Goal: Task Accomplishment & Management: Complete application form

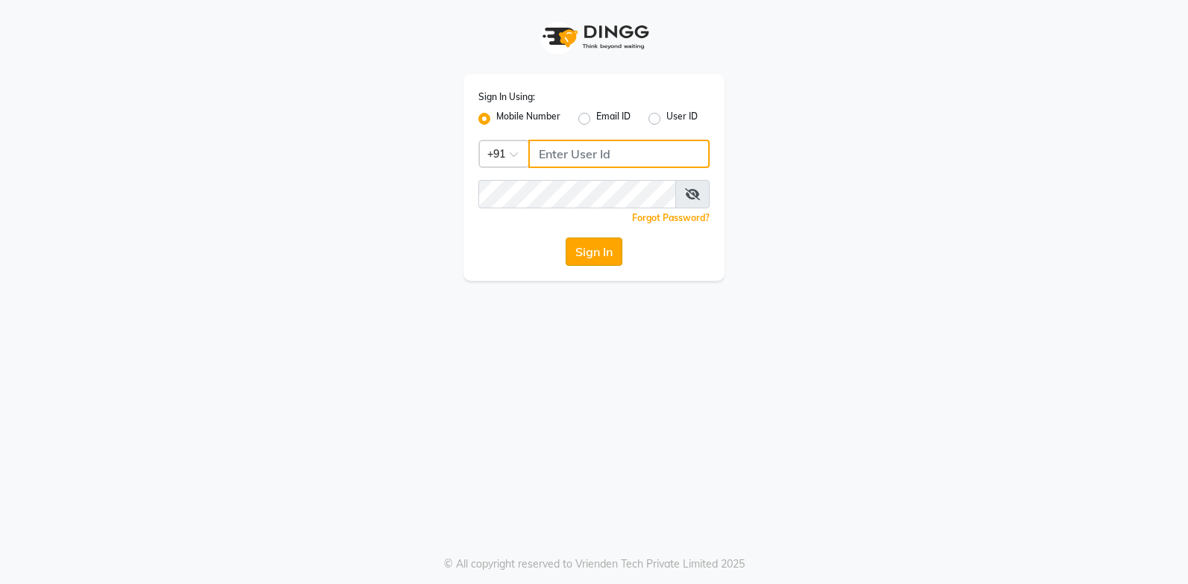
type input "9244260269"
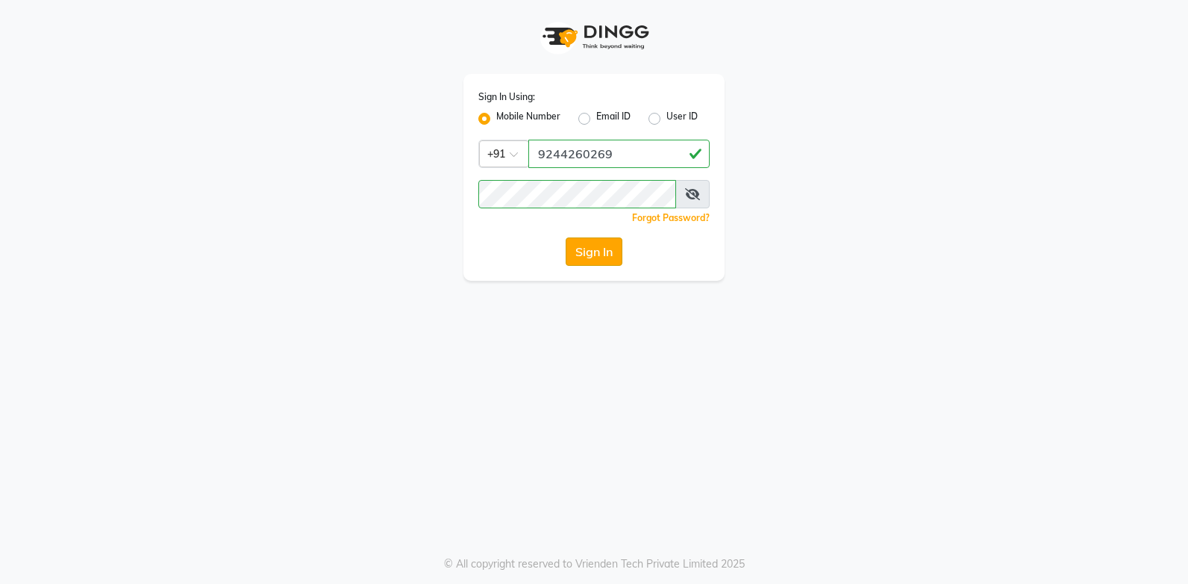
click at [590, 246] on button "Sign In" at bounding box center [594, 251] width 57 height 28
click at [590, 246] on div "Sign In" at bounding box center [593, 251] width 231 height 28
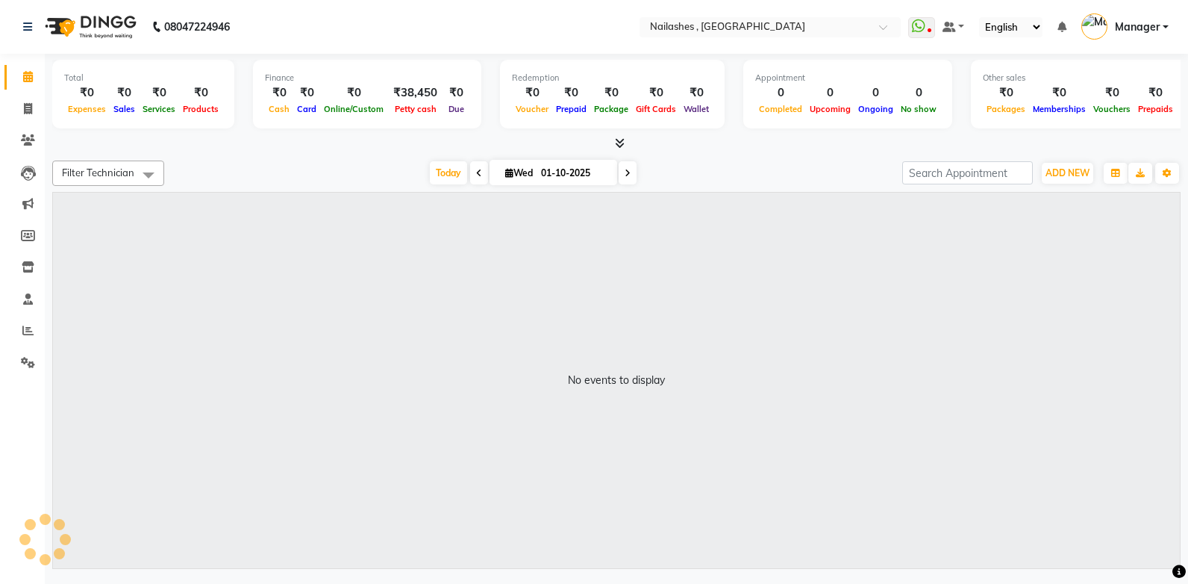
select select "en"
click at [26, 109] on icon at bounding box center [28, 108] width 8 height 11
select select "service"
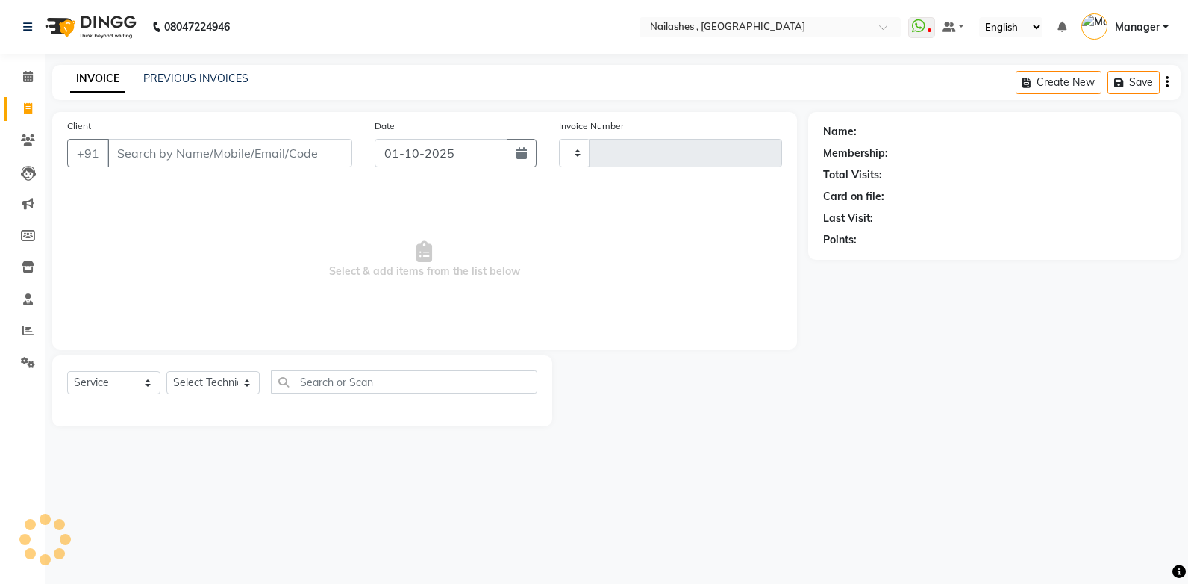
type input "1104"
select select "4749"
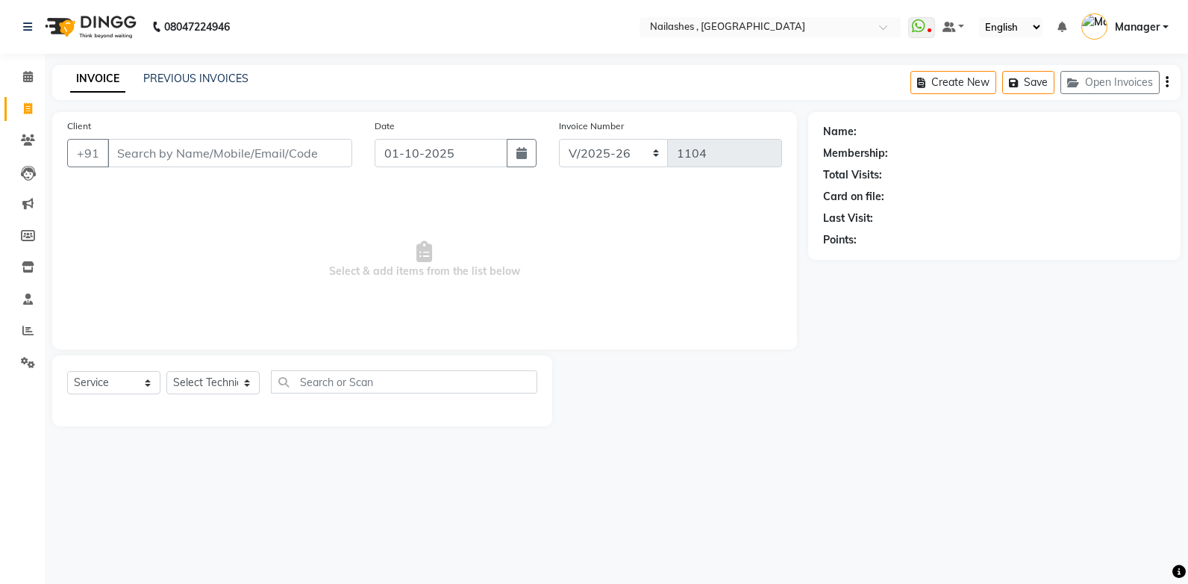
click at [137, 153] on input "Client" at bounding box center [229, 153] width 245 height 28
click at [134, 153] on input "Client" at bounding box center [229, 153] width 245 height 28
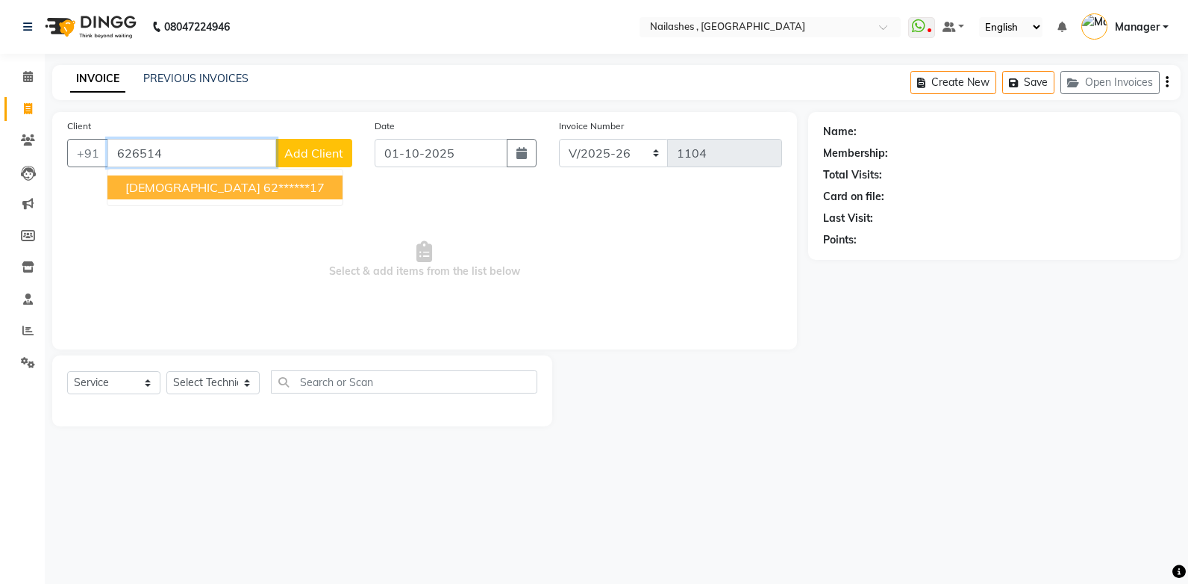
click at [148, 187] on span "[DEMOGRAPHIC_DATA]" at bounding box center [192, 187] width 135 height 15
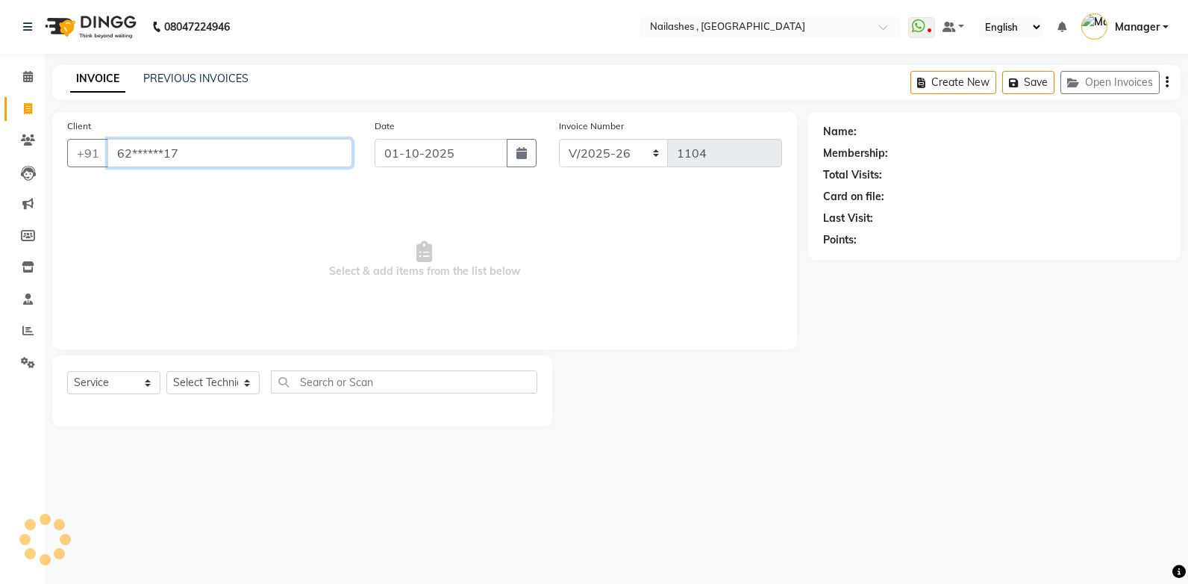
type input "62******17"
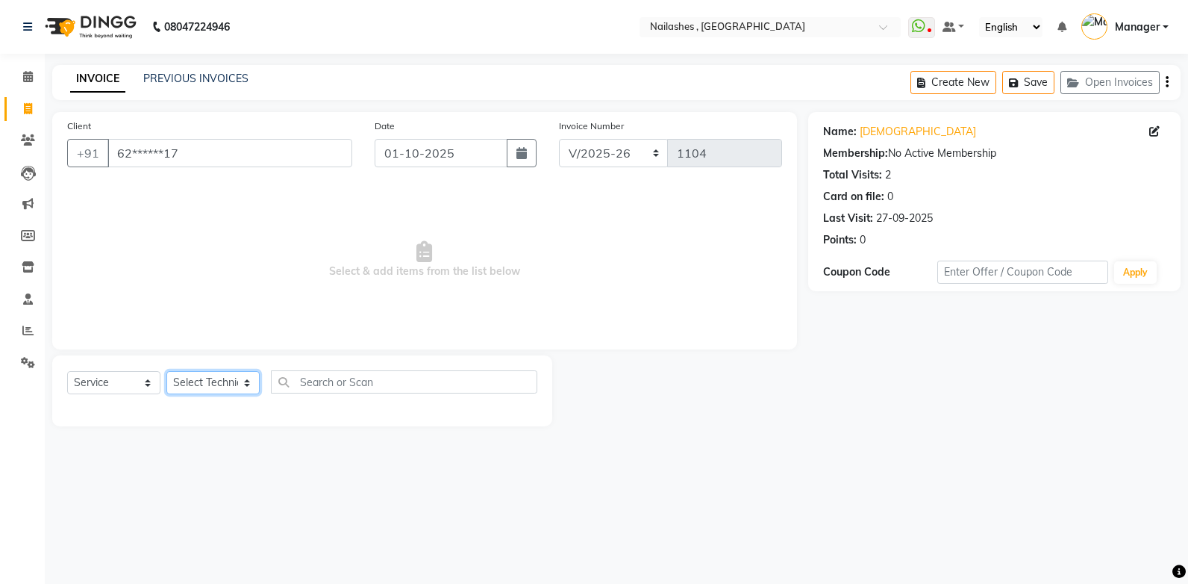
click at [238, 381] on select "Select Technician [PERSON_NAME] [PERSON_NAME] Manager [PERSON_NAME] [MEDICAL_DA…" at bounding box center [212, 382] width 93 height 23
select select "42620"
click at [166, 371] on select "Select Technician [PERSON_NAME] [PERSON_NAME] Manager [PERSON_NAME] [MEDICAL_DA…" at bounding box center [212, 382] width 93 height 23
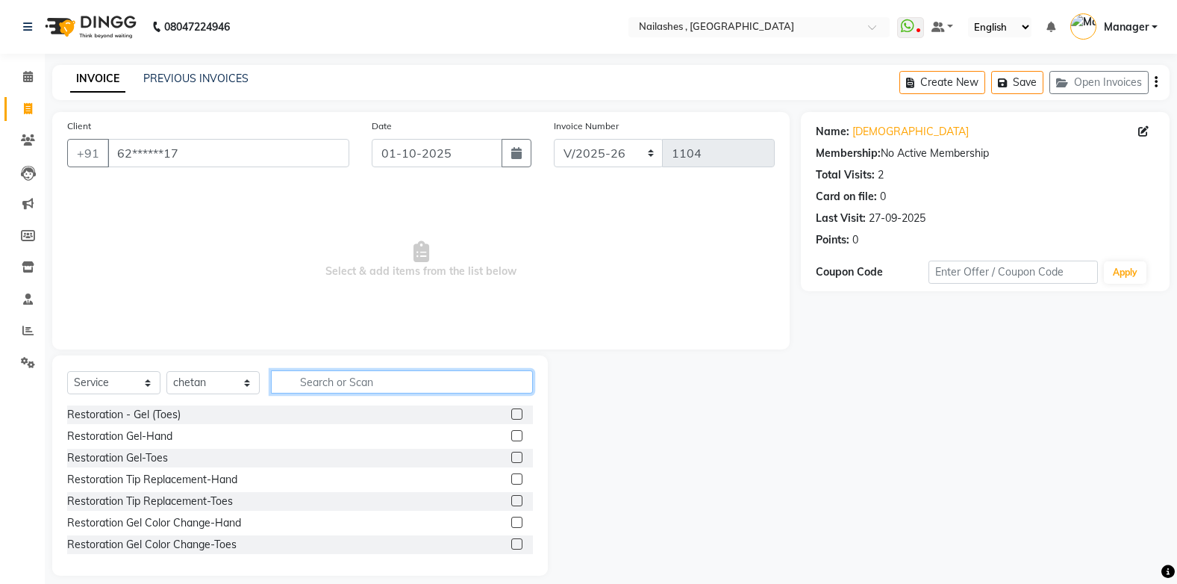
click at [315, 385] on input "text" at bounding box center [402, 381] width 262 height 23
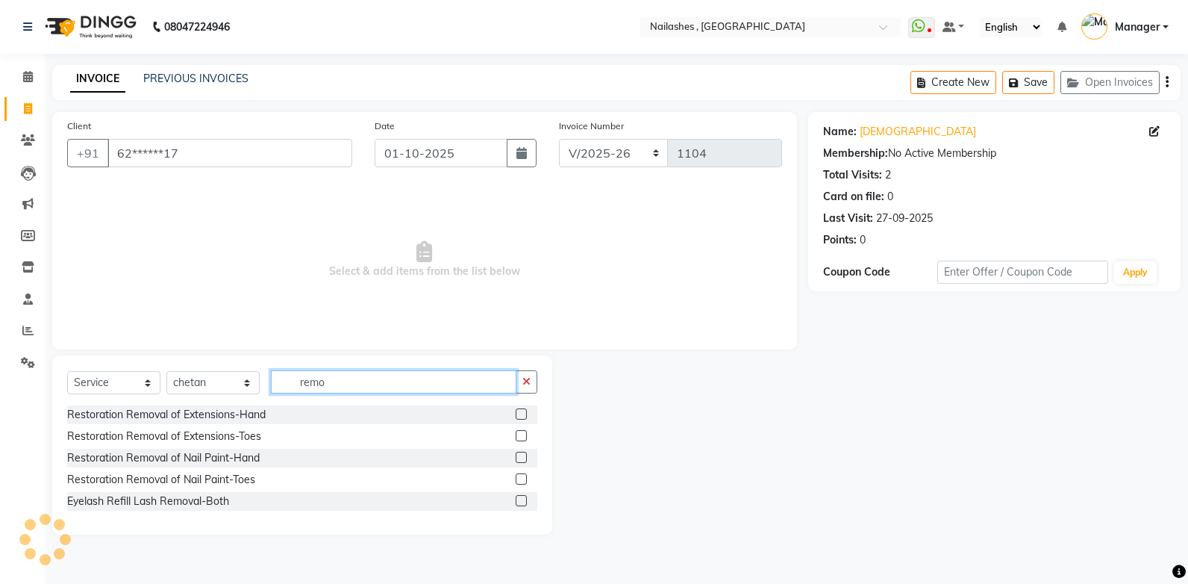
type input "remo"
click at [521, 481] on label at bounding box center [521, 478] width 11 height 11
click at [521, 481] on input "checkbox" at bounding box center [521, 480] width 10 height 10
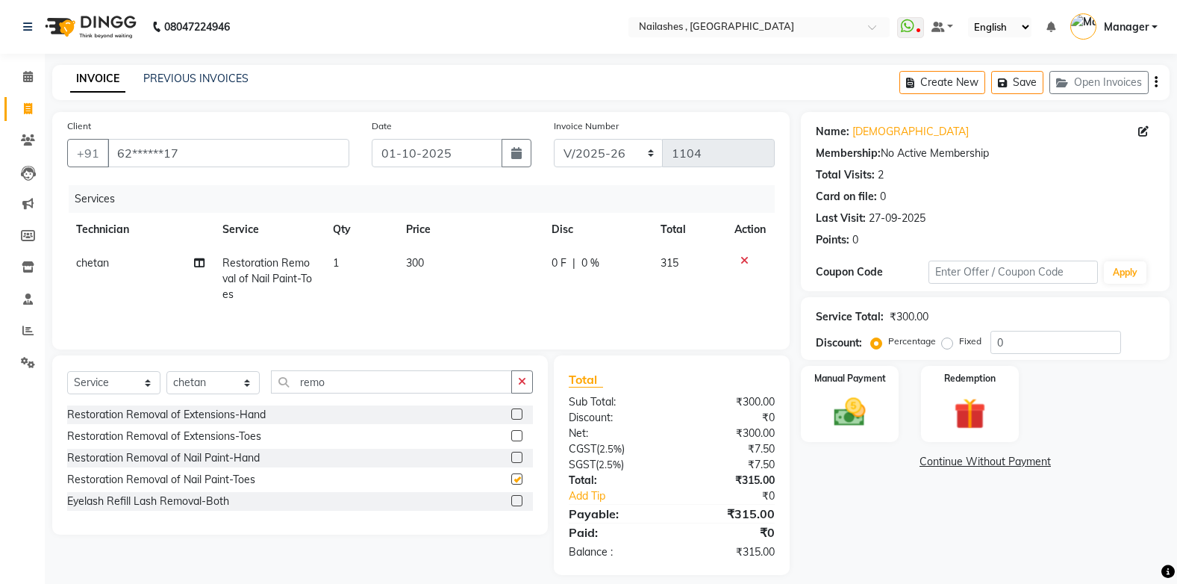
checkbox input "false"
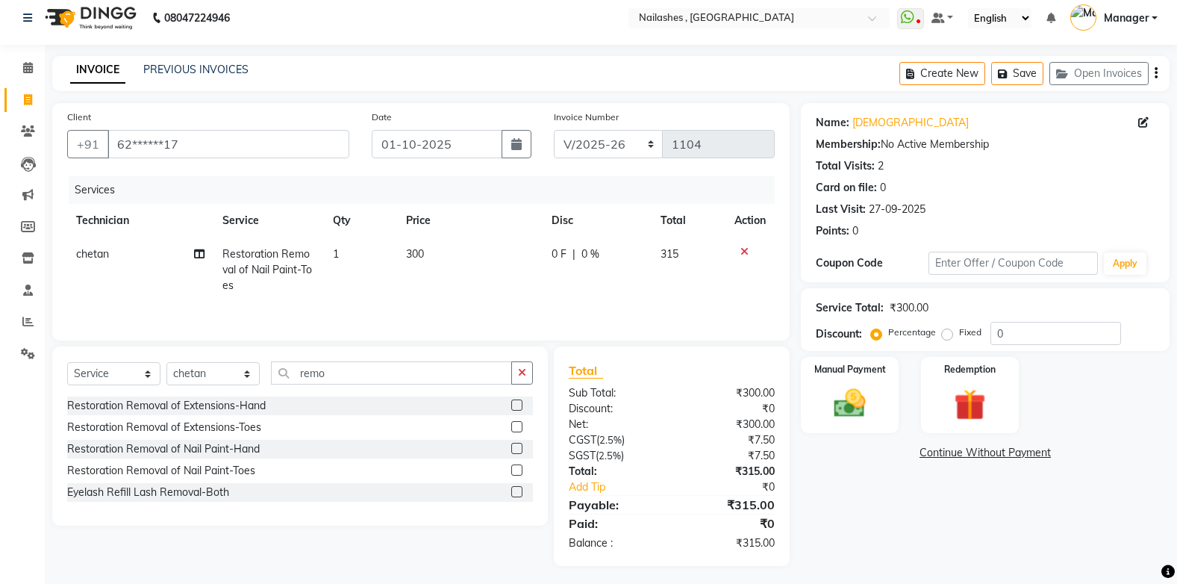
scroll to position [13, 0]
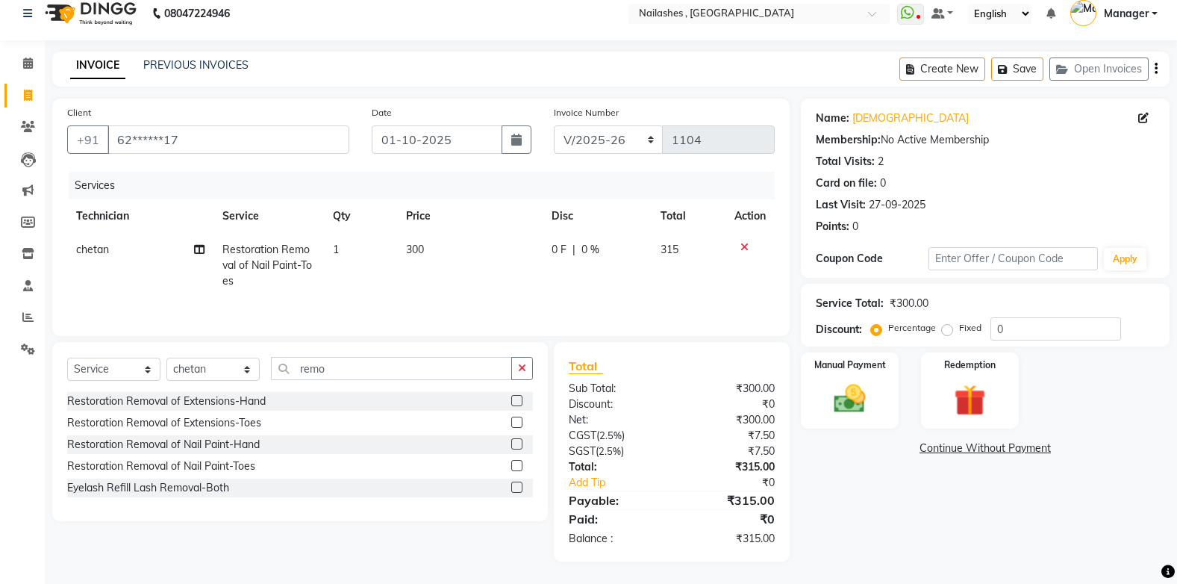
click at [959, 329] on label "Fixed" at bounding box center [970, 327] width 22 height 13
click at [946, 329] on input "Fixed" at bounding box center [950, 327] width 10 height 10
radio input "true"
click at [1008, 331] on input "0" at bounding box center [1055, 328] width 131 height 23
type input "15"
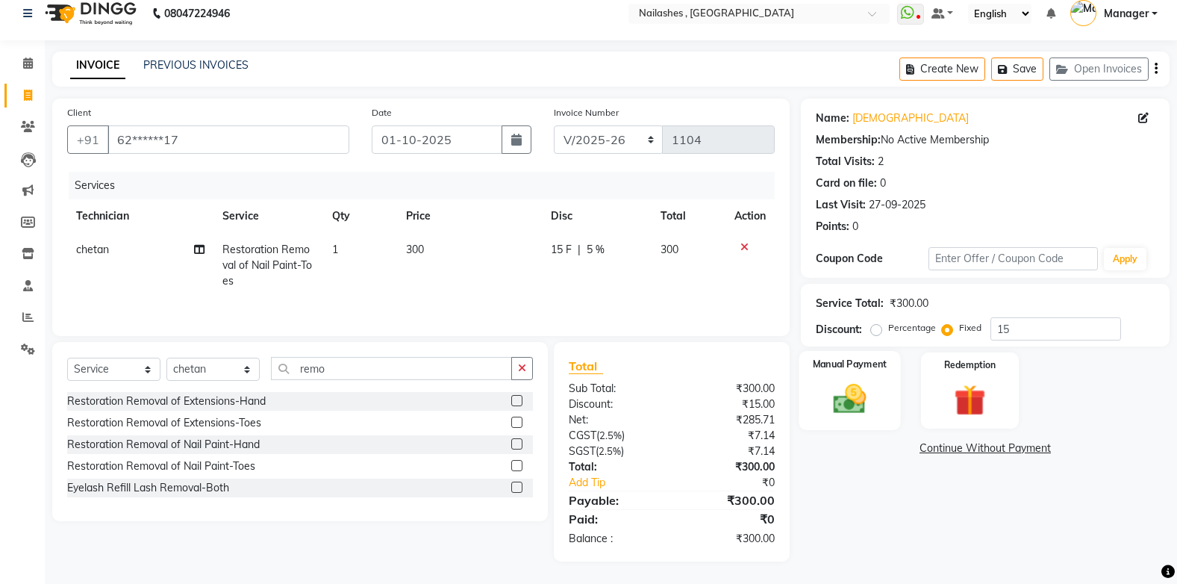
click at [873, 402] on img at bounding box center [849, 398] width 53 height 37
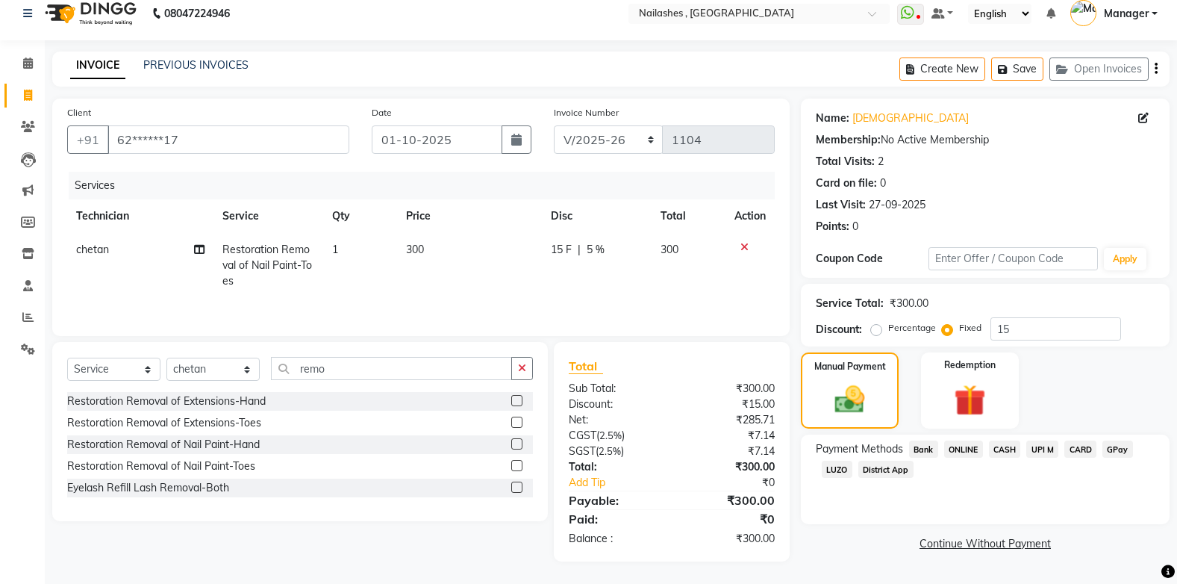
click at [1002, 447] on span "CASH" at bounding box center [1005, 448] width 32 height 17
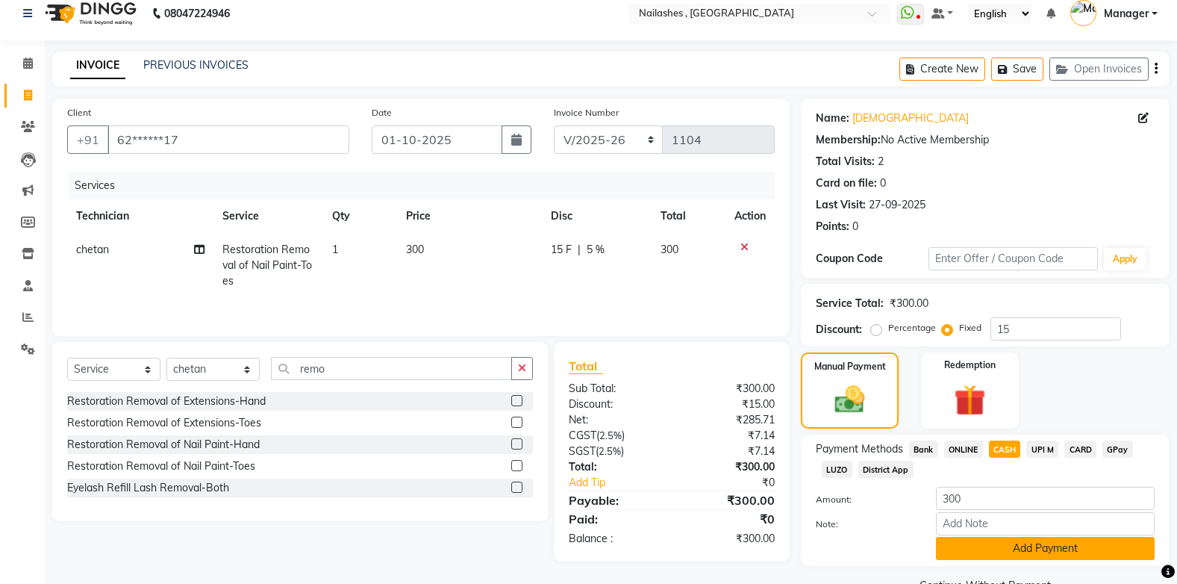
click at [1010, 544] on button "Add Payment" at bounding box center [1045, 548] width 219 height 23
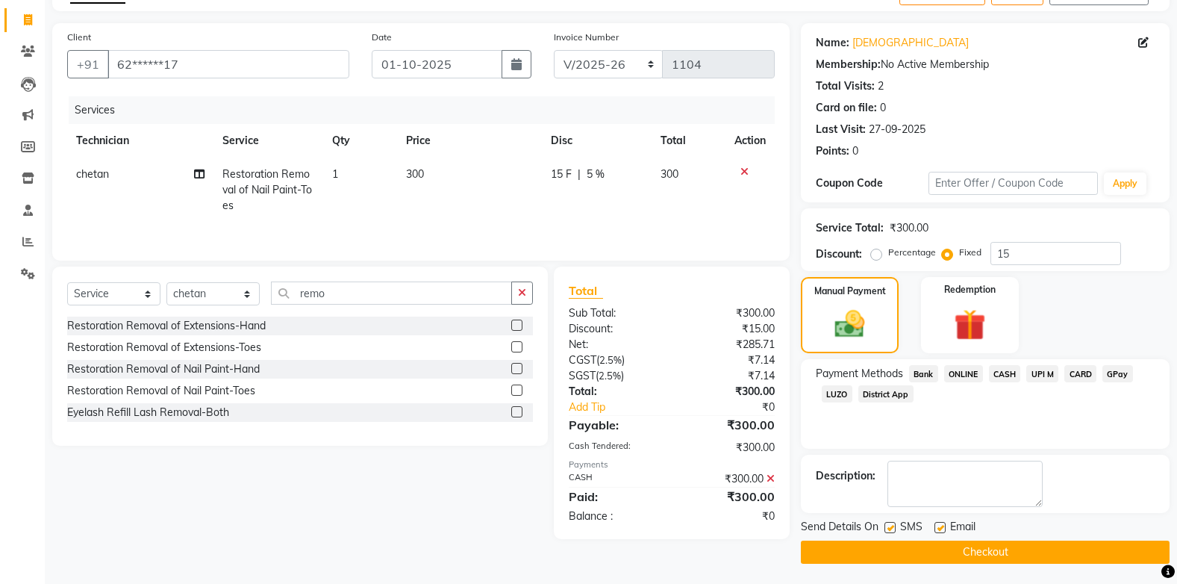
scroll to position [91, 0]
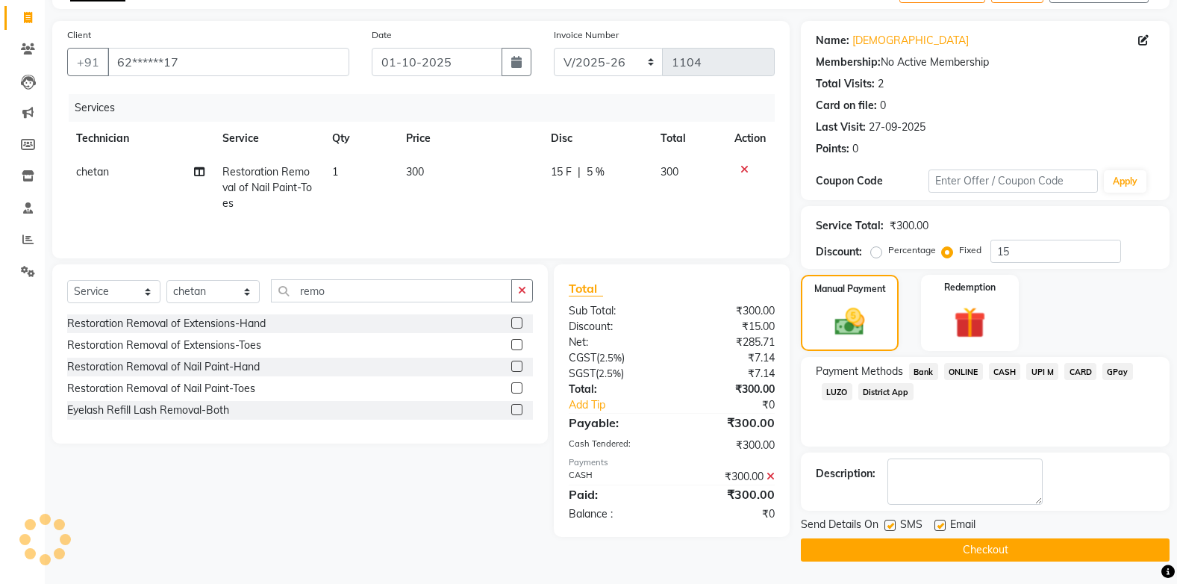
click at [999, 548] on button "Checkout" at bounding box center [985, 549] width 369 height 23
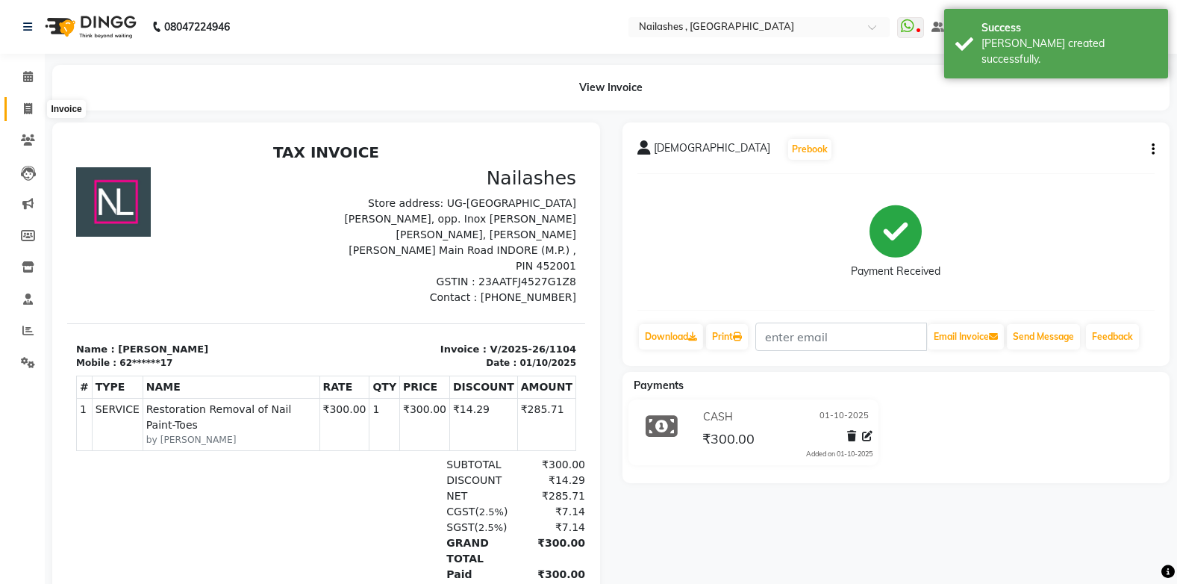
click at [28, 109] on icon at bounding box center [28, 108] width 8 height 11
select select "service"
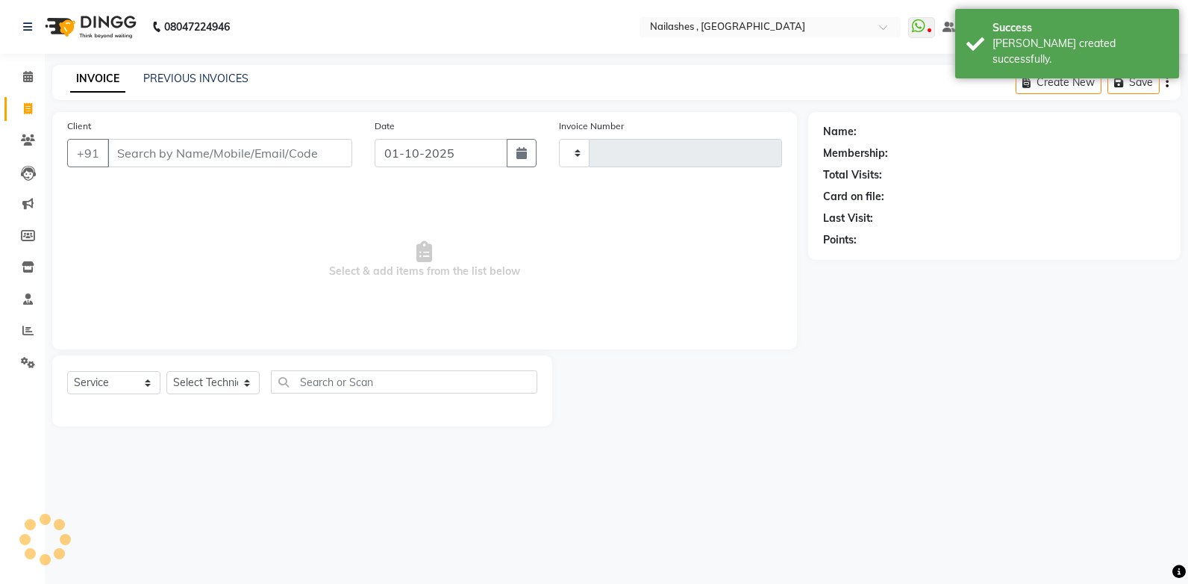
type input "1105"
select select "4749"
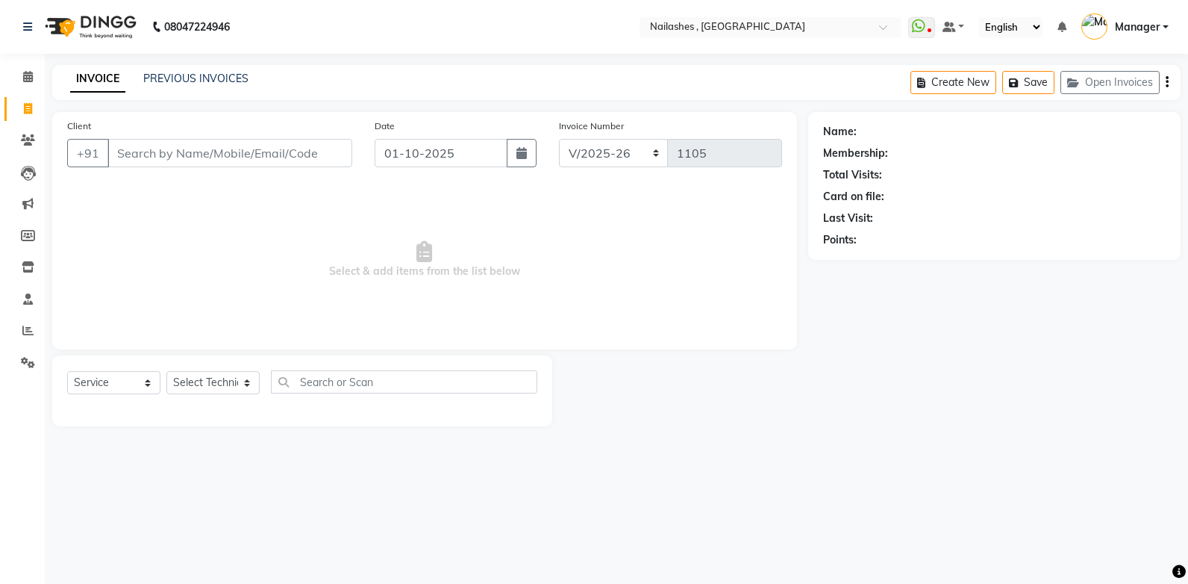
click at [122, 152] on input "Client" at bounding box center [229, 153] width 245 height 28
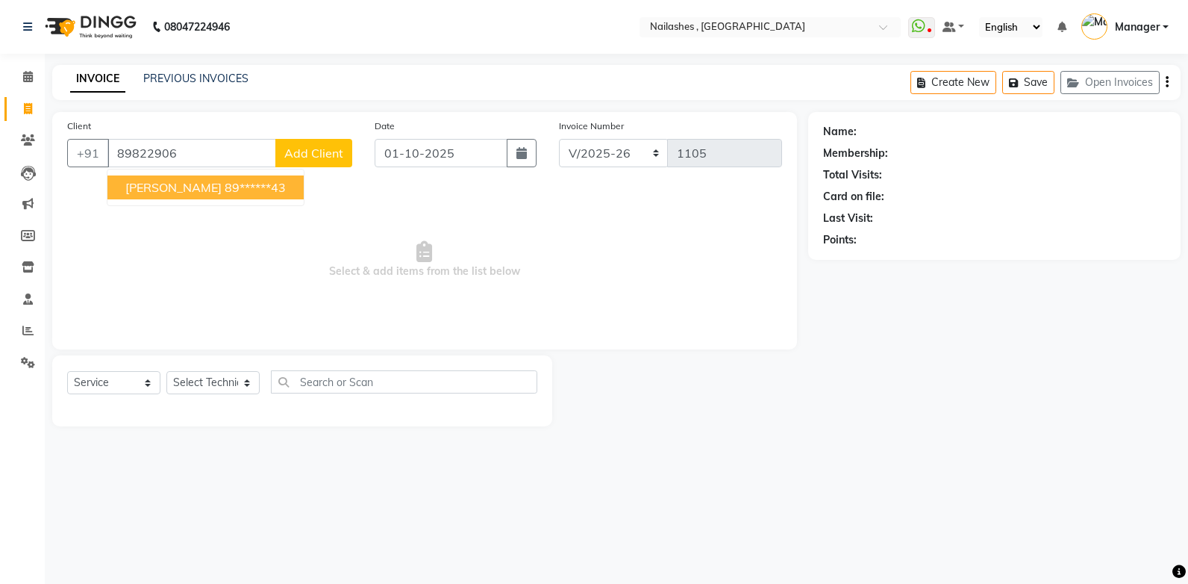
click at [225, 185] on ngb-highlight "89******43" at bounding box center [255, 187] width 61 height 15
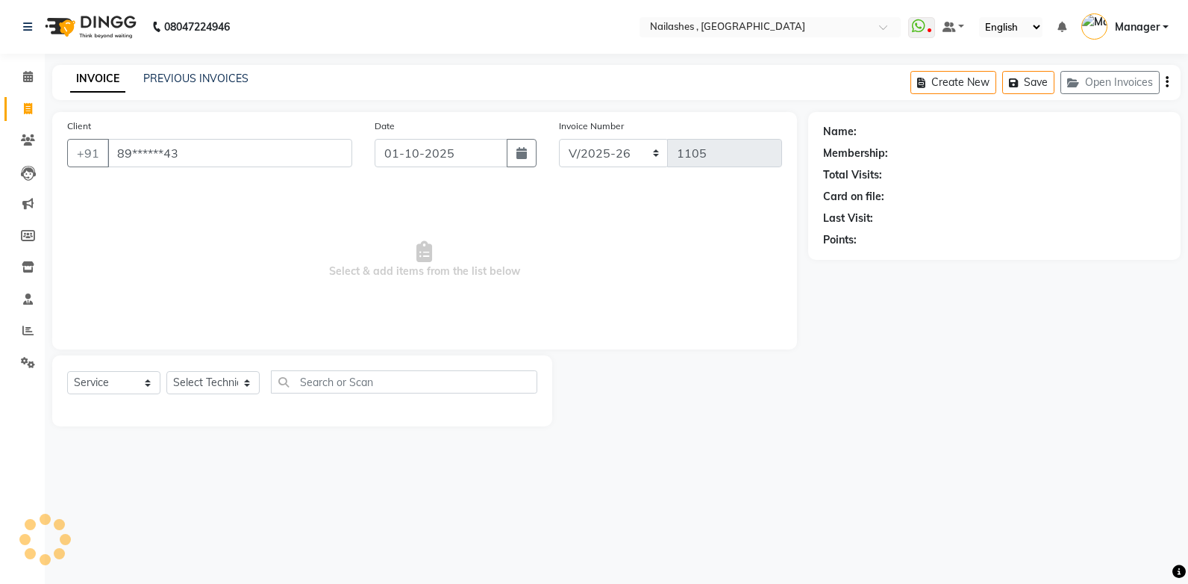
type input "89******43"
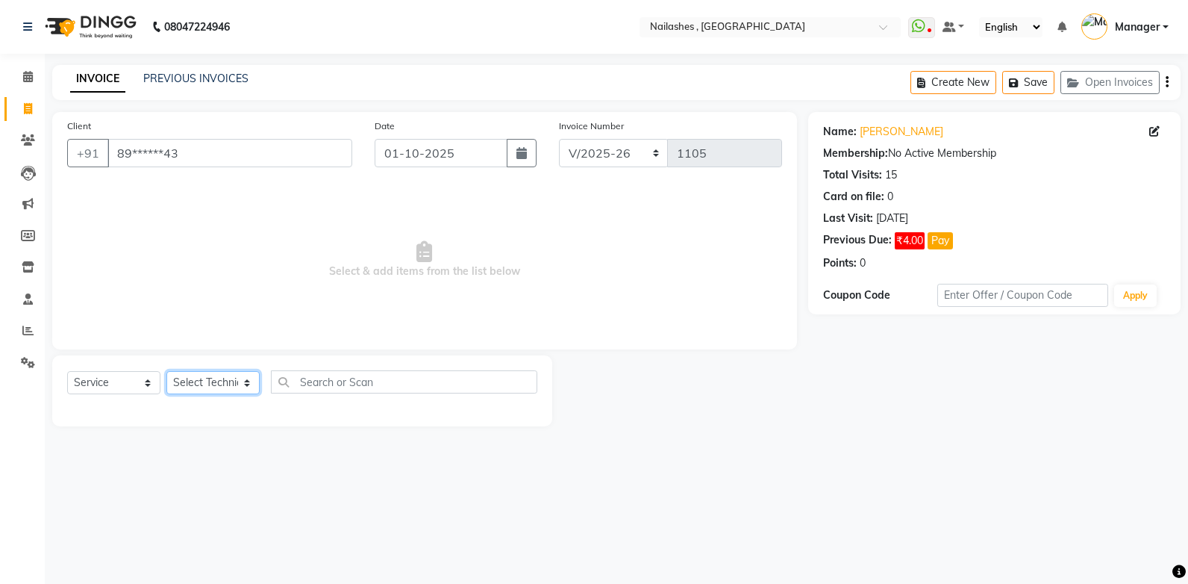
click at [234, 381] on select "Select Technician [PERSON_NAME] [PERSON_NAME] Manager [PERSON_NAME] [MEDICAL_DA…" at bounding box center [212, 382] width 93 height 23
select select "32691"
click at [166, 371] on select "Select Technician [PERSON_NAME] [PERSON_NAME] Manager [PERSON_NAME] [MEDICAL_DA…" at bounding box center [212, 382] width 93 height 23
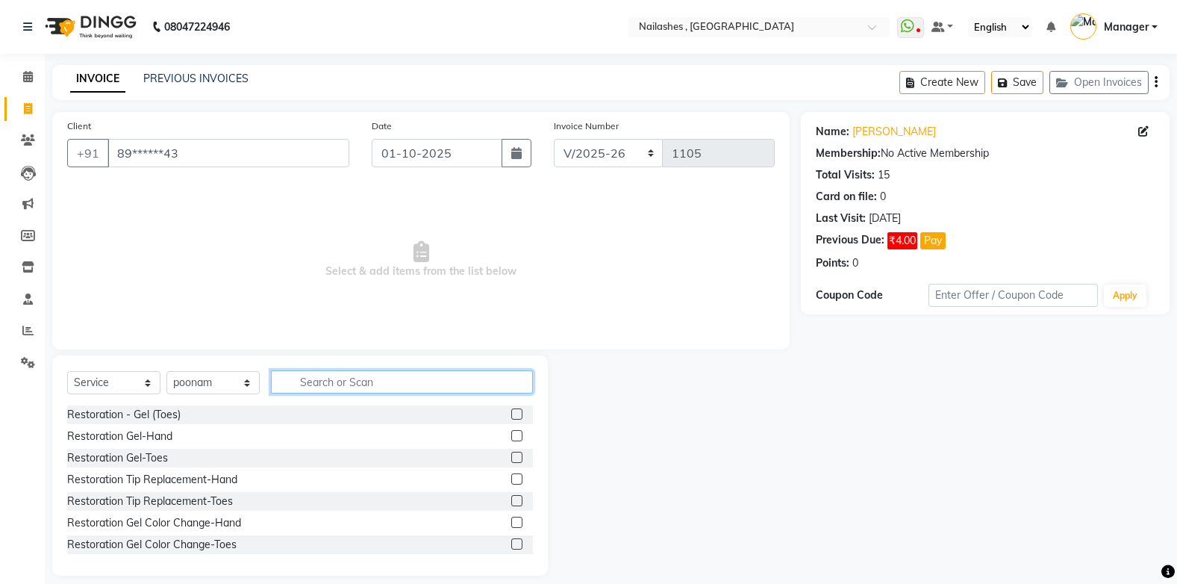
click at [319, 387] on input "text" at bounding box center [402, 381] width 262 height 23
type input "o"
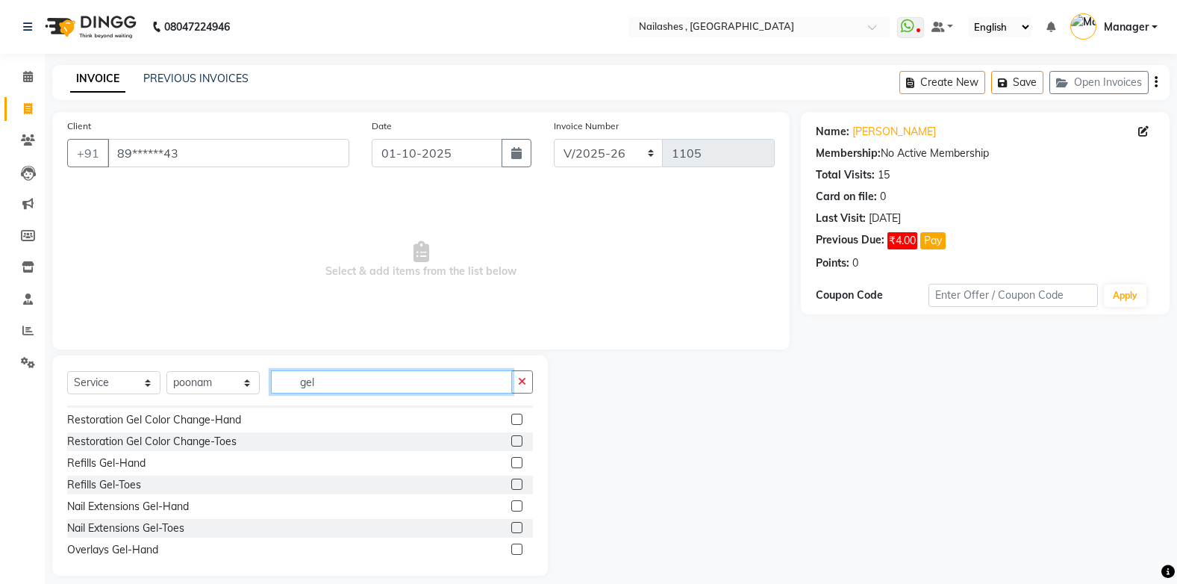
scroll to position [89, 0]
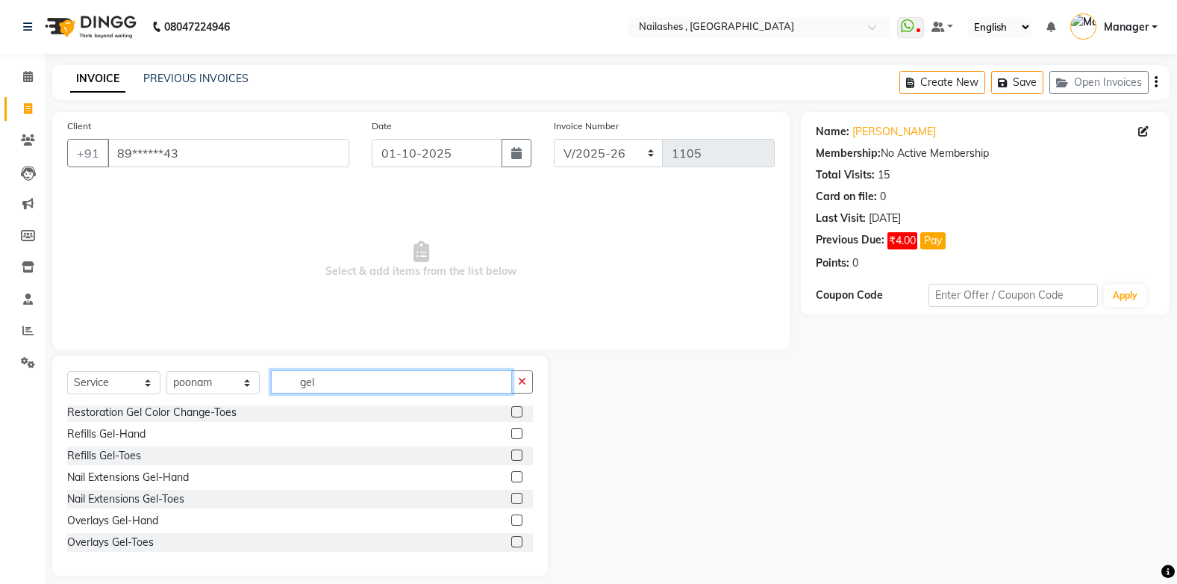
type input "gel"
click at [511, 521] on label at bounding box center [516, 519] width 11 height 11
click at [511, 521] on input "checkbox" at bounding box center [516, 521] width 10 height 10
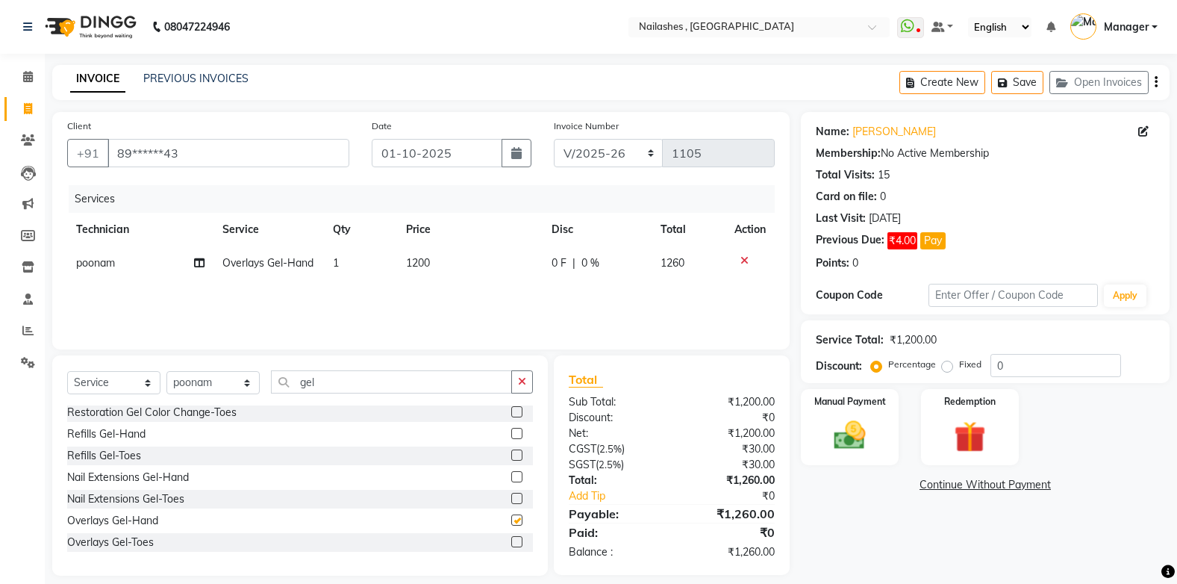
checkbox input "false"
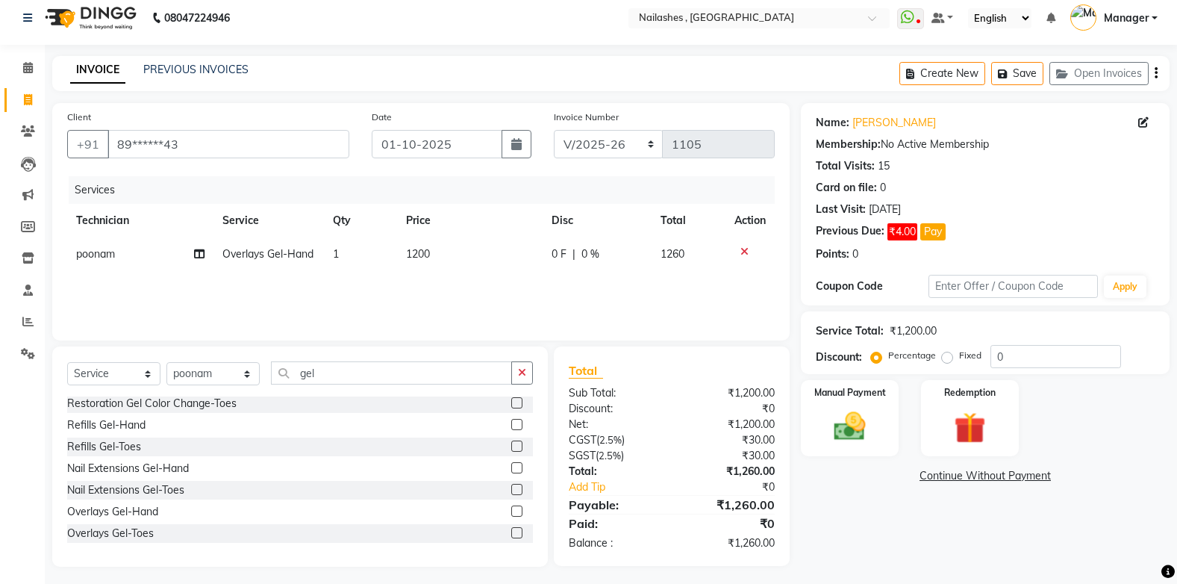
scroll to position [14, 0]
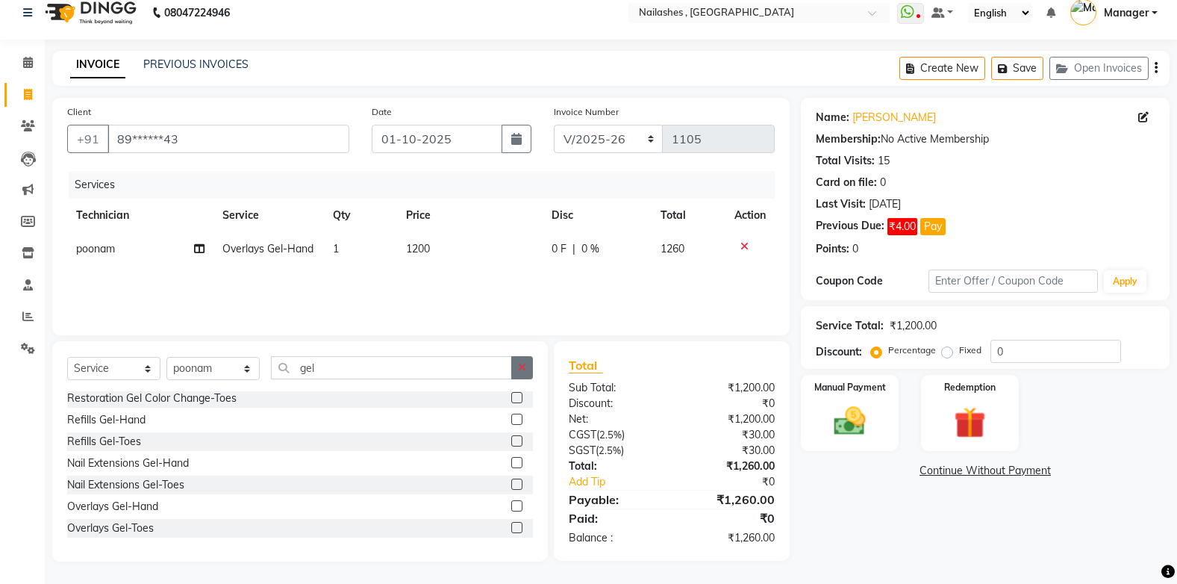
click at [519, 363] on icon "button" at bounding box center [522, 367] width 8 height 10
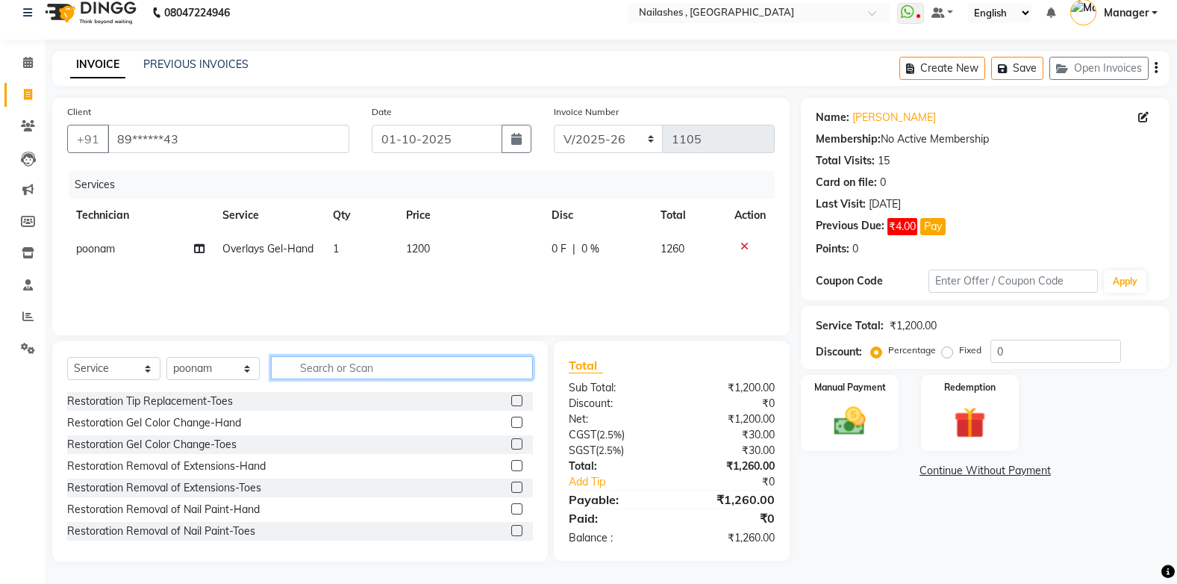
scroll to position [60, 0]
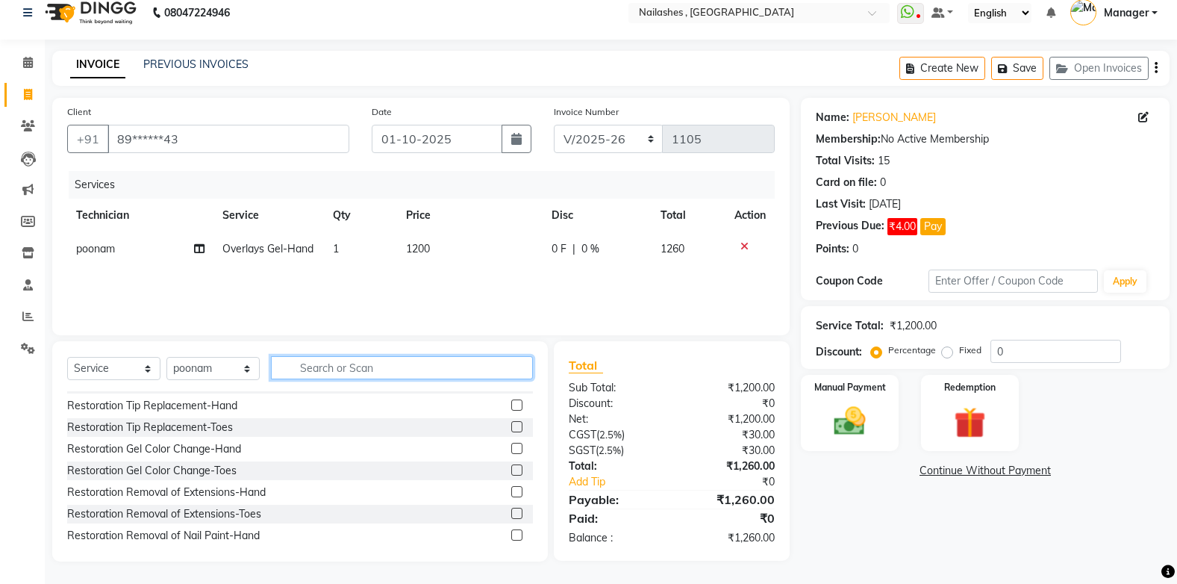
click at [387, 374] on input "text" at bounding box center [402, 367] width 262 height 23
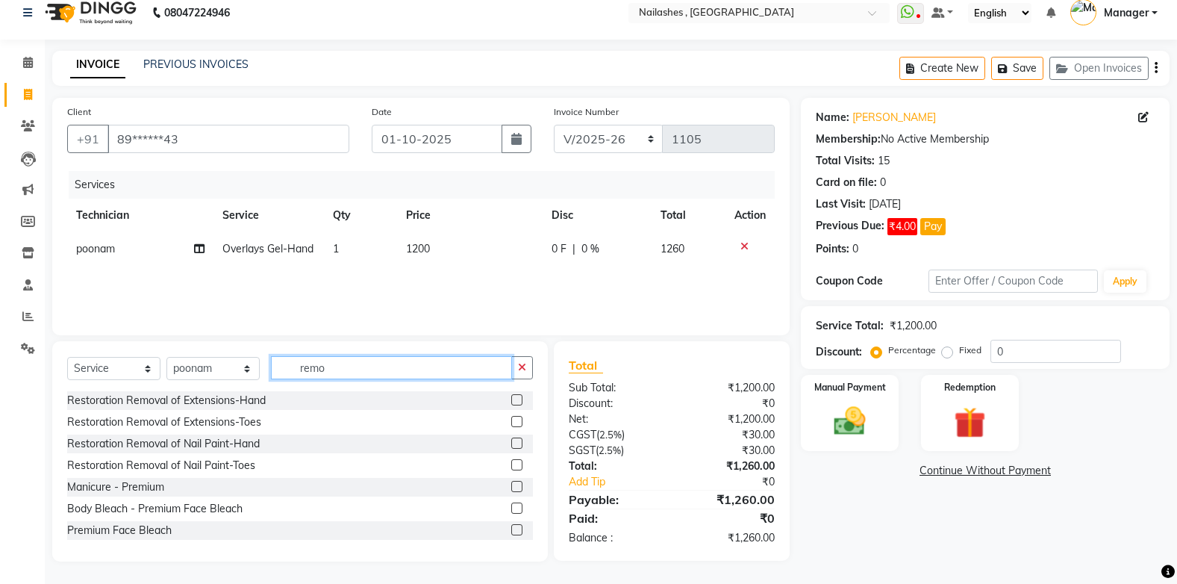
scroll to position [13, 0]
type input "remo"
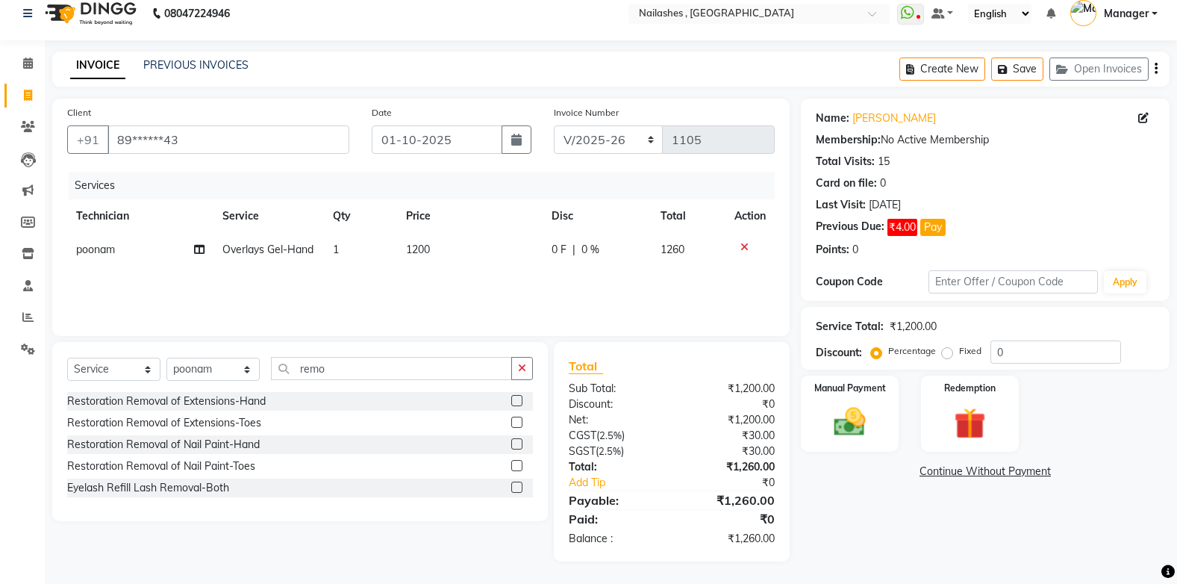
click at [516, 402] on label at bounding box center [516, 400] width 11 height 11
click at [516, 402] on input "checkbox" at bounding box center [516, 401] width 10 height 10
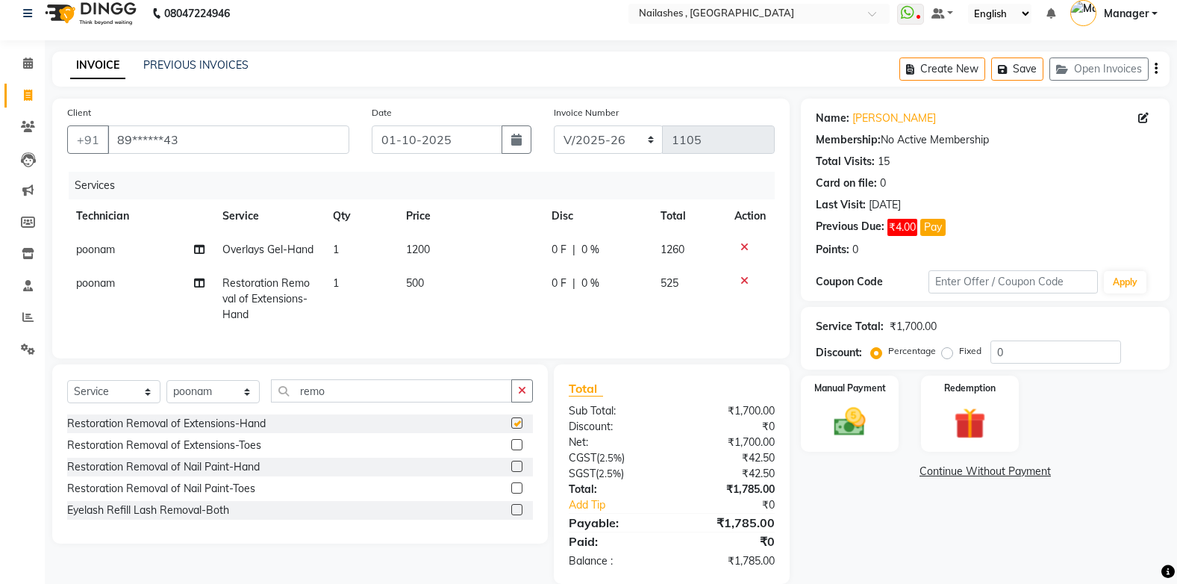
checkbox input "false"
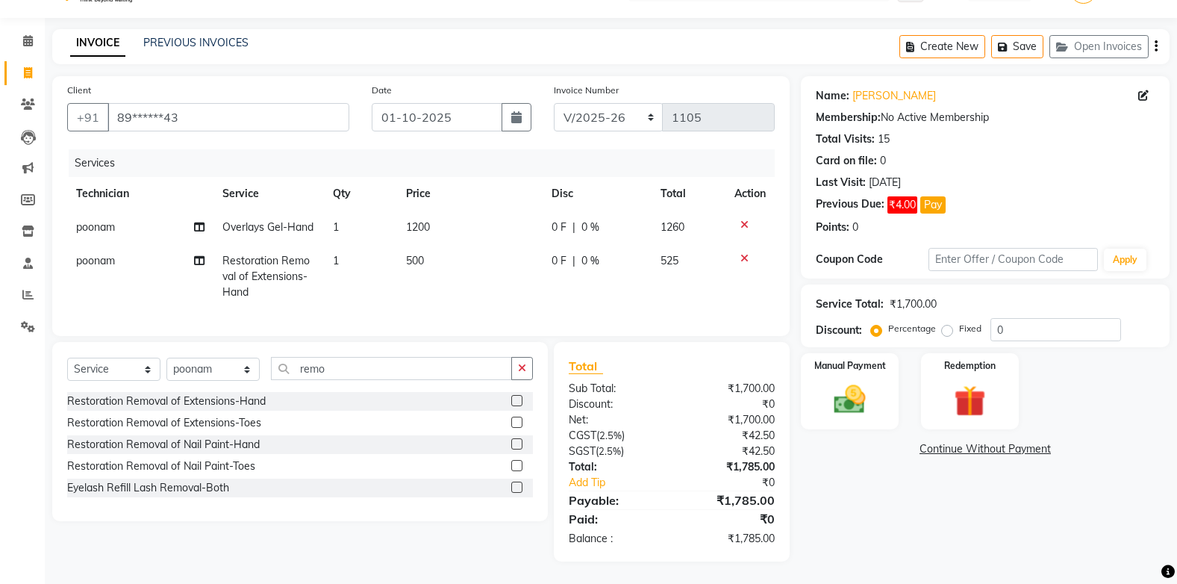
scroll to position [63, 0]
click at [959, 322] on label "Fixed" at bounding box center [970, 328] width 22 height 13
click at [946, 323] on input "Fixed" at bounding box center [950, 328] width 10 height 10
radio input "true"
click at [517, 444] on label at bounding box center [516, 443] width 11 height 11
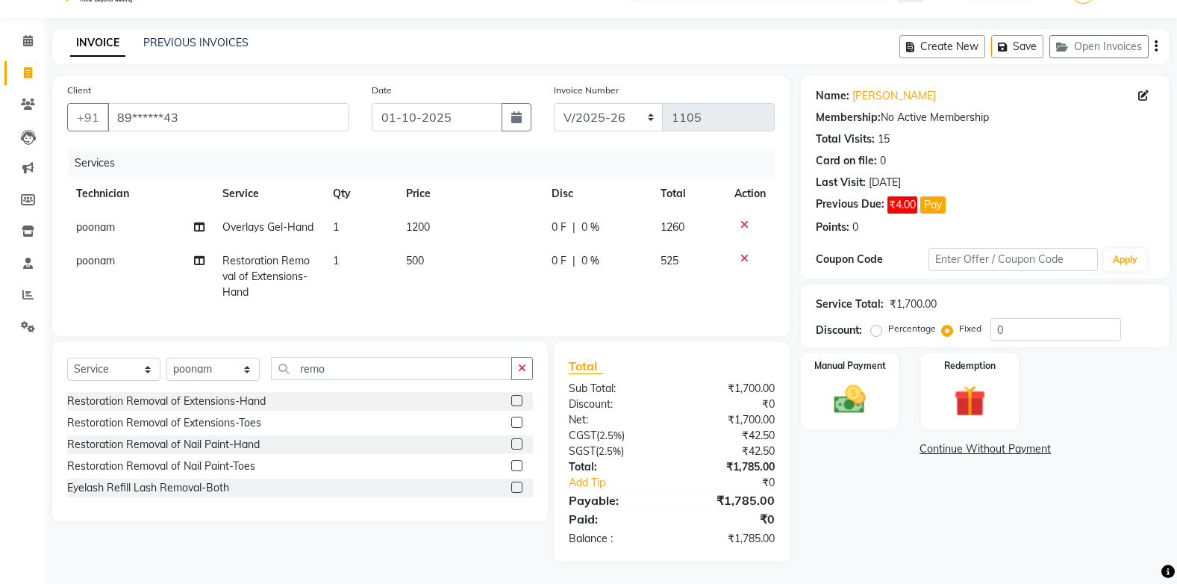
click at [517, 444] on input "checkbox" at bounding box center [516, 445] width 10 height 10
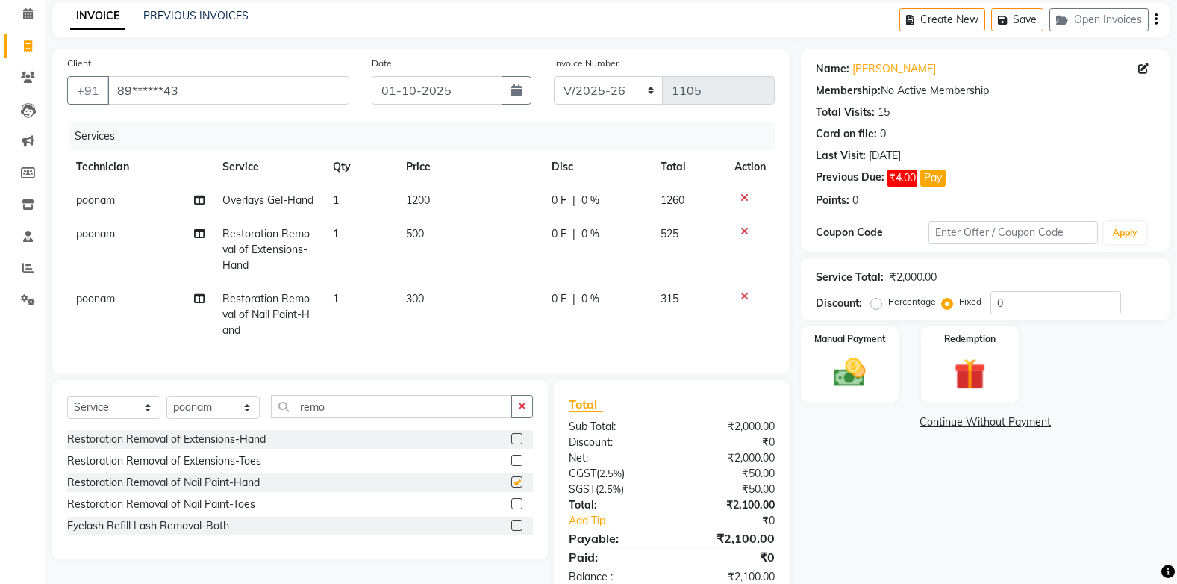
checkbox input "false"
click at [742, 237] on icon at bounding box center [744, 231] width 8 height 10
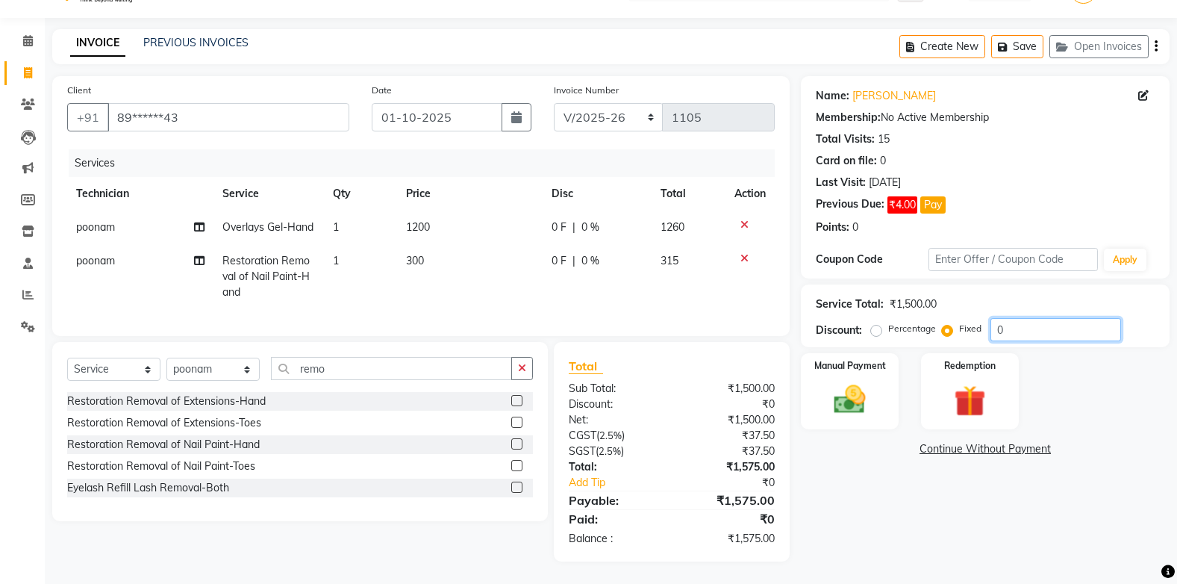
click at [1007, 318] on input "0" at bounding box center [1055, 329] width 131 height 23
type input "275"
click at [875, 381] on img at bounding box center [849, 399] width 53 height 37
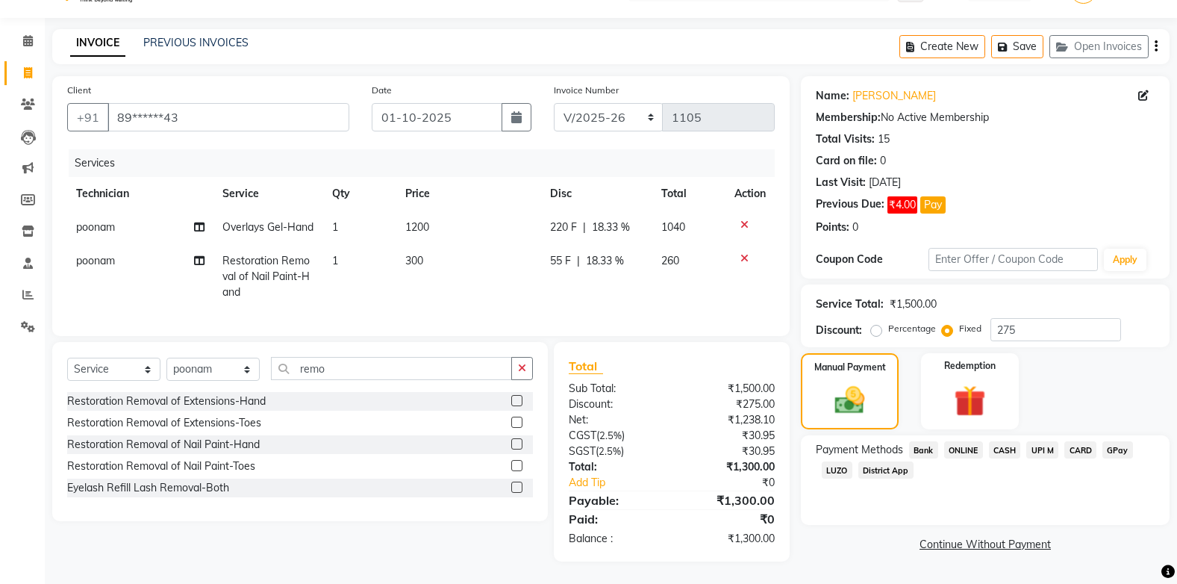
click at [998, 441] on span "CASH" at bounding box center [1005, 449] width 32 height 17
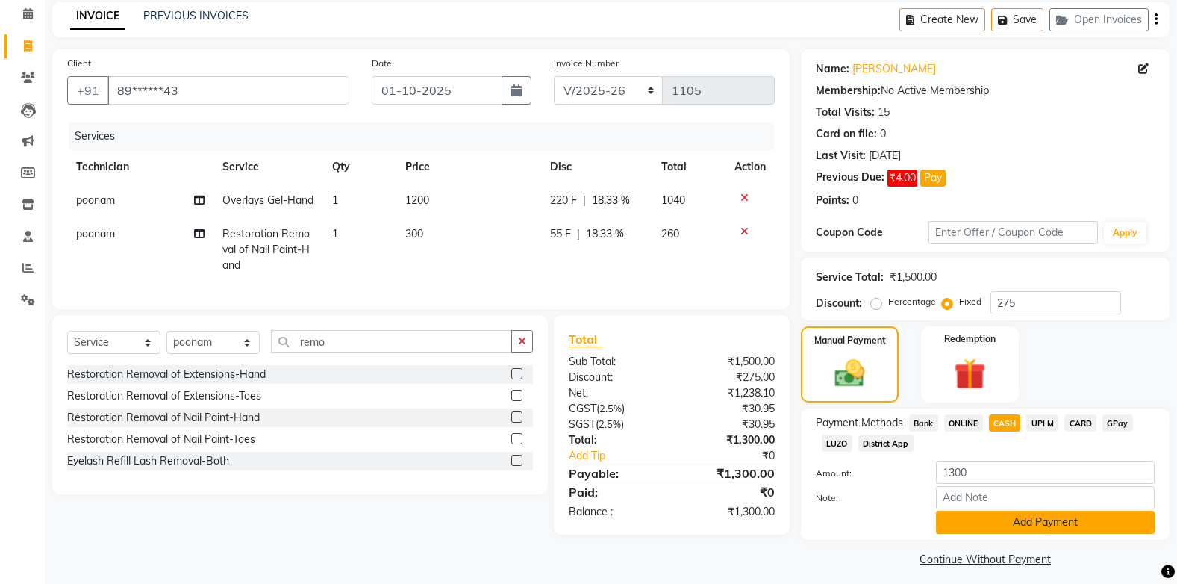
click at [1011, 523] on button "Add Payment" at bounding box center [1045, 521] width 219 height 23
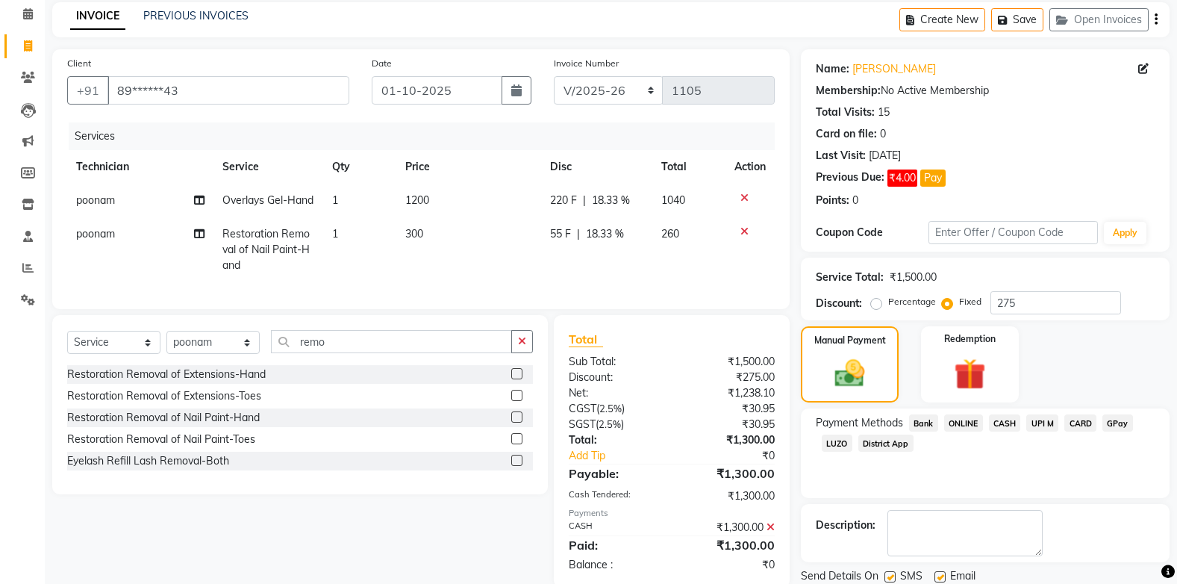
scroll to position [116, 0]
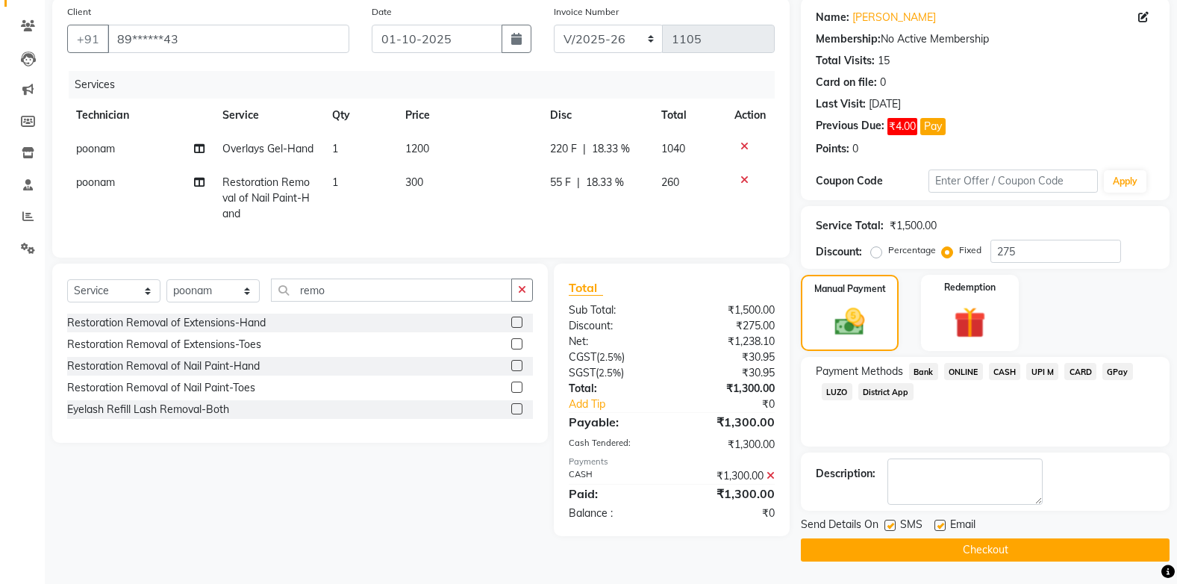
click at [996, 545] on button "Checkout" at bounding box center [985, 549] width 369 height 23
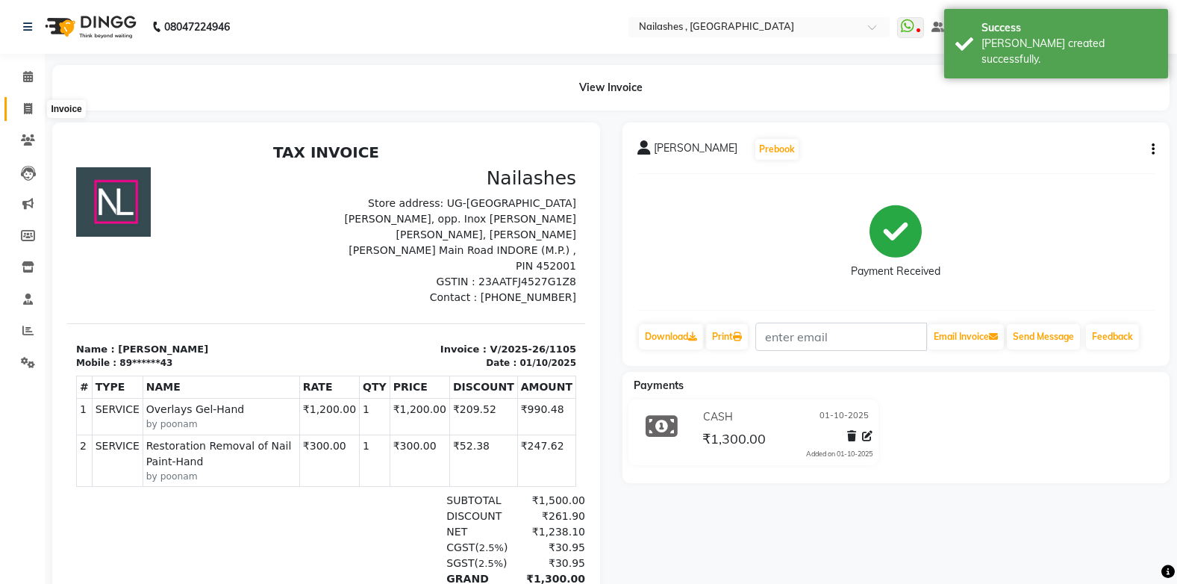
click at [30, 109] on icon at bounding box center [28, 108] width 8 height 11
select select "service"
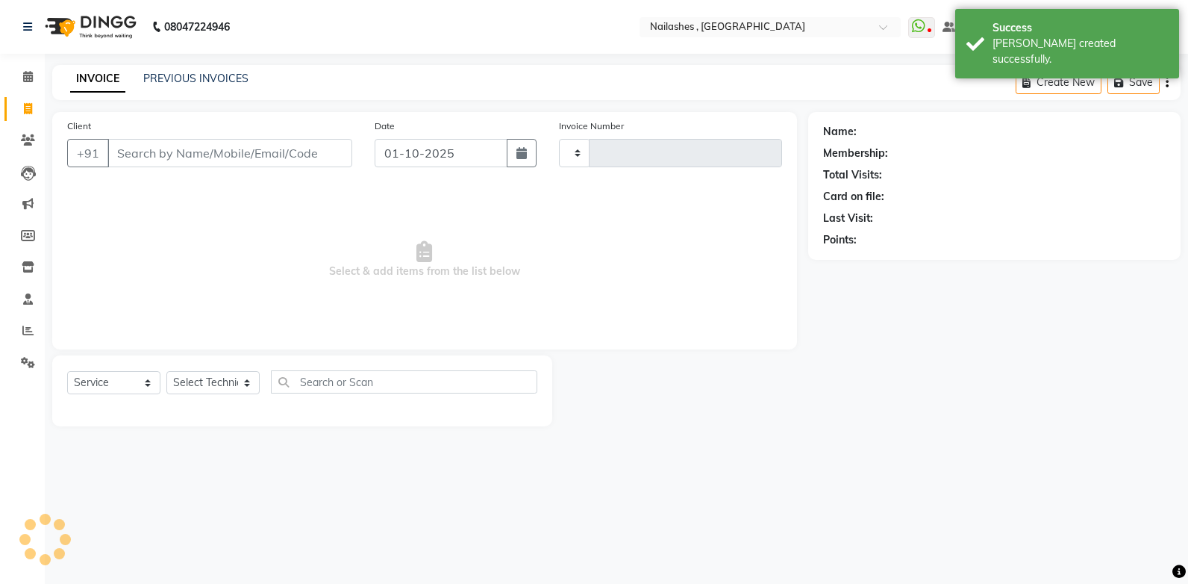
click at [136, 158] on input "Client" at bounding box center [229, 153] width 245 height 28
type input "1106"
select select "4749"
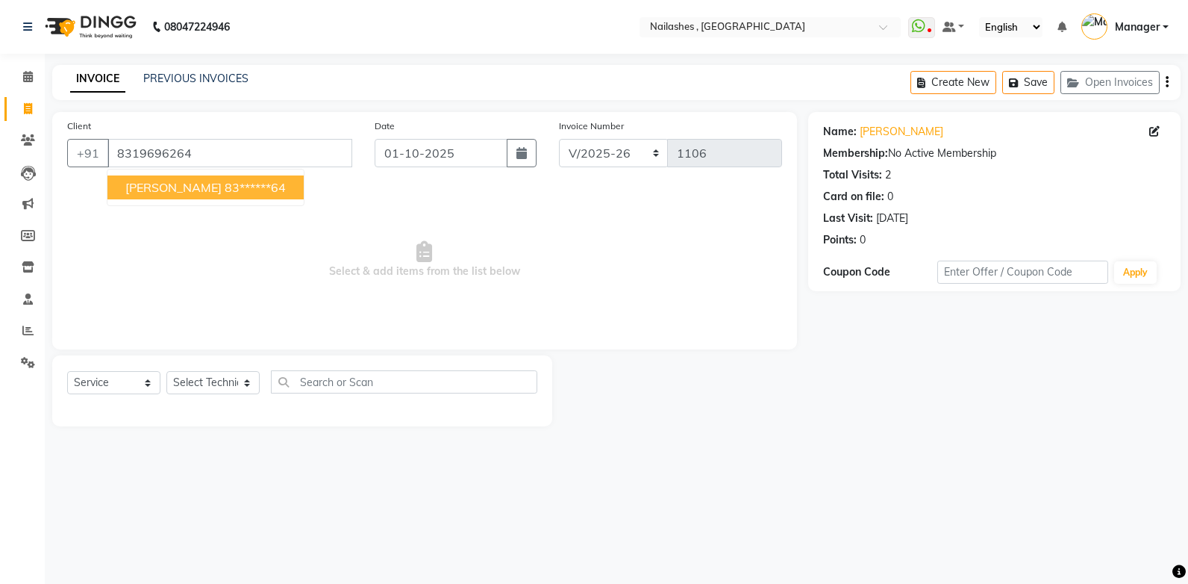
click at [175, 190] on span "[PERSON_NAME]" at bounding box center [173, 187] width 96 height 15
type input "83******64"
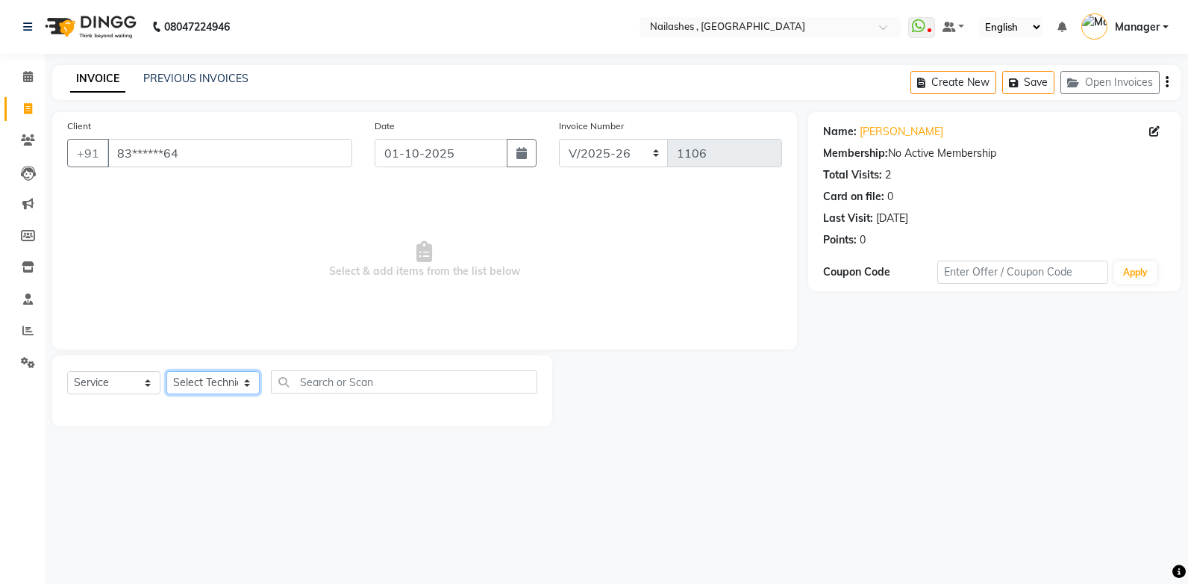
click at [240, 387] on select "Select Technician [PERSON_NAME] [PERSON_NAME] Manager [PERSON_NAME] [MEDICAL_DA…" at bounding box center [212, 382] width 93 height 23
select select "32691"
click at [166, 371] on select "Select Technician [PERSON_NAME] [PERSON_NAME] Manager [PERSON_NAME] [MEDICAL_DA…" at bounding box center [212, 382] width 93 height 23
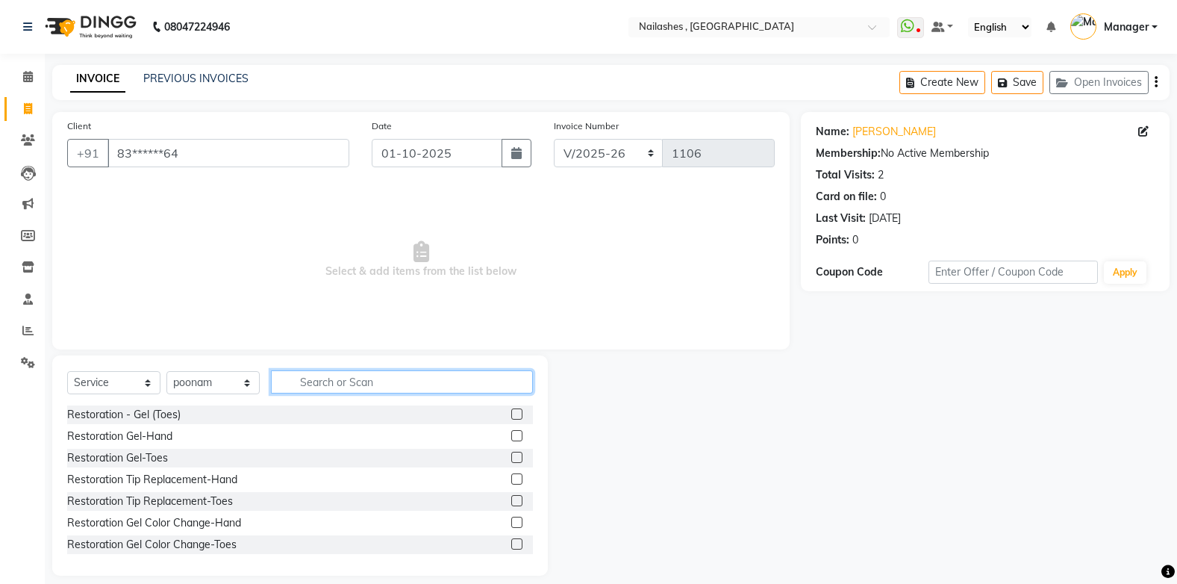
click at [327, 380] on input "text" at bounding box center [402, 381] width 262 height 23
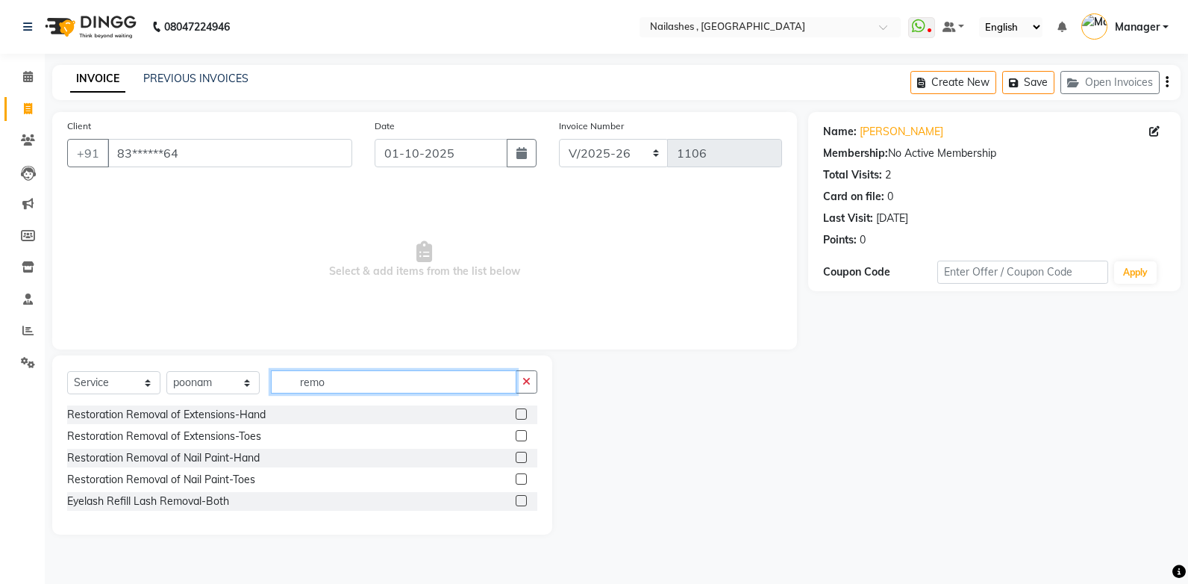
type input "remo"
click at [517, 413] on label at bounding box center [521, 413] width 11 height 11
click at [517, 413] on input "checkbox" at bounding box center [521, 415] width 10 height 10
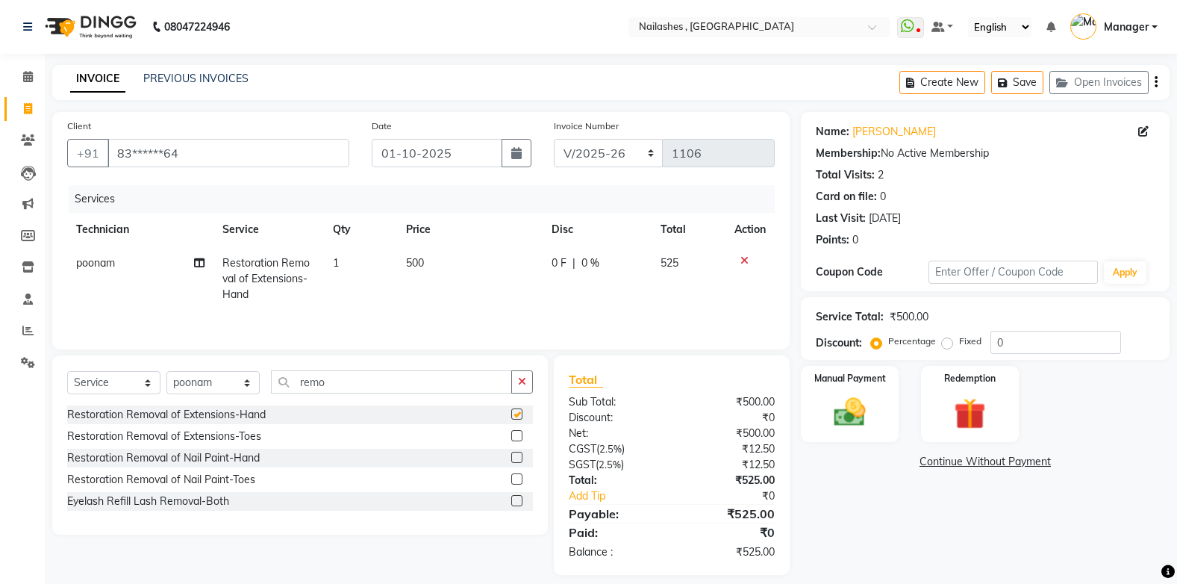
checkbox input "false"
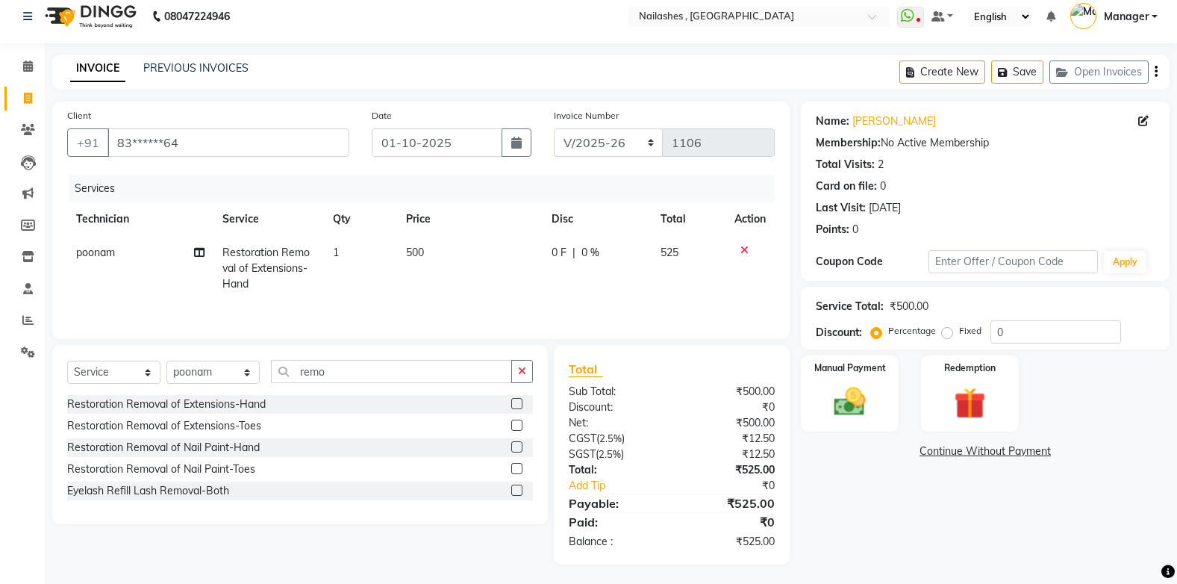
scroll to position [13, 0]
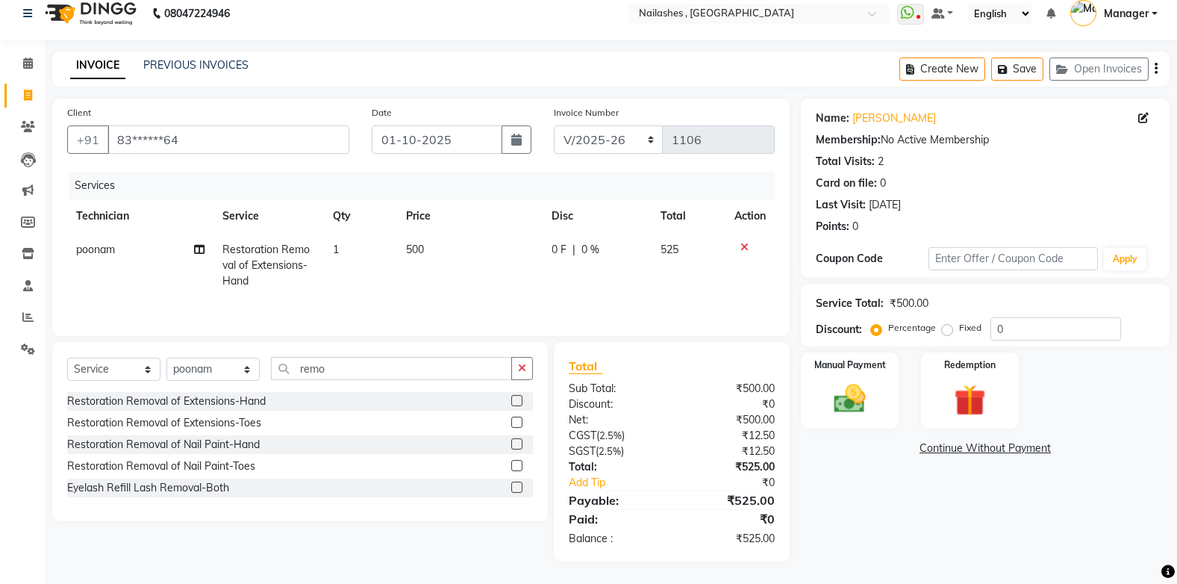
click at [959, 331] on label "Fixed" at bounding box center [970, 327] width 22 height 13
click at [947, 331] on input "Fixed" at bounding box center [950, 327] width 10 height 10
radio input "true"
click at [1016, 326] on input "0" at bounding box center [1055, 328] width 131 height 23
click at [1025, 327] on input "300" at bounding box center [1055, 328] width 131 height 23
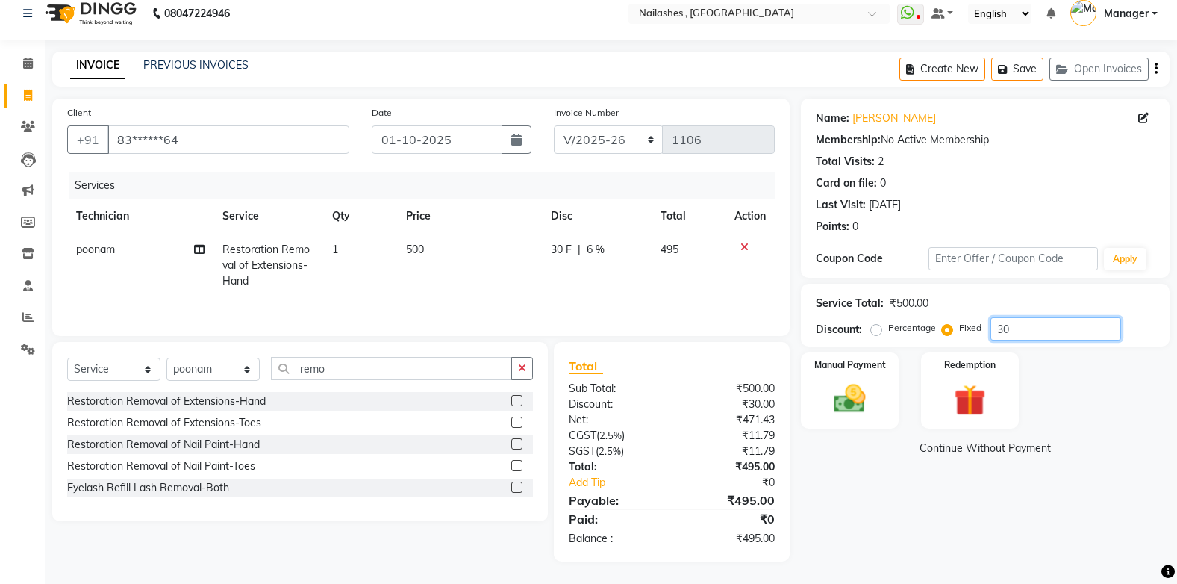
type input "3"
type input "225"
click at [878, 416] on div "Manual Payment" at bounding box center [849, 390] width 101 height 79
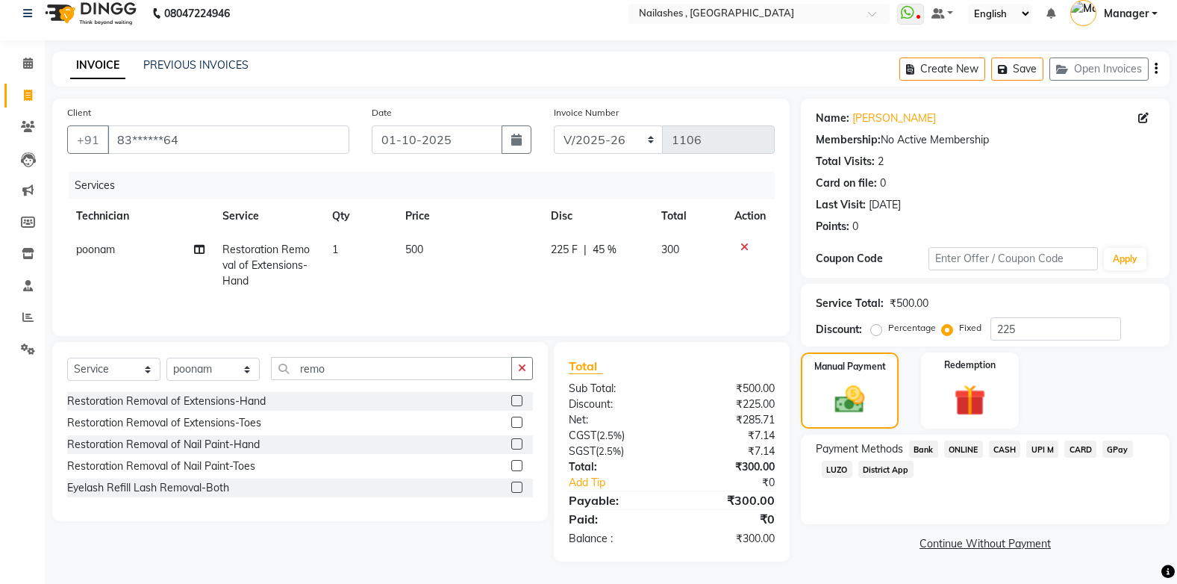
click at [960, 449] on span "ONLINE" at bounding box center [963, 448] width 39 height 17
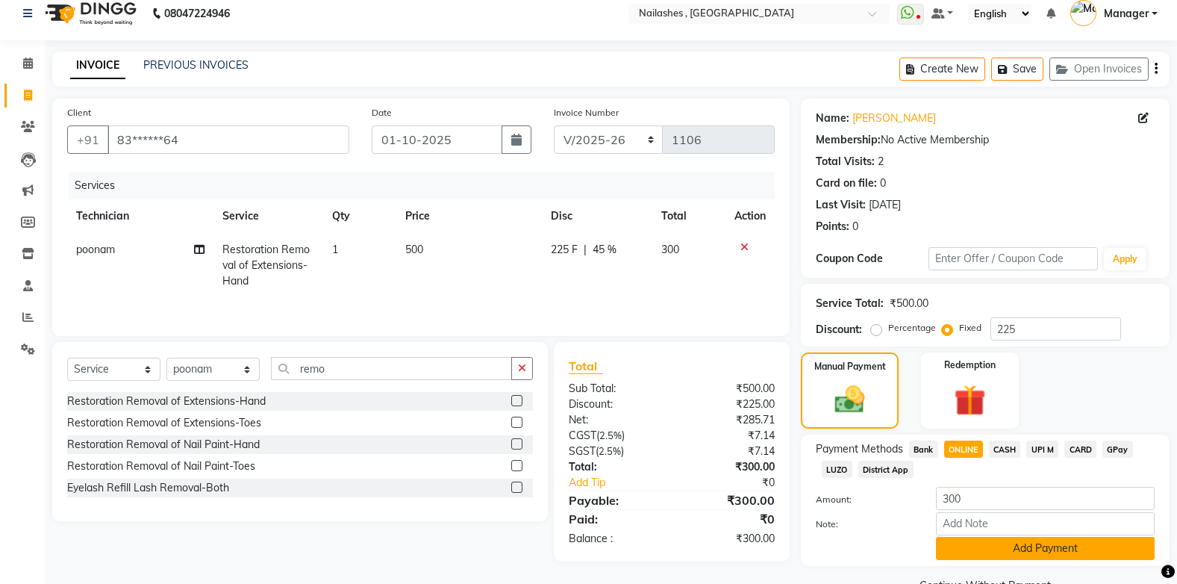
click at [1032, 542] on button "Add Payment" at bounding box center [1045, 548] width 219 height 23
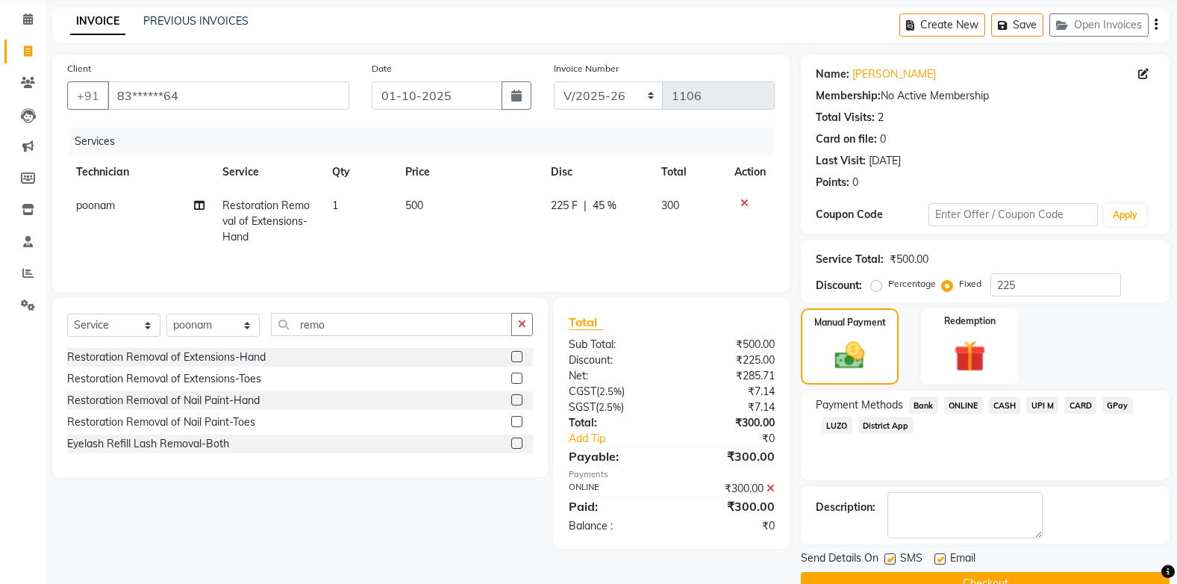
scroll to position [91, 0]
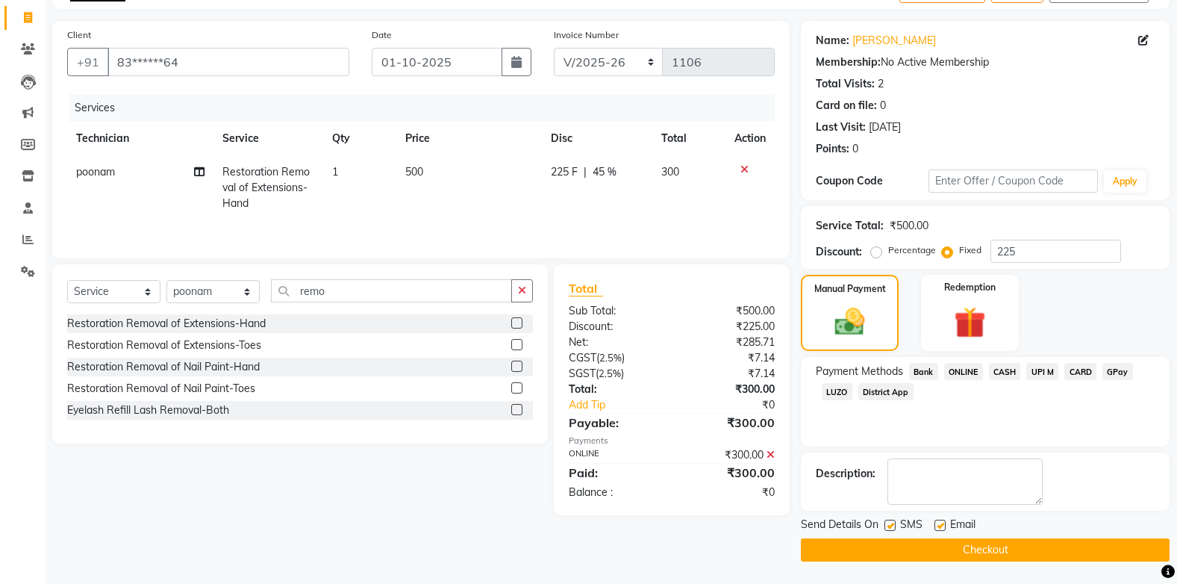
click at [984, 549] on button "Checkout" at bounding box center [985, 549] width 369 height 23
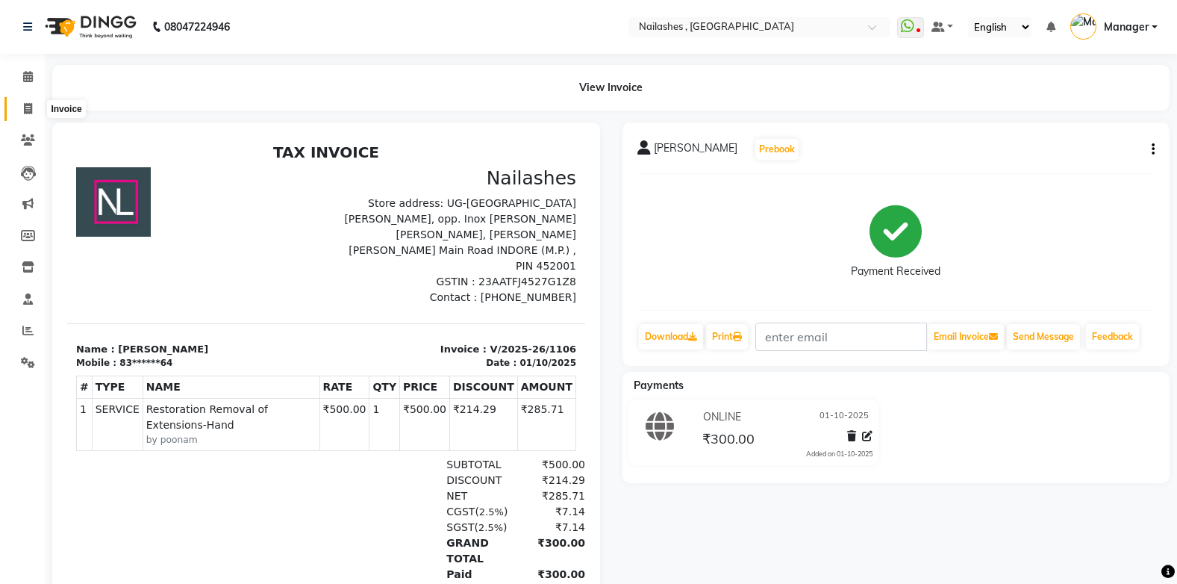
click at [29, 108] on icon at bounding box center [28, 108] width 8 height 11
select select "service"
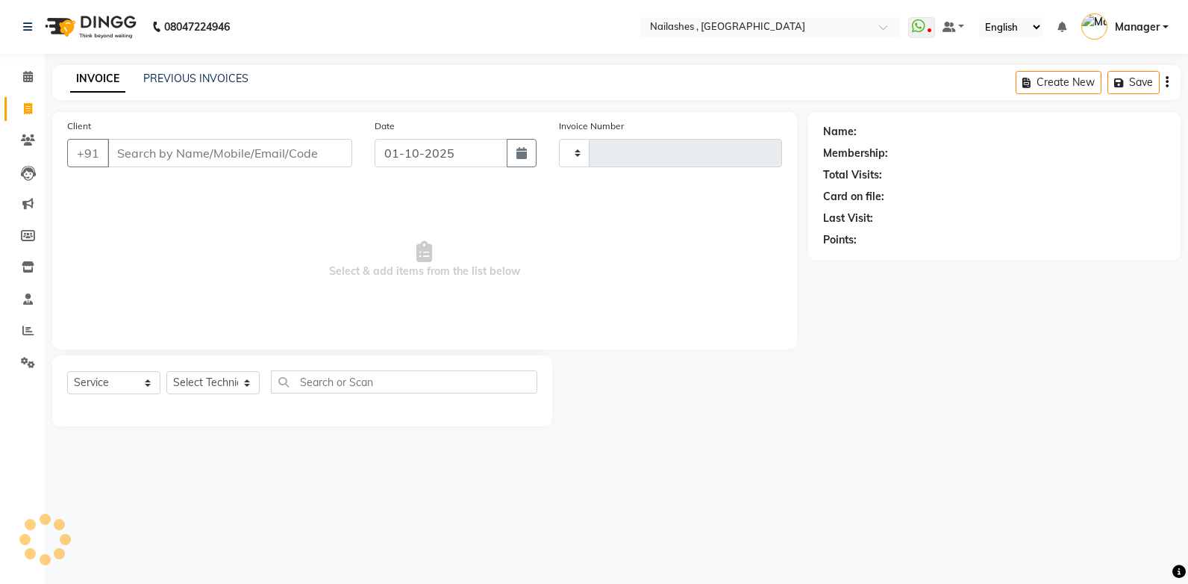
type input "1107"
select select "4749"
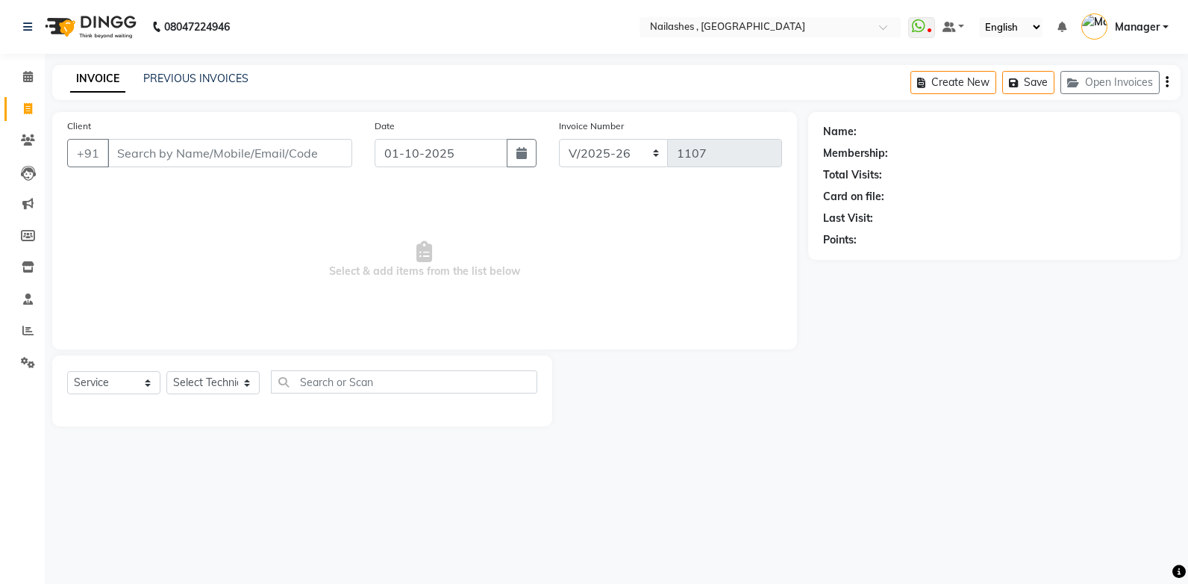
click at [122, 156] on input "Client" at bounding box center [229, 153] width 245 height 28
type input "9770105143"
click at [304, 154] on span "Add Client" at bounding box center [313, 153] width 59 height 15
select select "21"
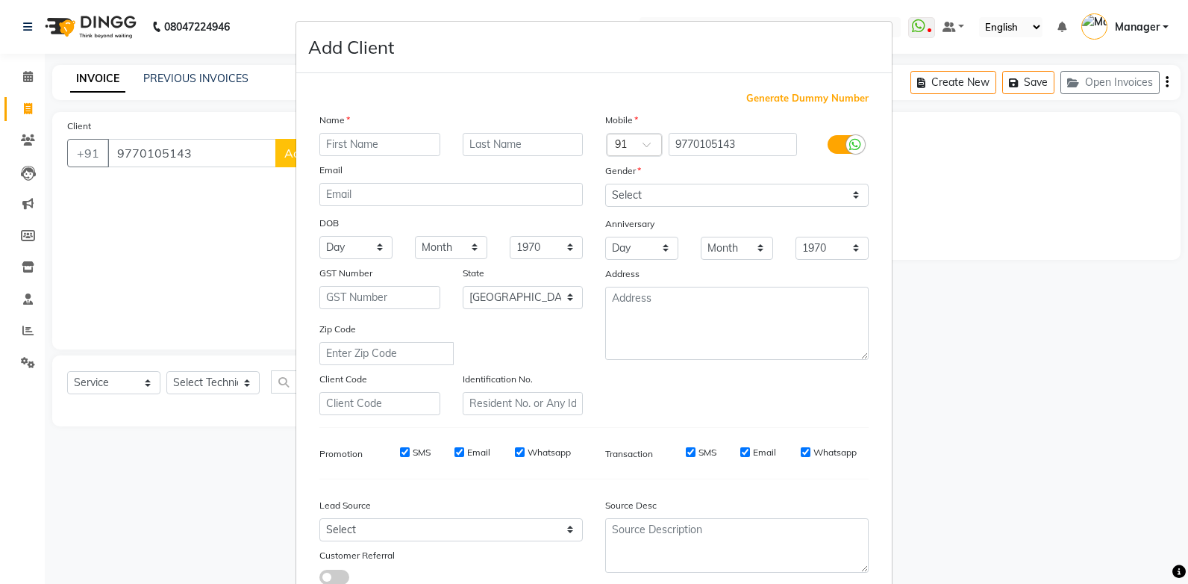
click at [331, 145] on input "text" at bounding box center [379, 144] width 121 height 23
type input "[PERSON_NAME][DEMOGRAPHIC_DATA]"
click at [618, 198] on select "Select [DEMOGRAPHIC_DATA] [DEMOGRAPHIC_DATA] Other Prefer Not To Say" at bounding box center [736, 195] width 263 height 23
select select "[DEMOGRAPHIC_DATA]"
click at [605, 184] on select "Select [DEMOGRAPHIC_DATA] [DEMOGRAPHIC_DATA] Other Prefer Not To Say" at bounding box center [736, 195] width 263 height 23
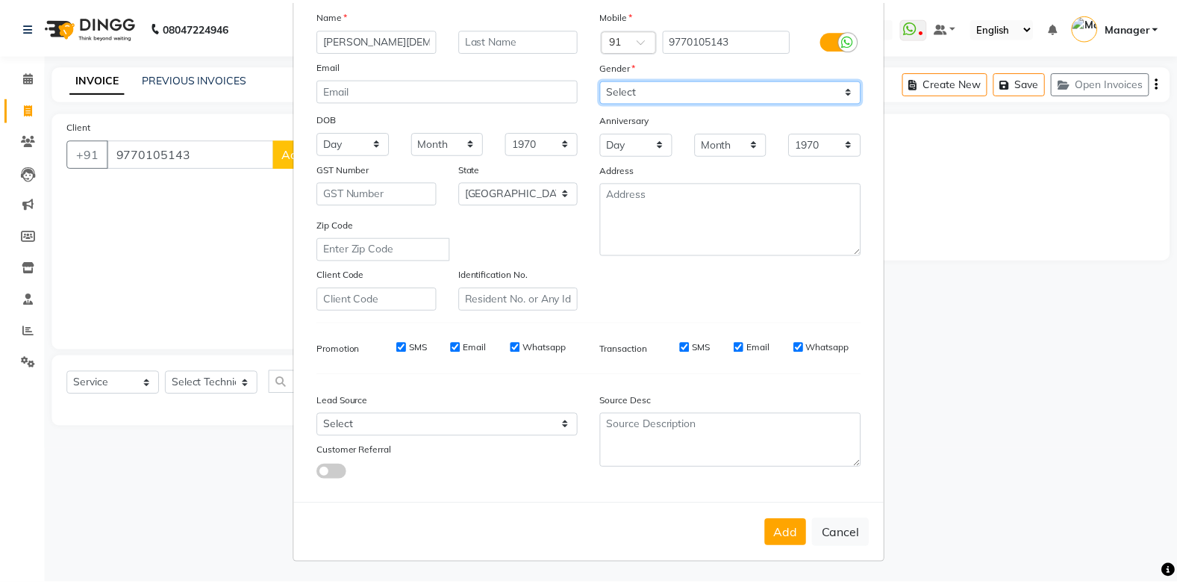
scroll to position [105, 0]
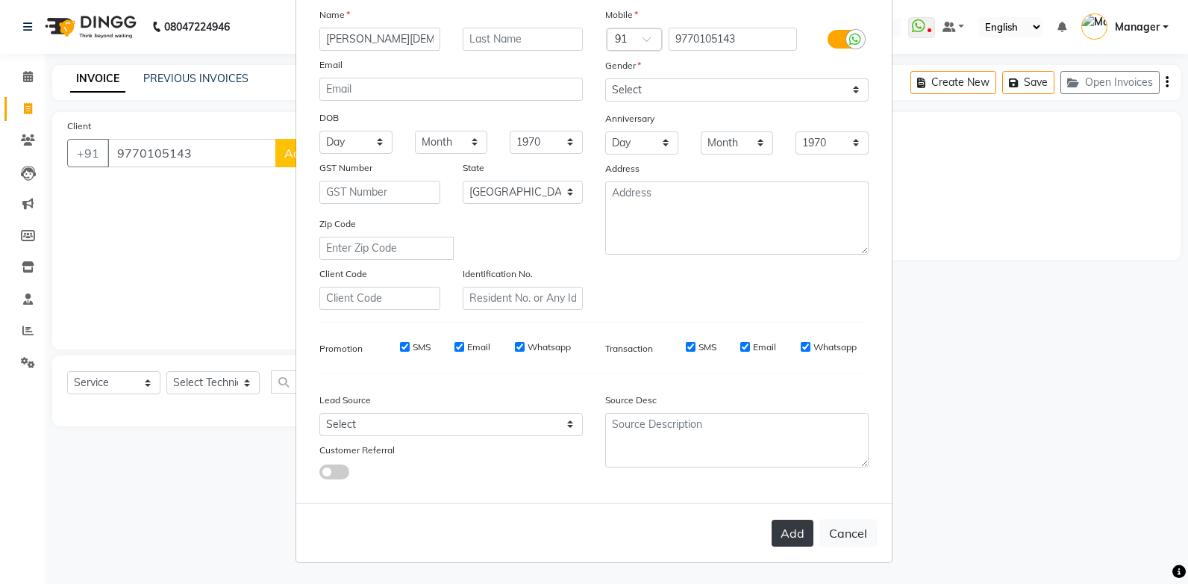
click at [788, 536] on button "Add" at bounding box center [793, 532] width 42 height 27
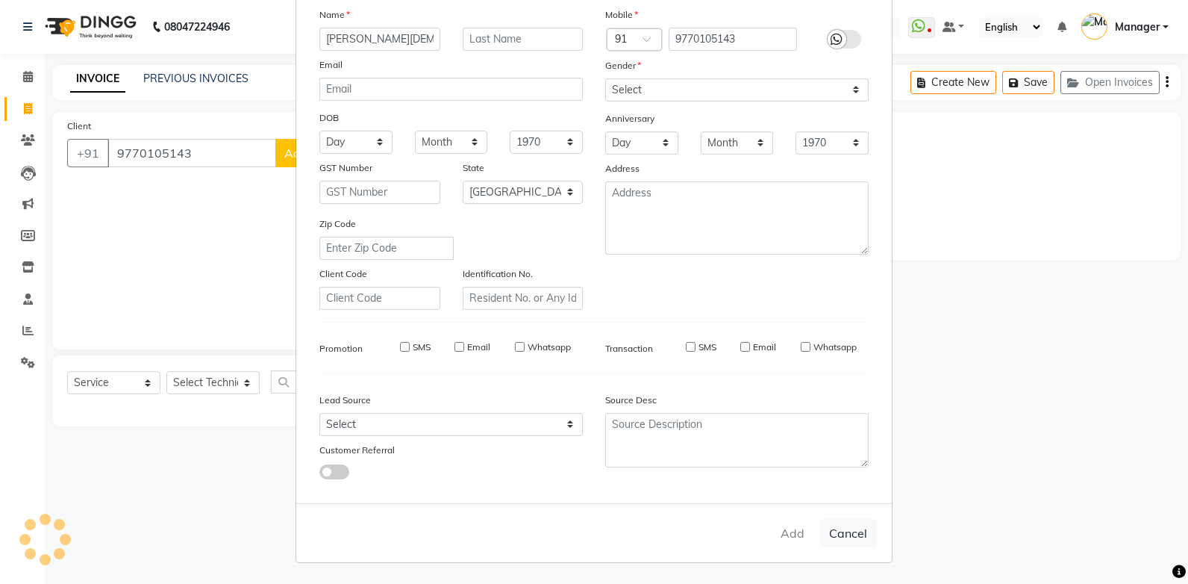
type input "97******43"
select select
select select "null"
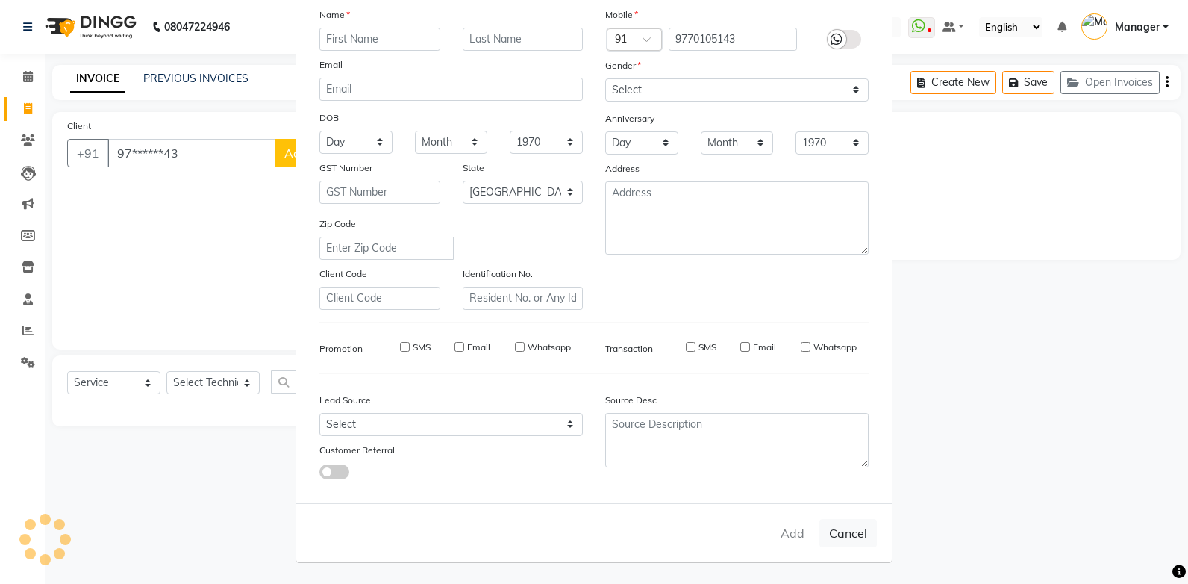
select select
checkbox input "false"
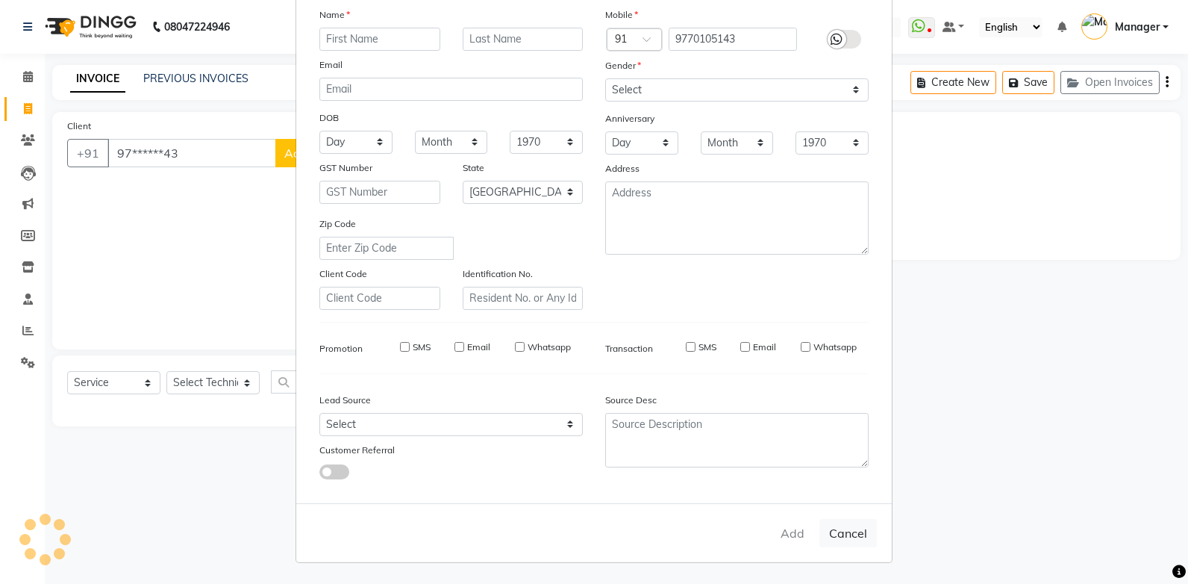
checkbox input "false"
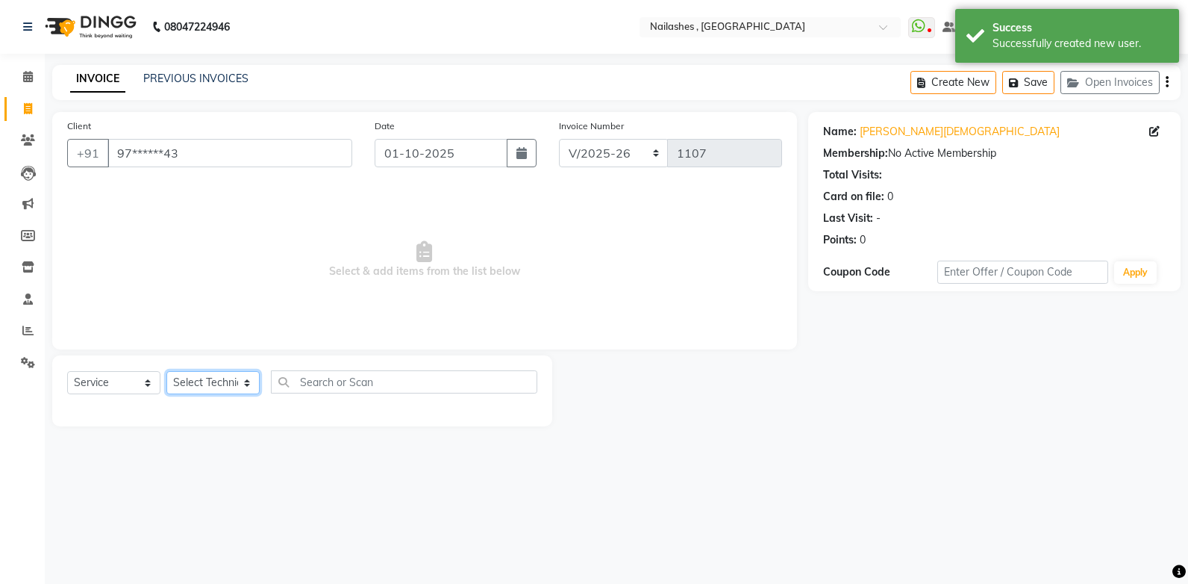
click at [237, 383] on select "Select Technician [PERSON_NAME] [PERSON_NAME] Manager [PERSON_NAME] [MEDICAL_DA…" at bounding box center [212, 382] width 93 height 23
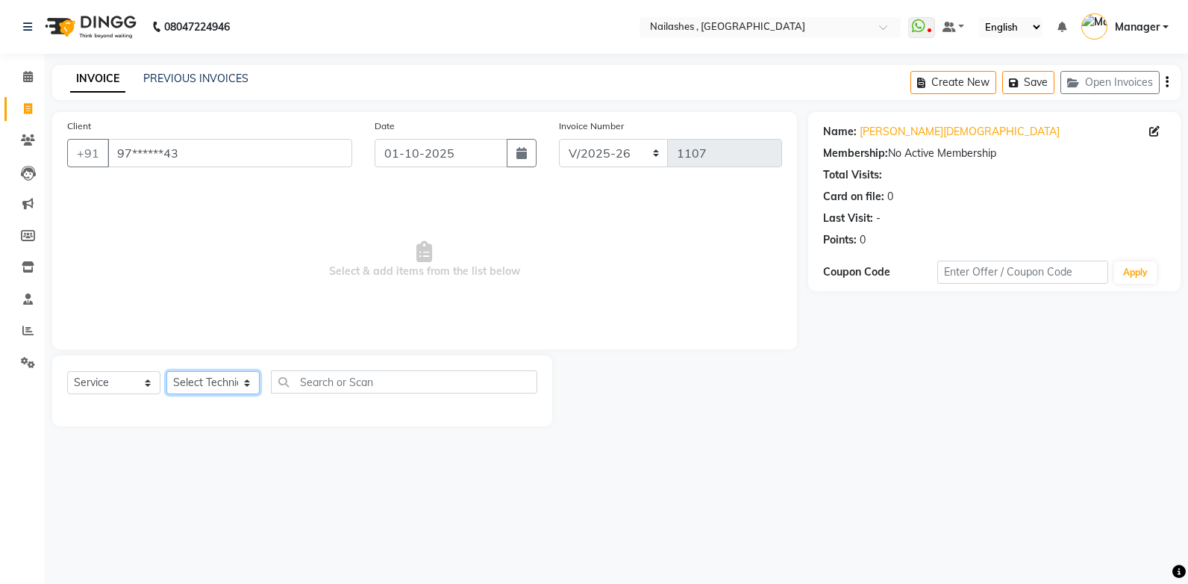
select select "42620"
click at [166, 371] on select "Select Technician [PERSON_NAME] [PERSON_NAME] Manager [PERSON_NAME] [MEDICAL_DA…" at bounding box center [212, 382] width 93 height 23
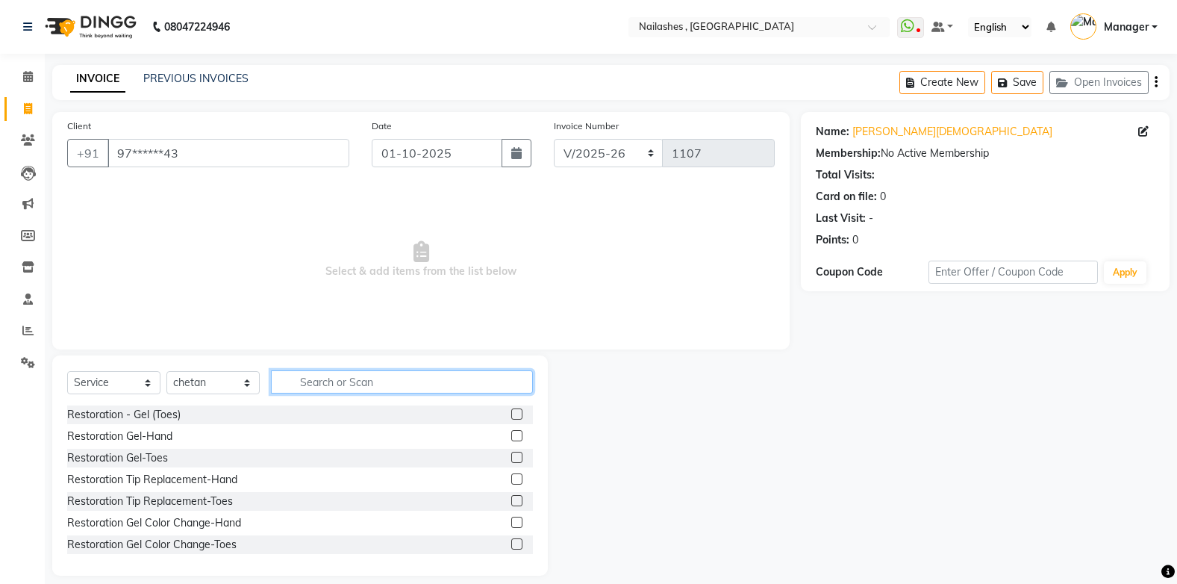
click at [308, 381] on input "text" at bounding box center [402, 381] width 262 height 23
type input "refi"
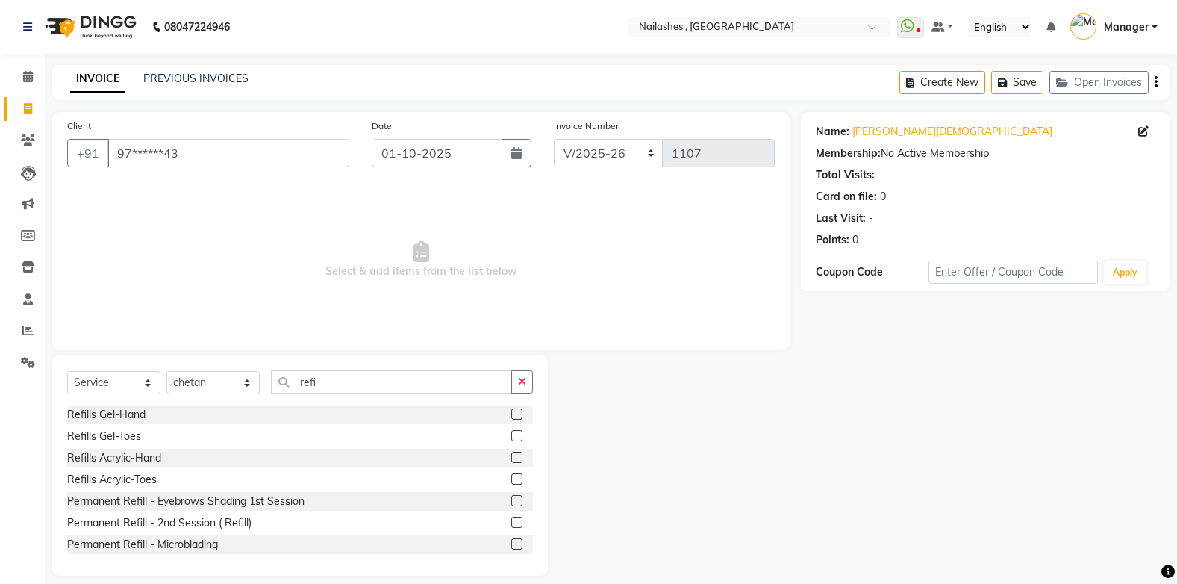
click at [511, 457] on label at bounding box center [516, 457] width 11 height 11
click at [511, 457] on input "checkbox" at bounding box center [516, 458] width 10 height 10
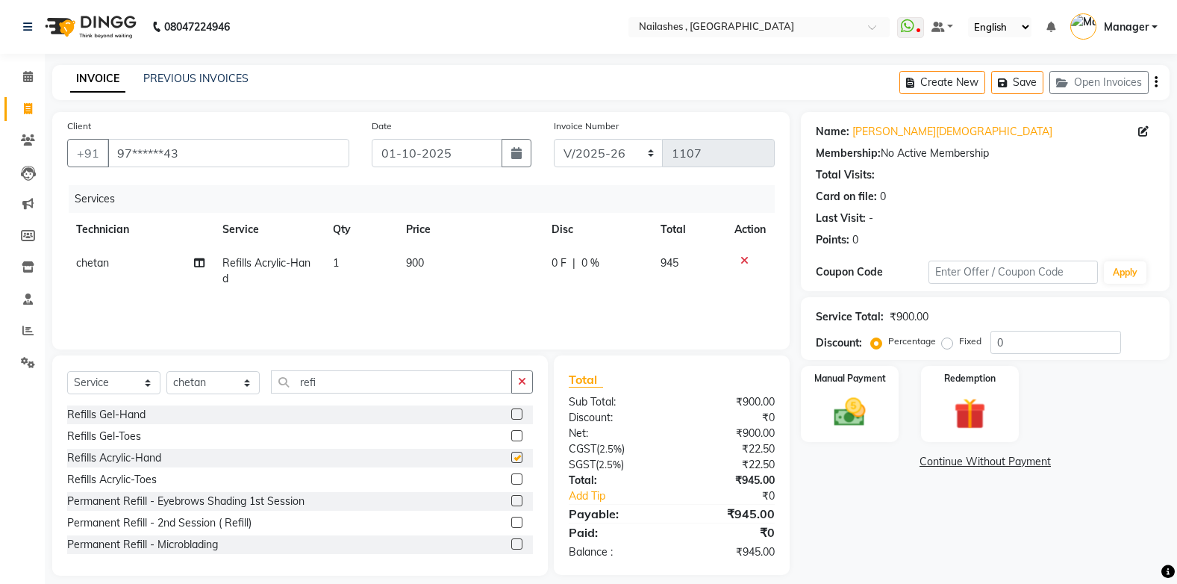
checkbox input "false"
click at [525, 374] on button "button" at bounding box center [522, 381] width 22 height 23
click at [237, 385] on select "Select Technician [PERSON_NAME] [PERSON_NAME] Manager [PERSON_NAME] [MEDICAL_DA…" at bounding box center [212, 382] width 93 height 23
select select "32691"
click at [166, 371] on select "Select Technician [PERSON_NAME] [PERSON_NAME] Manager [PERSON_NAME] [MEDICAL_DA…" at bounding box center [212, 382] width 93 height 23
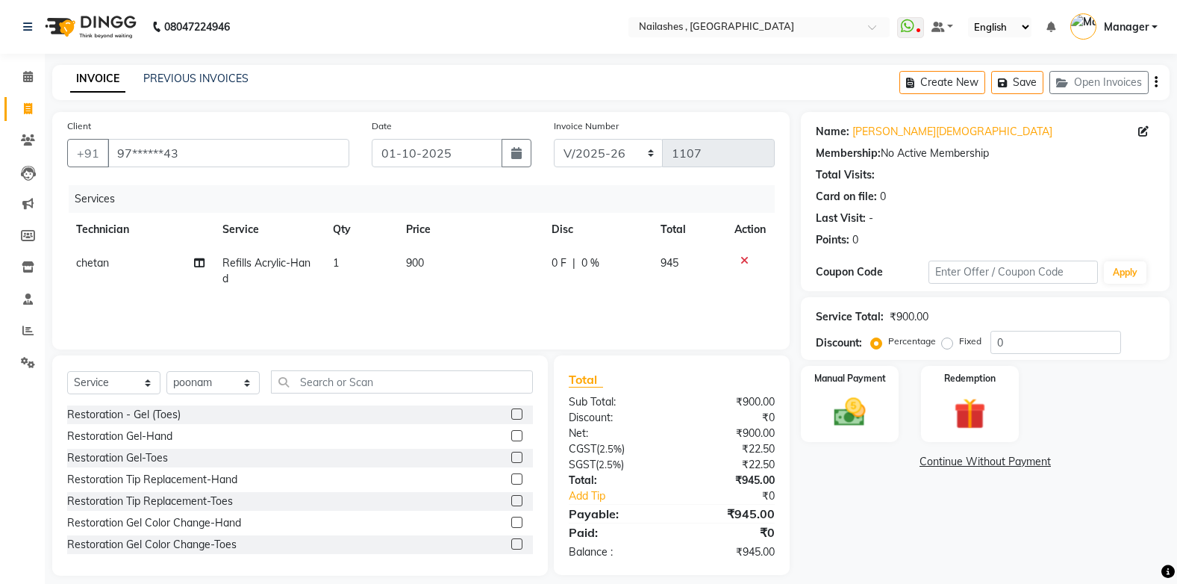
click at [511, 522] on label at bounding box center [516, 521] width 11 height 11
click at [511, 522] on input "checkbox" at bounding box center [516, 523] width 10 height 10
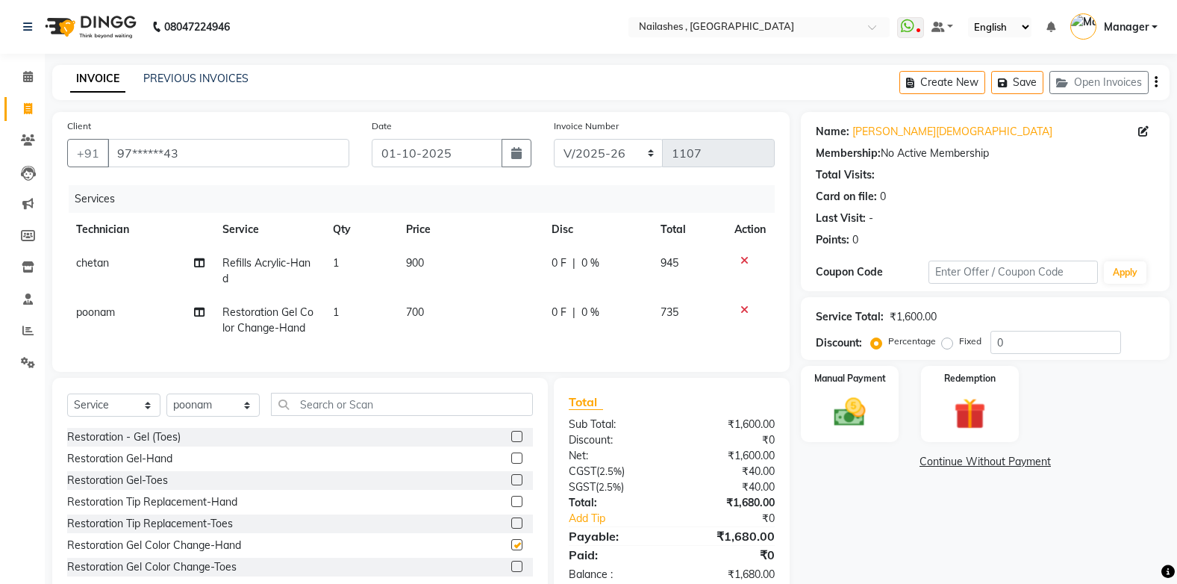
checkbox input "false"
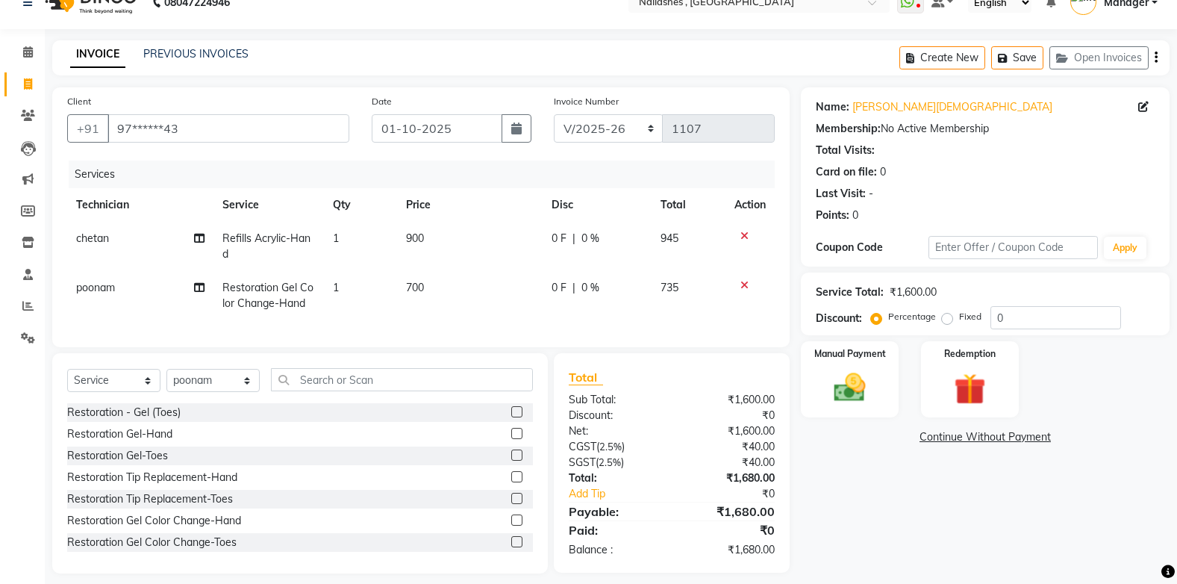
scroll to position [48, 0]
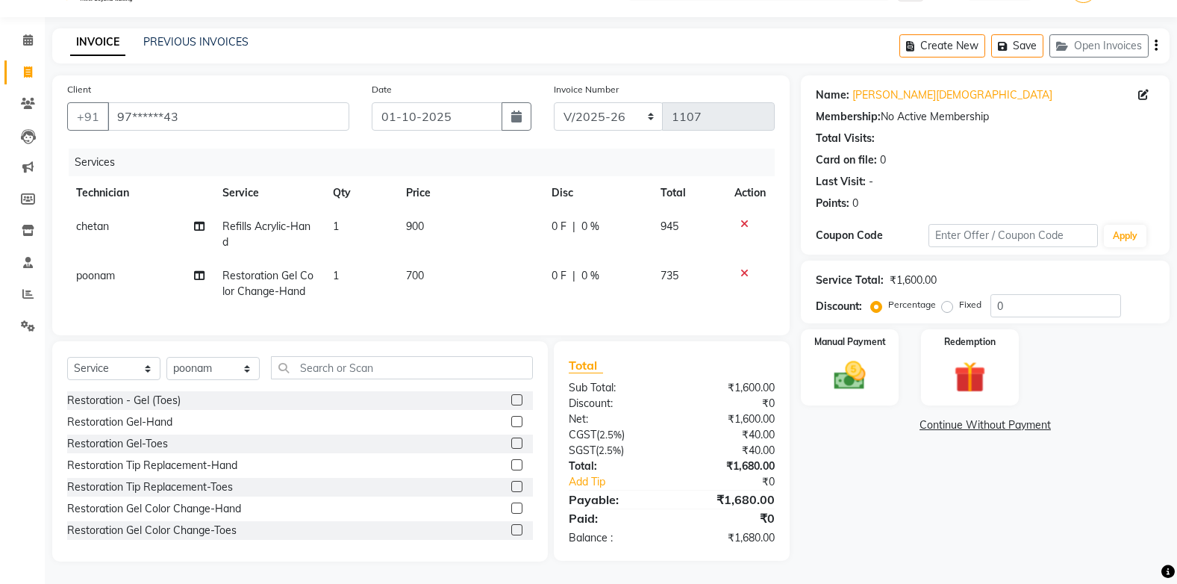
click at [959, 298] on label "Fixed" at bounding box center [970, 304] width 22 height 13
click at [945, 299] on input "Fixed" at bounding box center [950, 304] width 10 height 10
radio input "true"
click at [1007, 296] on input "0" at bounding box center [1055, 305] width 131 height 23
type input "1"
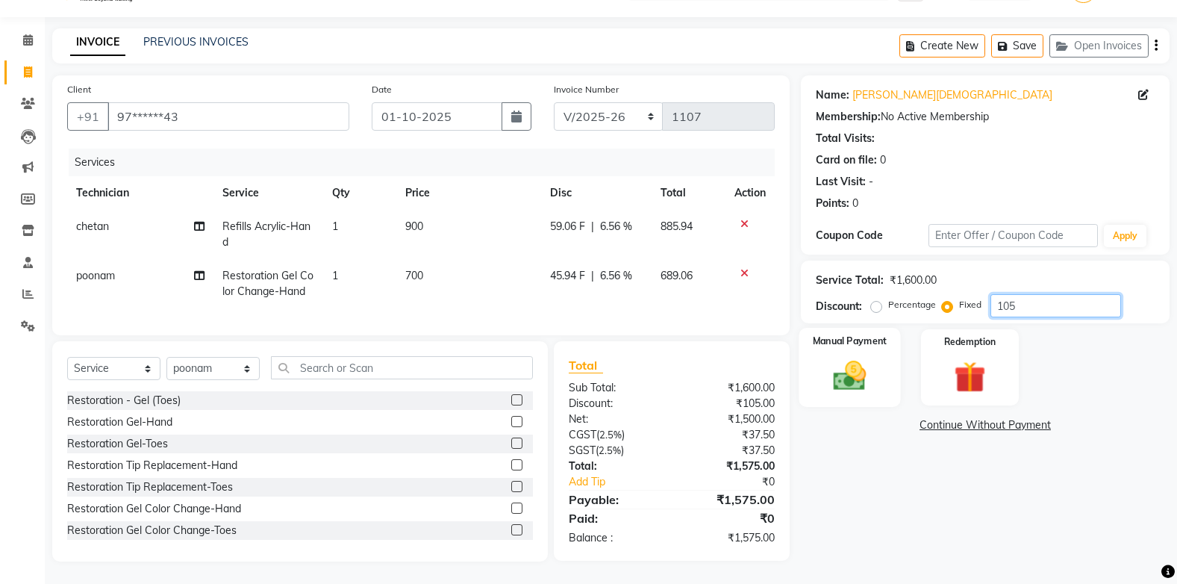
type input "105"
click at [878, 363] on div "Manual Payment" at bounding box center [849, 367] width 101 height 79
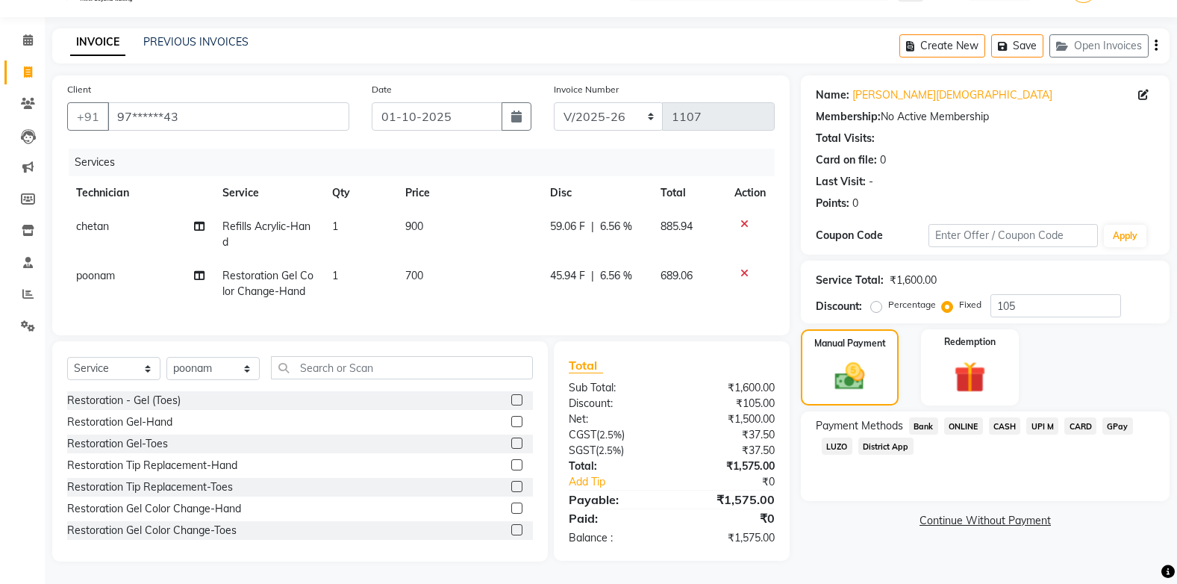
click at [957, 417] on span "ONLINE" at bounding box center [963, 425] width 39 height 17
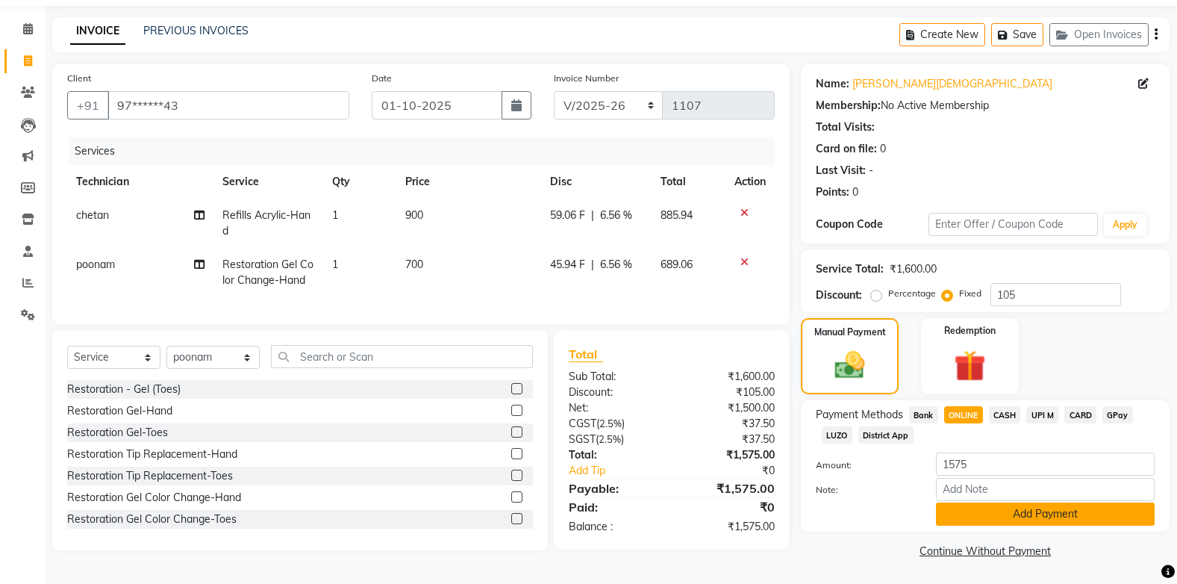
click at [996, 513] on button "Add Payment" at bounding box center [1045, 513] width 219 height 23
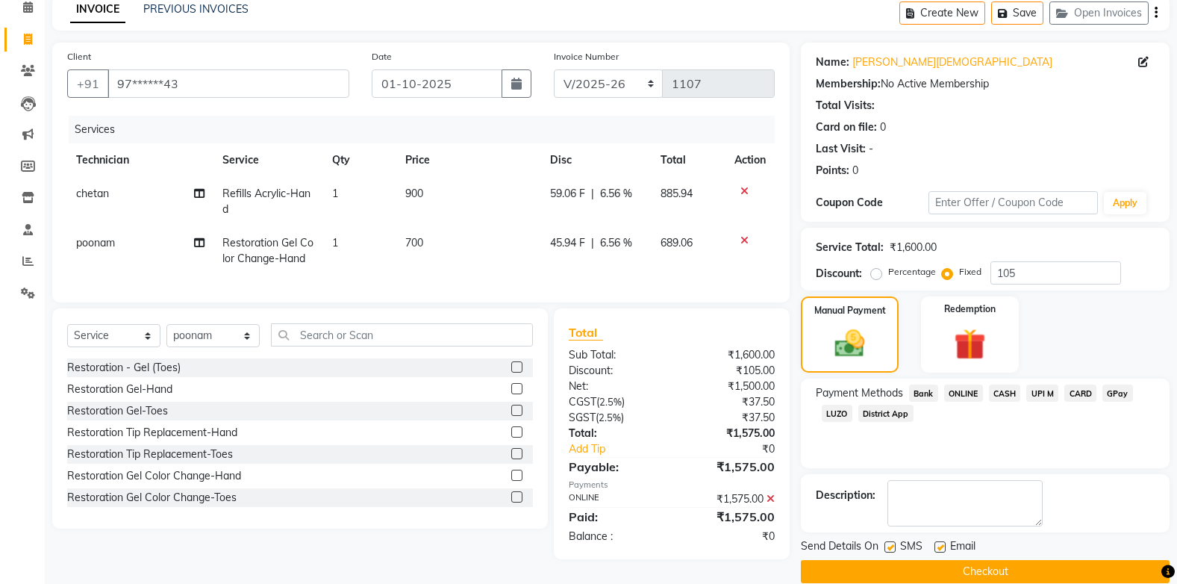
scroll to position [91, 0]
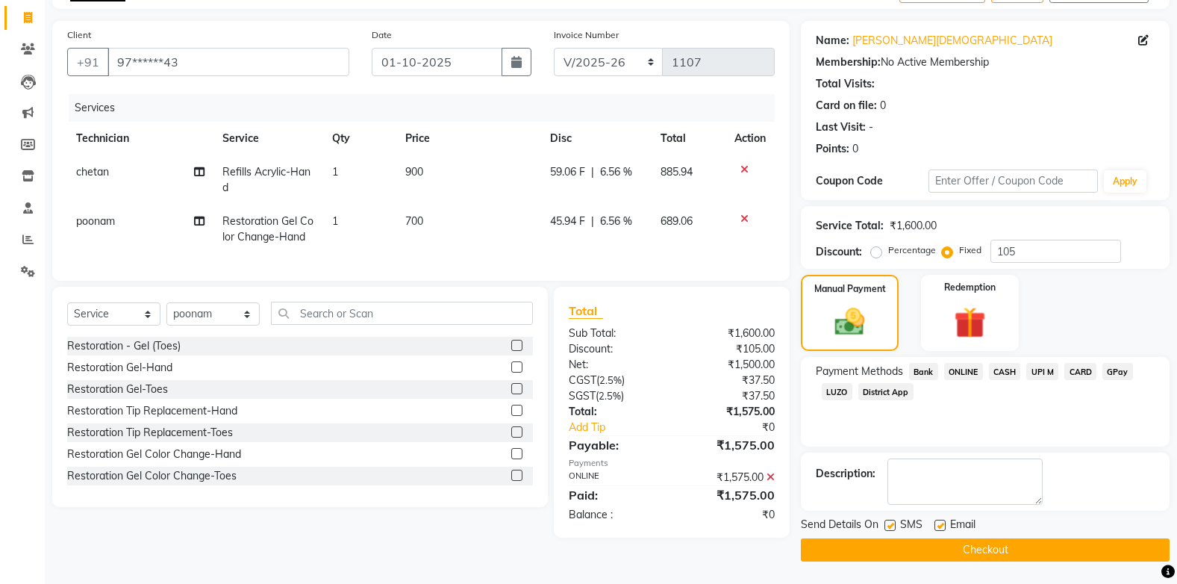
click at [975, 544] on button "Checkout" at bounding box center [985, 549] width 369 height 23
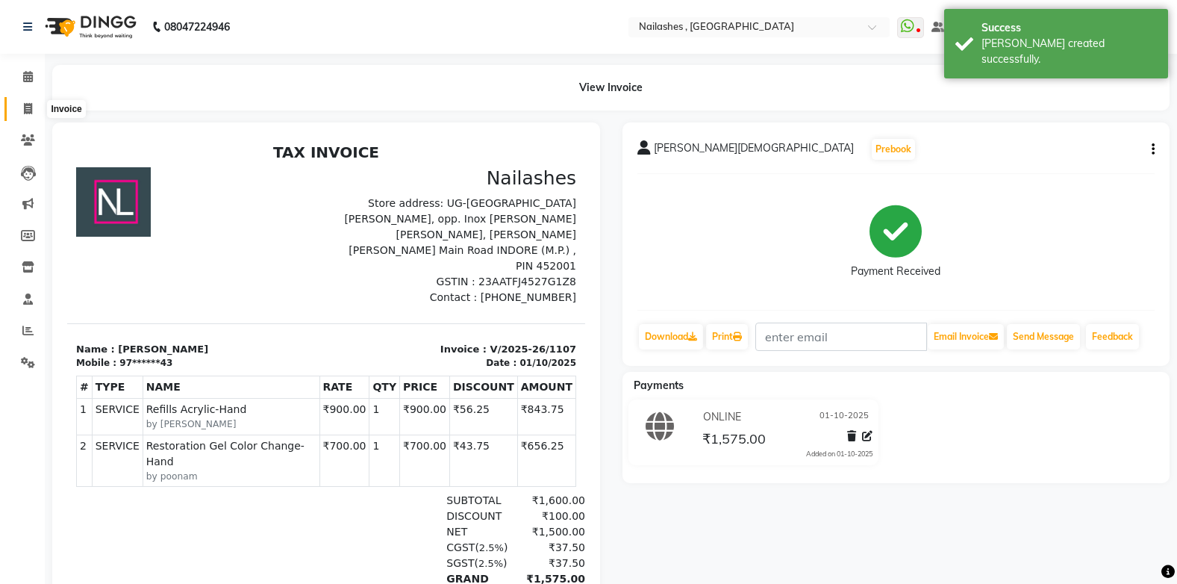
click at [27, 108] on icon at bounding box center [28, 108] width 8 height 11
select select "service"
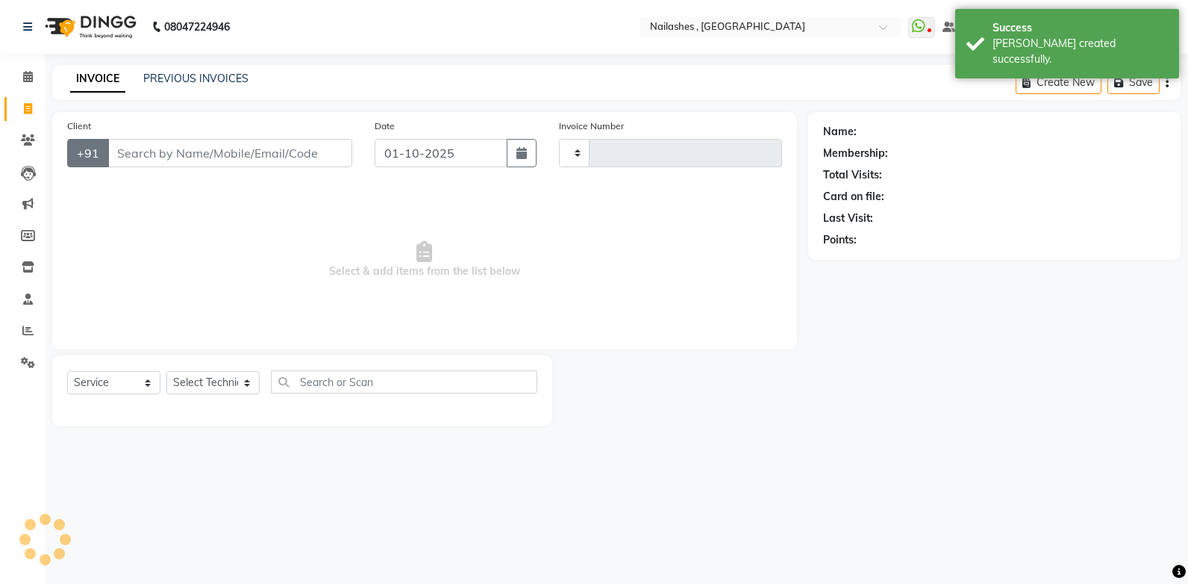
type input "1108"
select select "4749"
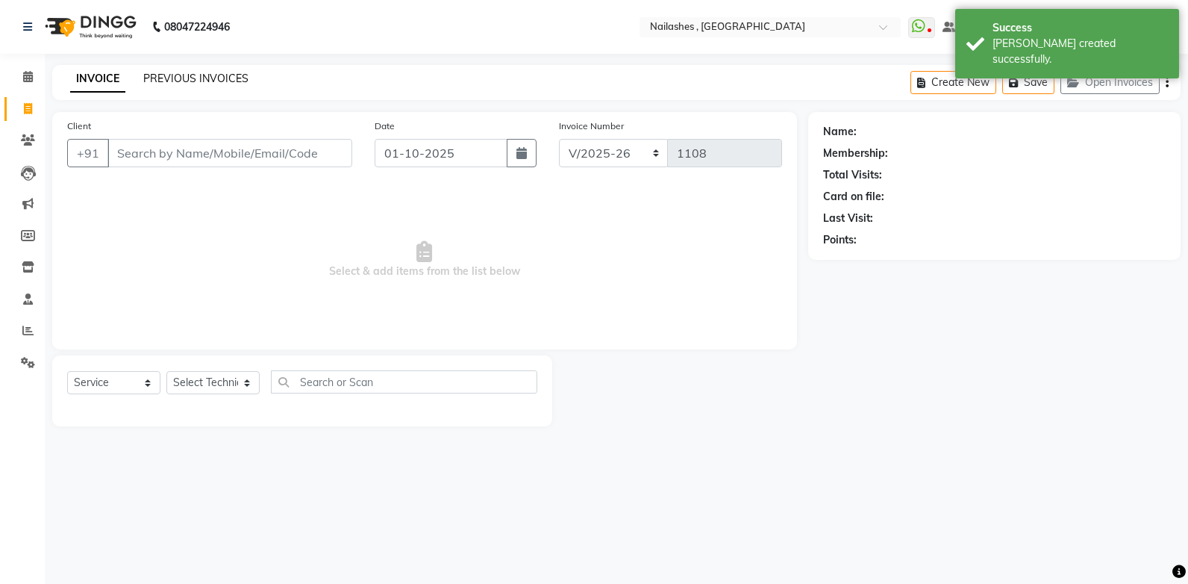
click at [178, 84] on link "PREVIOUS INVOICES" at bounding box center [195, 78] width 105 height 13
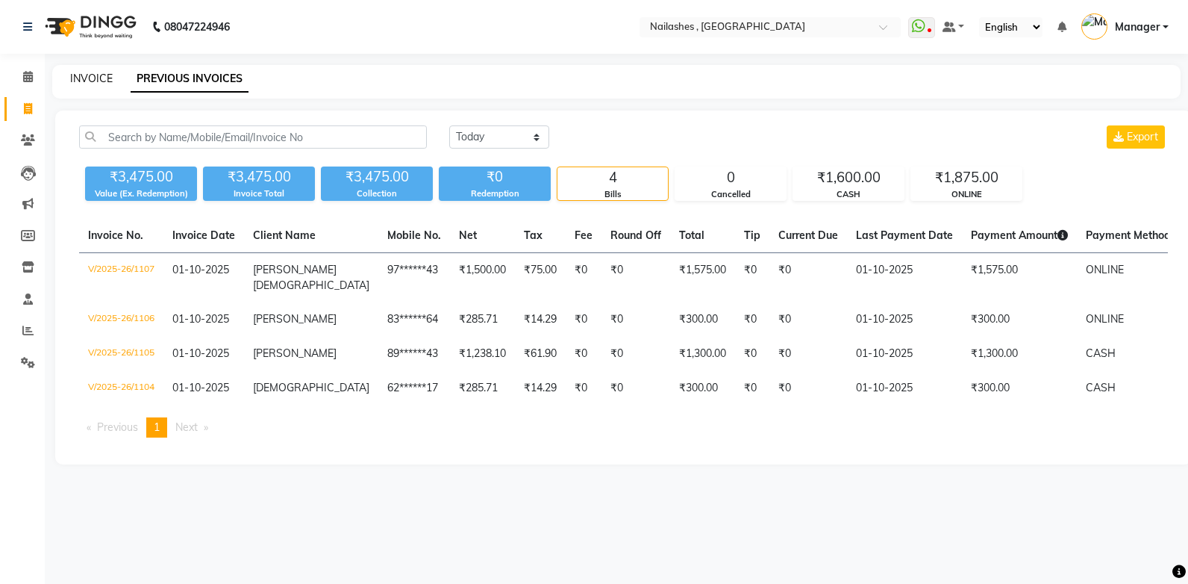
click at [88, 77] on link "INVOICE" at bounding box center [91, 78] width 43 height 13
select select "service"
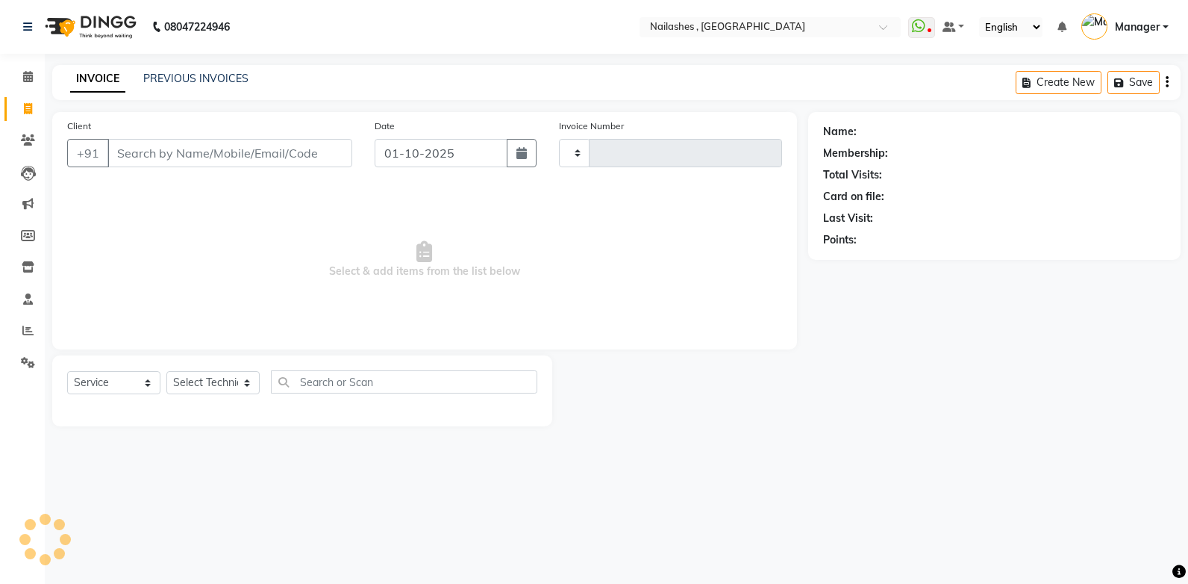
type input "1108"
select select "4749"
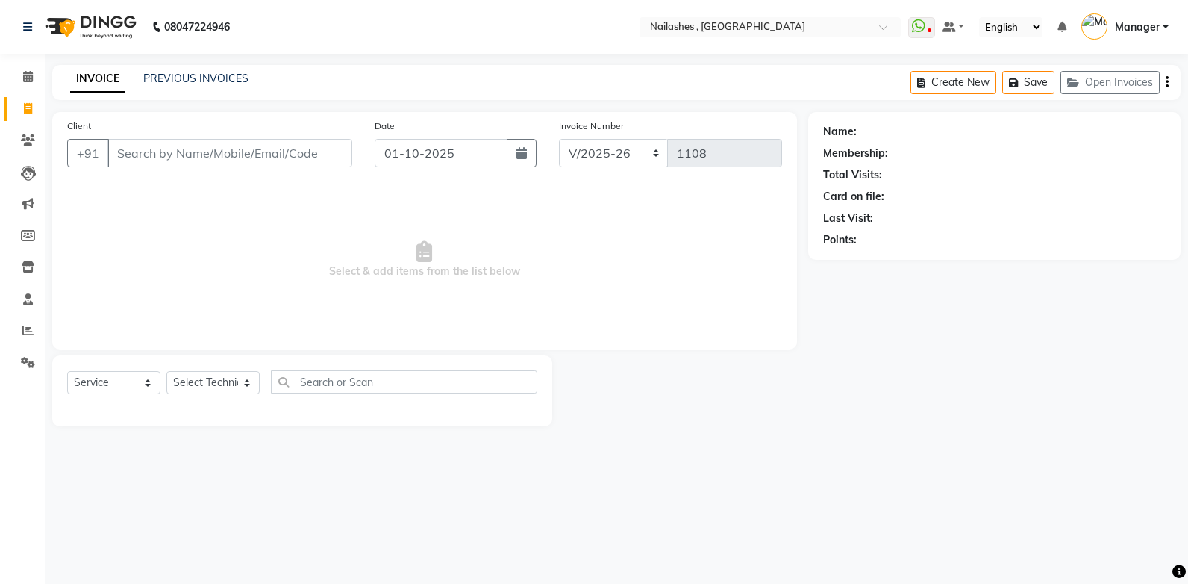
click at [127, 157] on input "Client" at bounding box center [229, 153] width 245 height 28
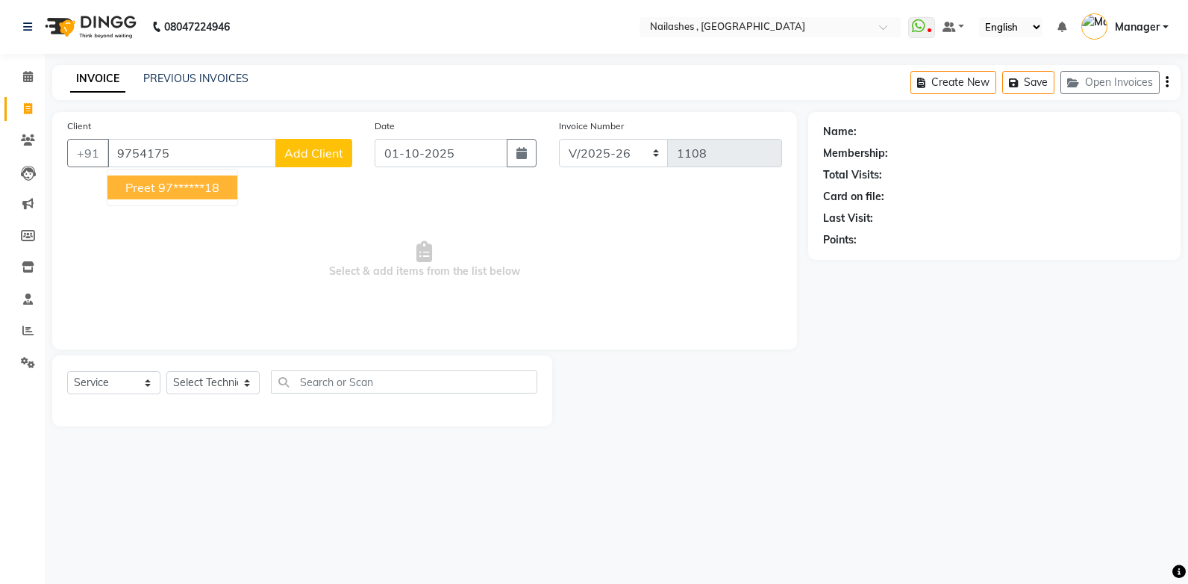
click at [162, 188] on ngb-highlight "97******18" at bounding box center [188, 187] width 61 height 15
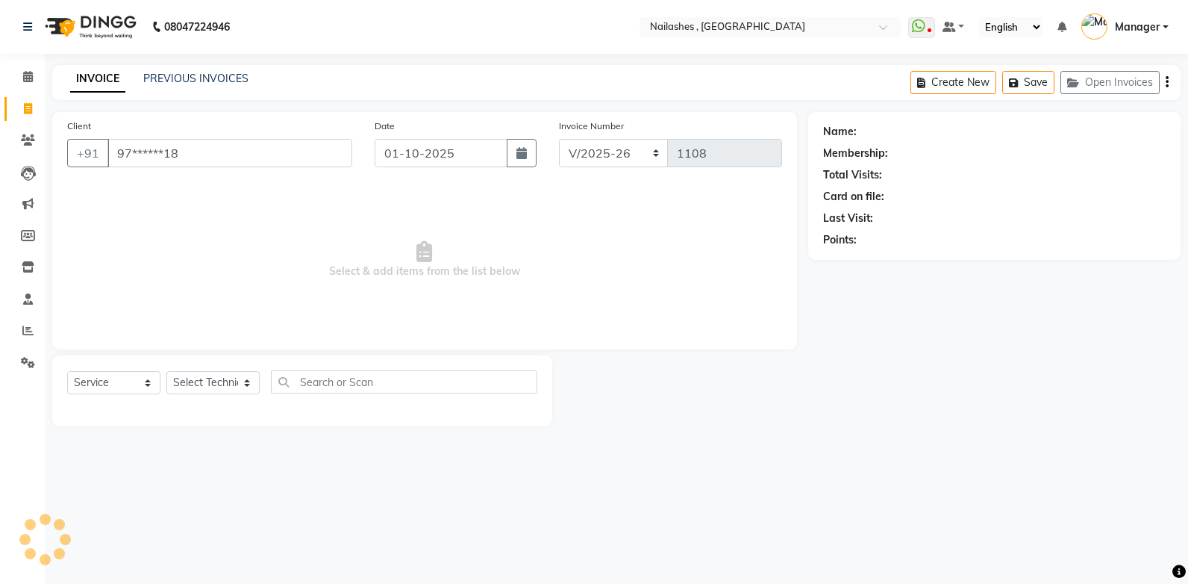
type input "97******18"
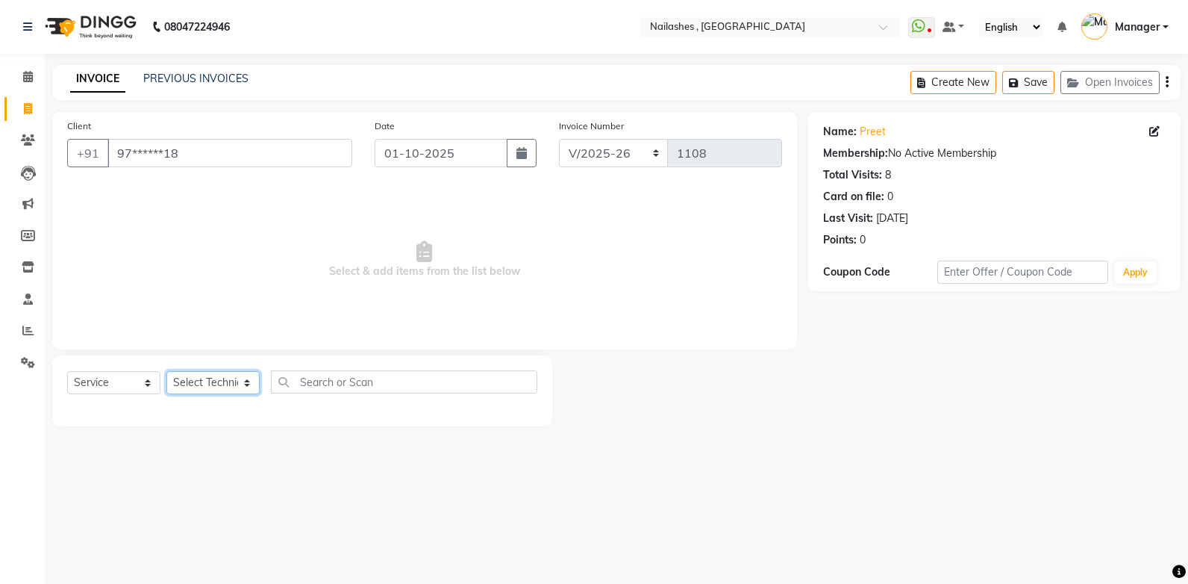
click at [224, 381] on select "Select Technician [PERSON_NAME] [PERSON_NAME] Manager [PERSON_NAME] [MEDICAL_DA…" at bounding box center [212, 382] width 93 height 23
select select "42620"
click at [166, 371] on select "Select Technician [PERSON_NAME] [PERSON_NAME] Manager [PERSON_NAME] [MEDICAL_DA…" at bounding box center [212, 382] width 93 height 23
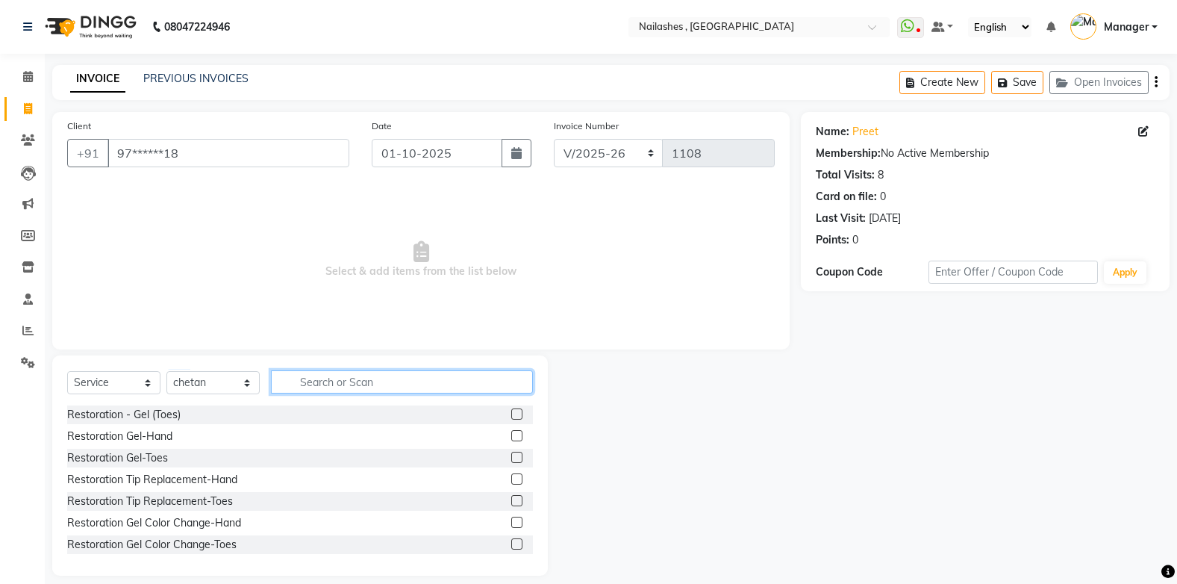
click at [309, 384] on input "text" at bounding box center [402, 381] width 262 height 23
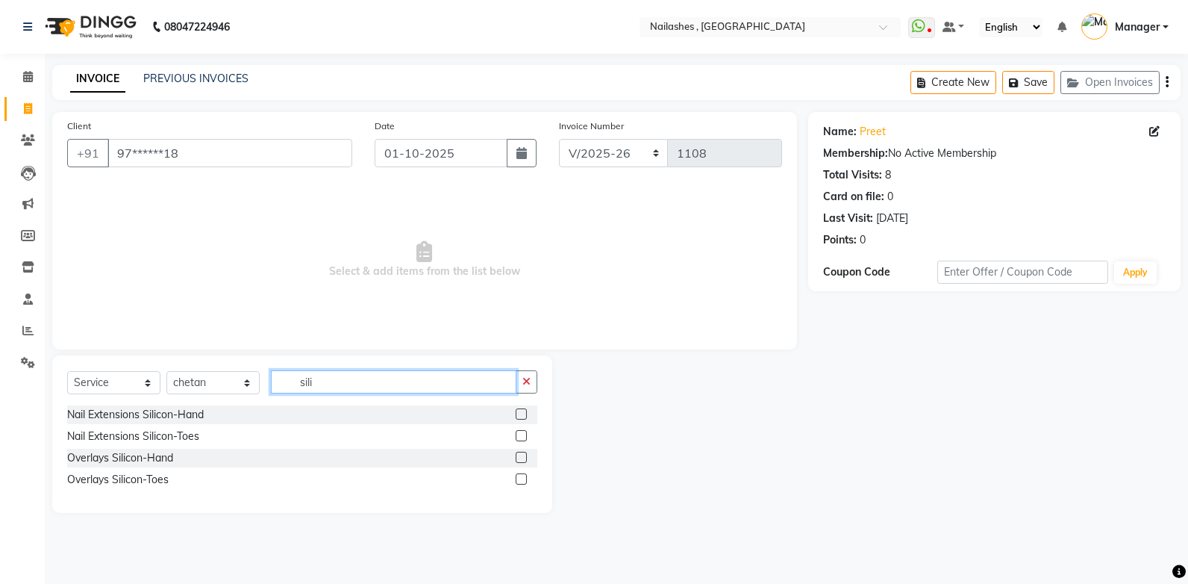
type input "sili"
click at [521, 413] on label at bounding box center [521, 413] width 11 height 11
click at [521, 413] on input "checkbox" at bounding box center [521, 415] width 10 height 10
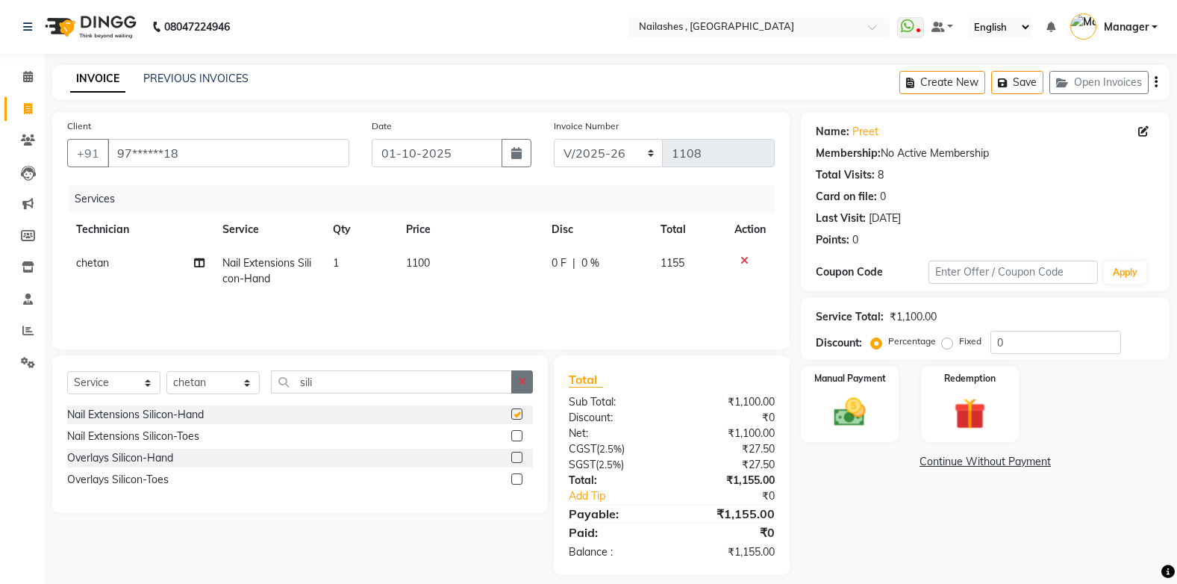
checkbox input "false"
click at [520, 380] on icon "button" at bounding box center [522, 381] width 8 height 10
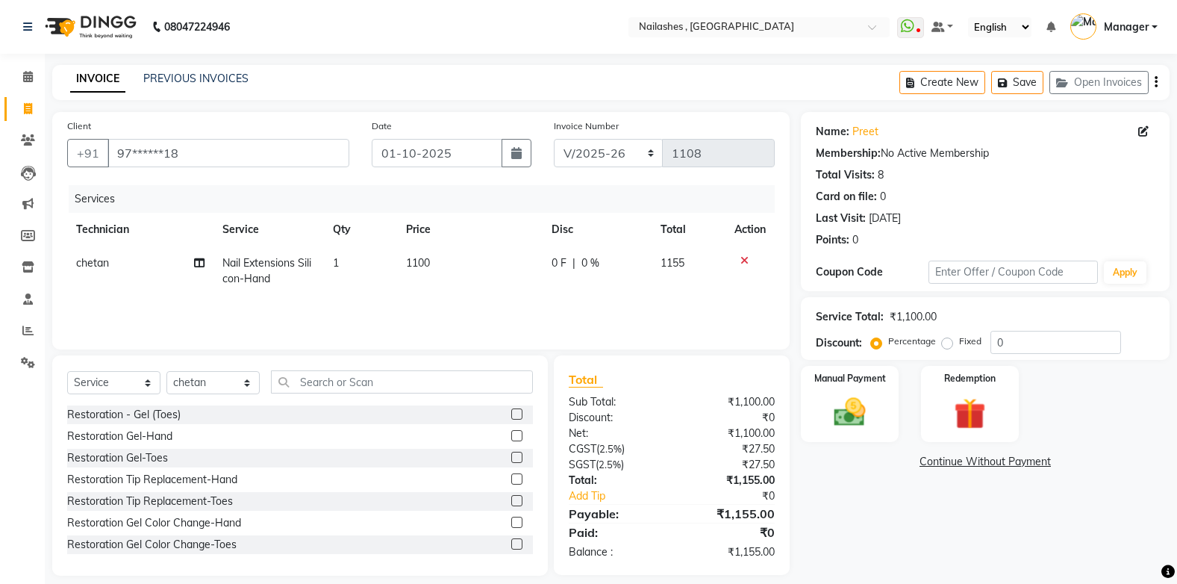
click at [511, 522] on label at bounding box center [516, 521] width 11 height 11
click at [511, 522] on input "checkbox" at bounding box center [516, 523] width 10 height 10
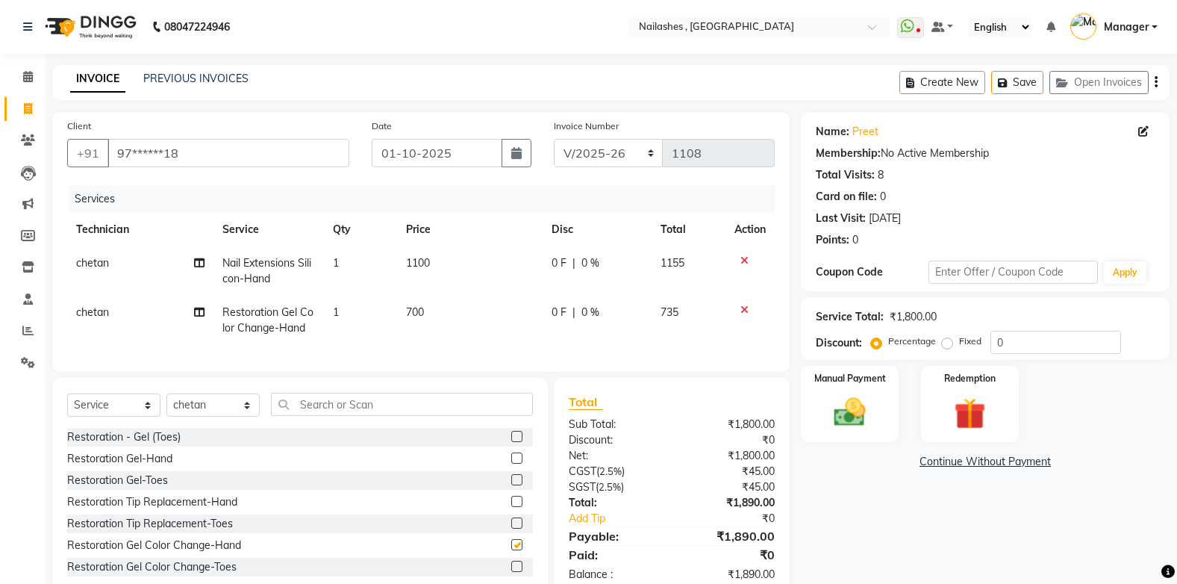
checkbox input "false"
click at [511, 572] on label at bounding box center [516, 565] width 11 height 11
click at [511, 572] on input "checkbox" at bounding box center [516, 567] width 10 height 10
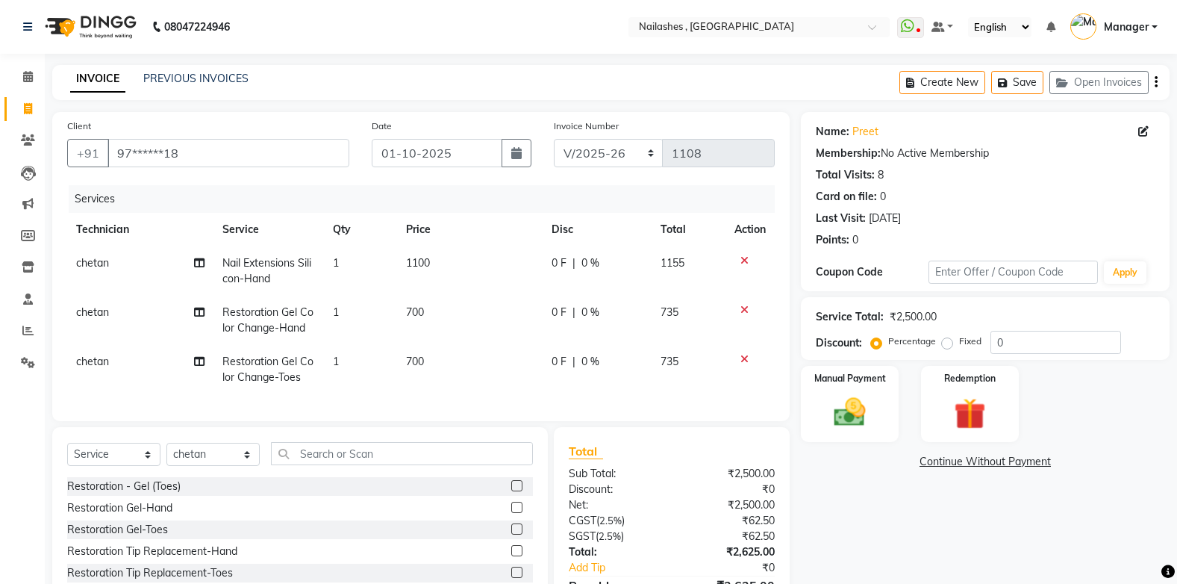
checkbox input "false"
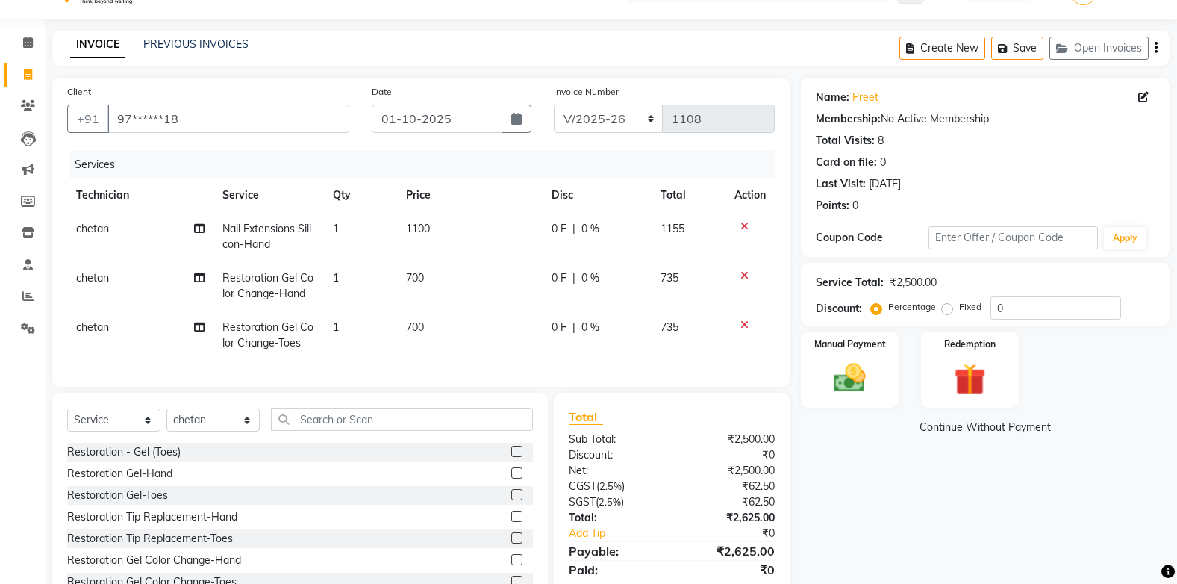
scroll to position [97, 0]
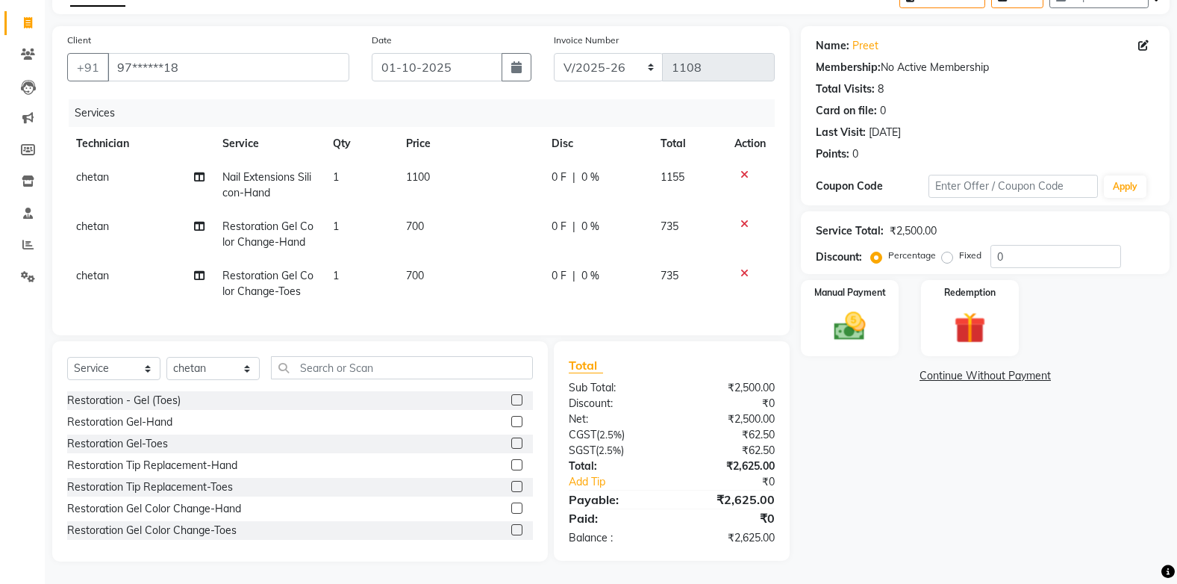
click at [959, 249] on label "Fixed" at bounding box center [970, 255] width 22 height 13
click at [945, 250] on input "Fixed" at bounding box center [950, 255] width 10 height 10
radio input "true"
click at [1009, 245] on input "0" at bounding box center [1055, 256] width 131 height 23
type input "1"
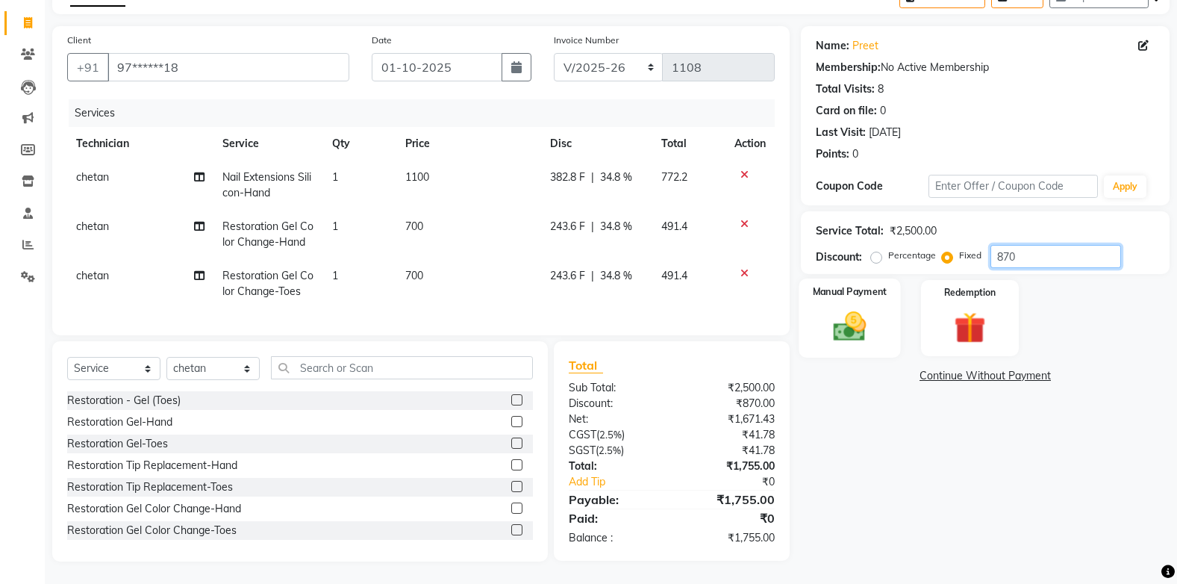
type input "870"
click at [877, 323] on div "Manual Payment" at bounding box center [849, 317] width 101 height 79
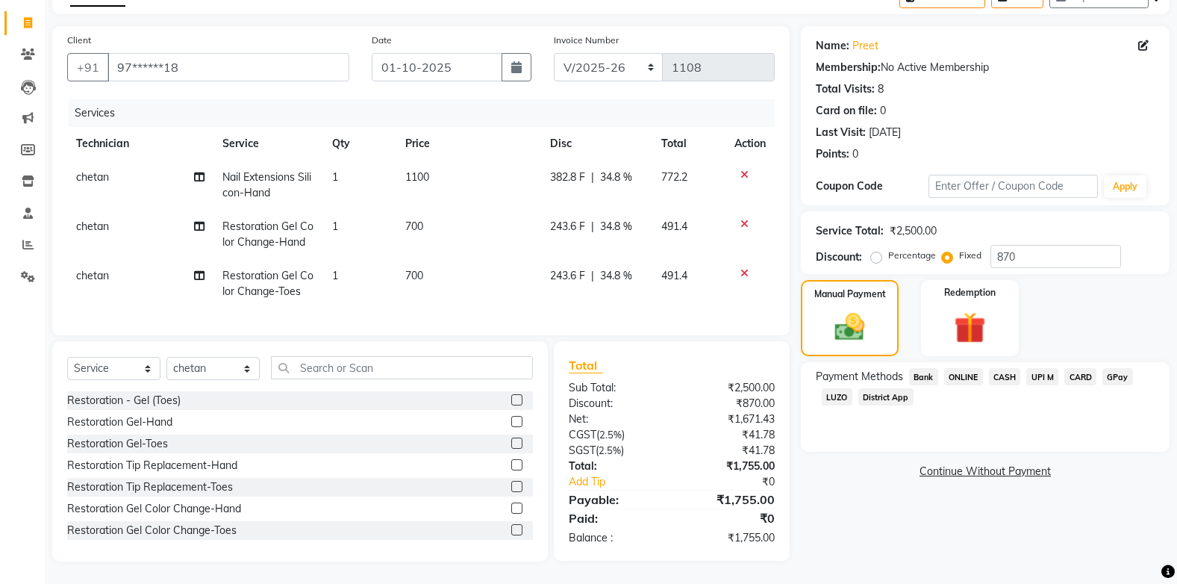
click at [960, 368] on span "ONLINE" at bounding box center [963, 376] width 39 height 17
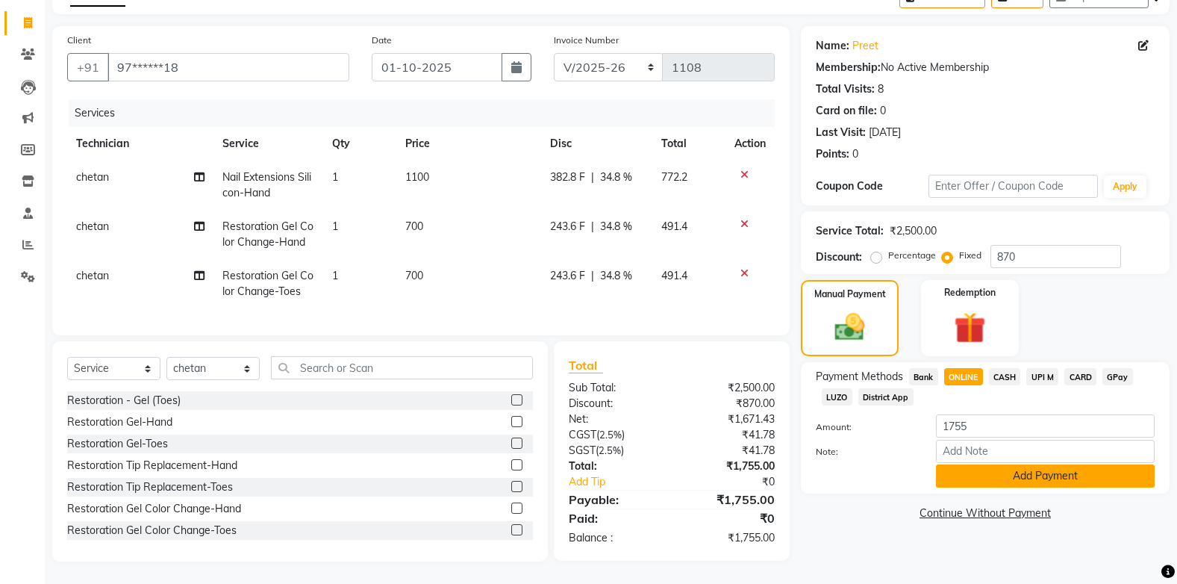
click at [990, 469] on button "Add Payment" at bounding box center [1045, 475] width 219 height 23
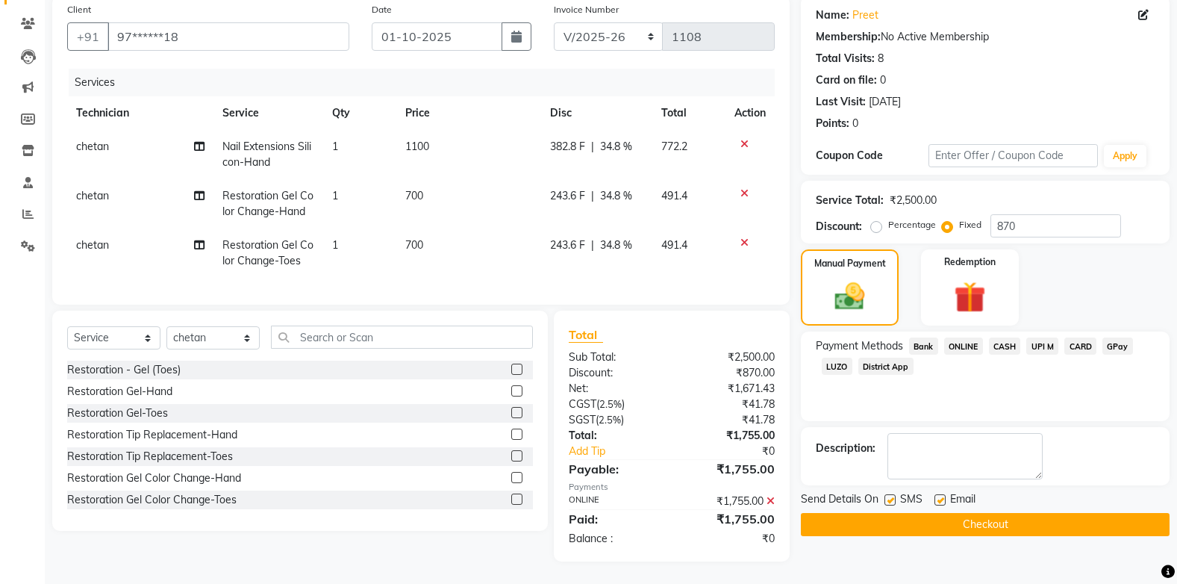
scroll to position [128, 0]
click at [975, 513] on button "Checkout" at bounding box center [985, 524] width 369 height 23
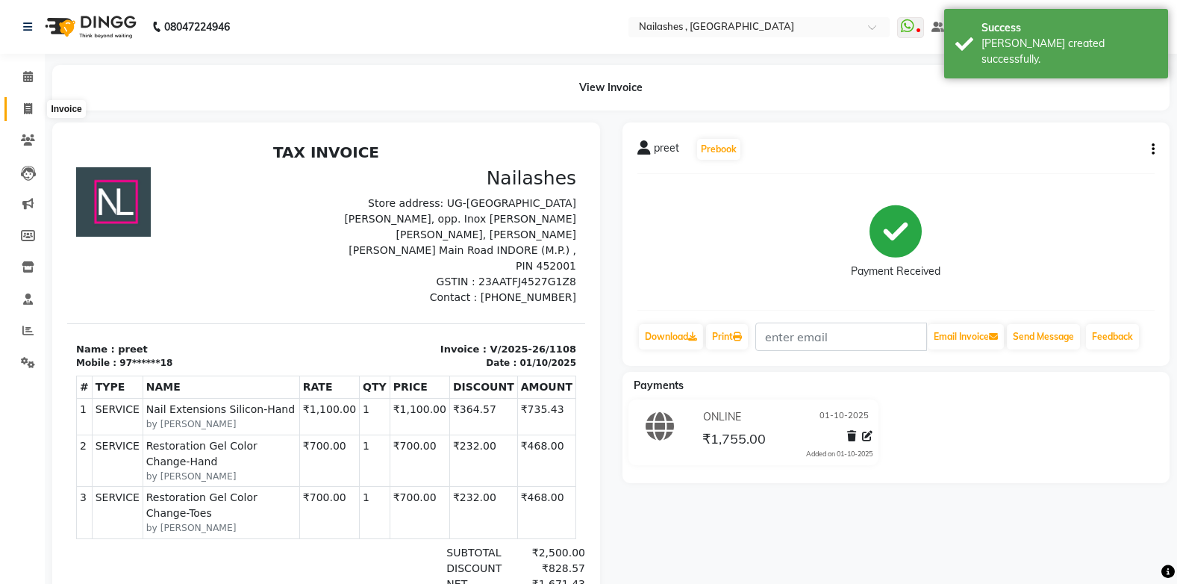
click at [25, 104] on icon at bounding box center [28, 108] width 8 height 11
select select "service"
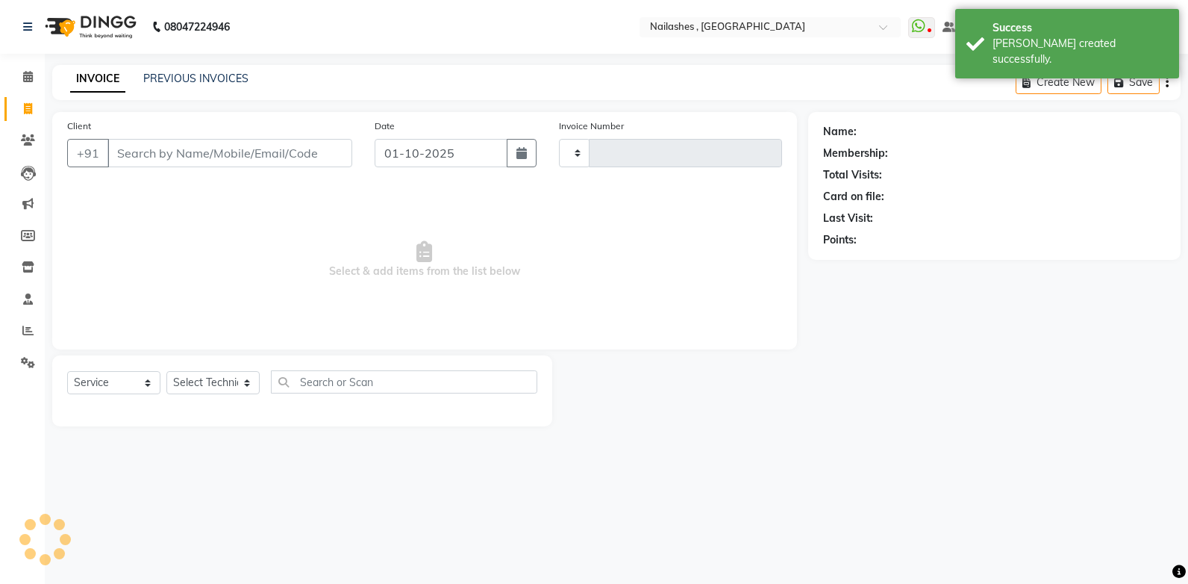
type input "1109"
select select "4749"
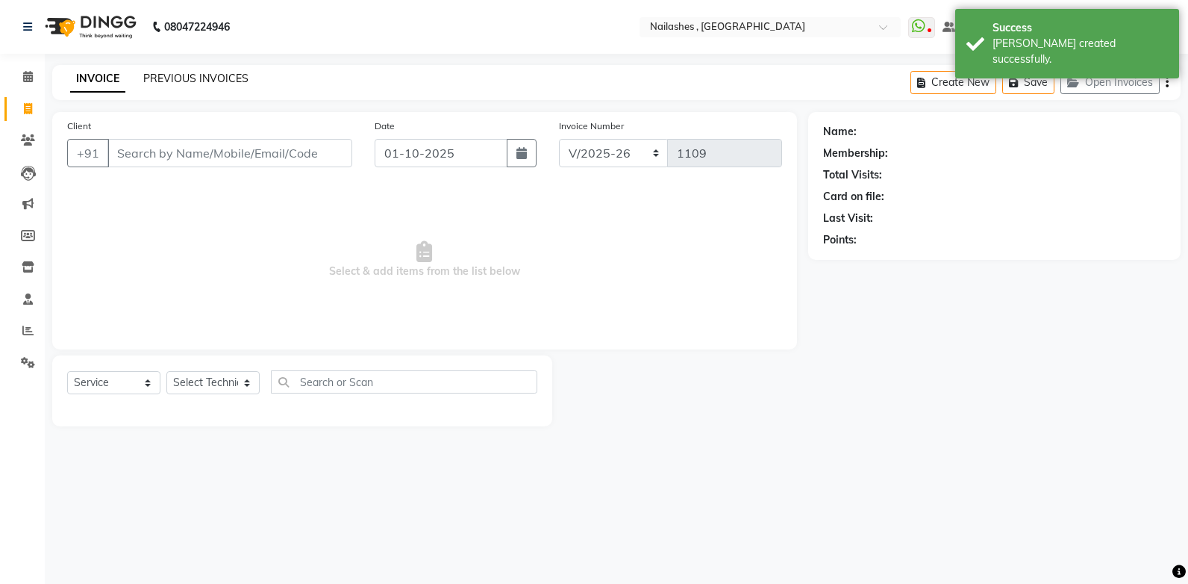
click at [183, 81] on link "PREVIOUS INVOICES" at bounding box center [195, 78] width 105 height 13
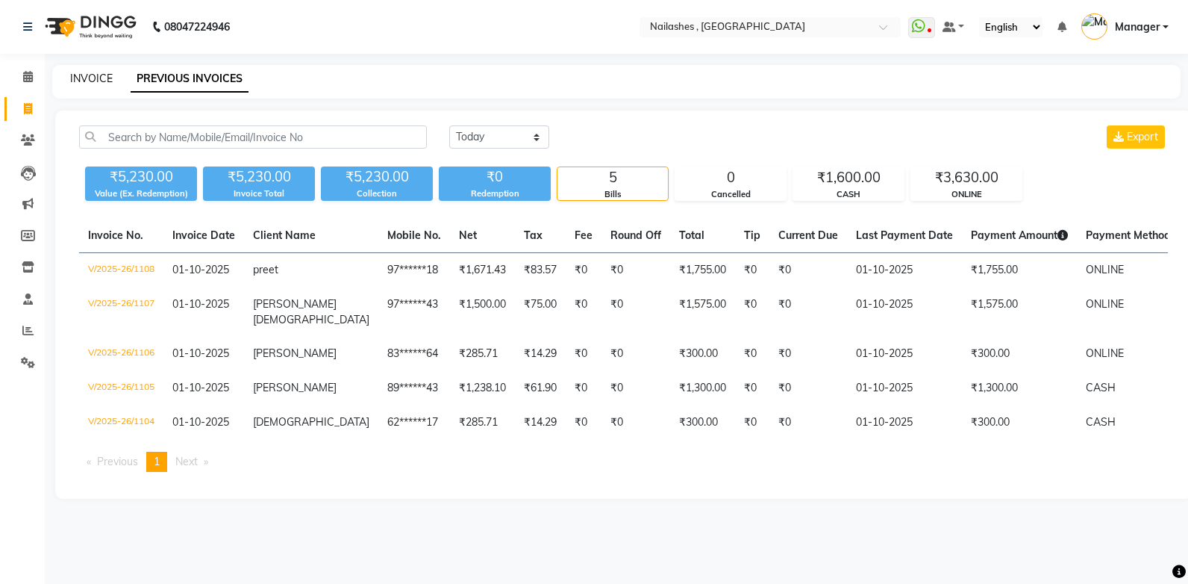
click at [81, 77] on link "INVOICE" at bounding box center [91, 78] width 43 height 13
select select "4749"
select select "service"
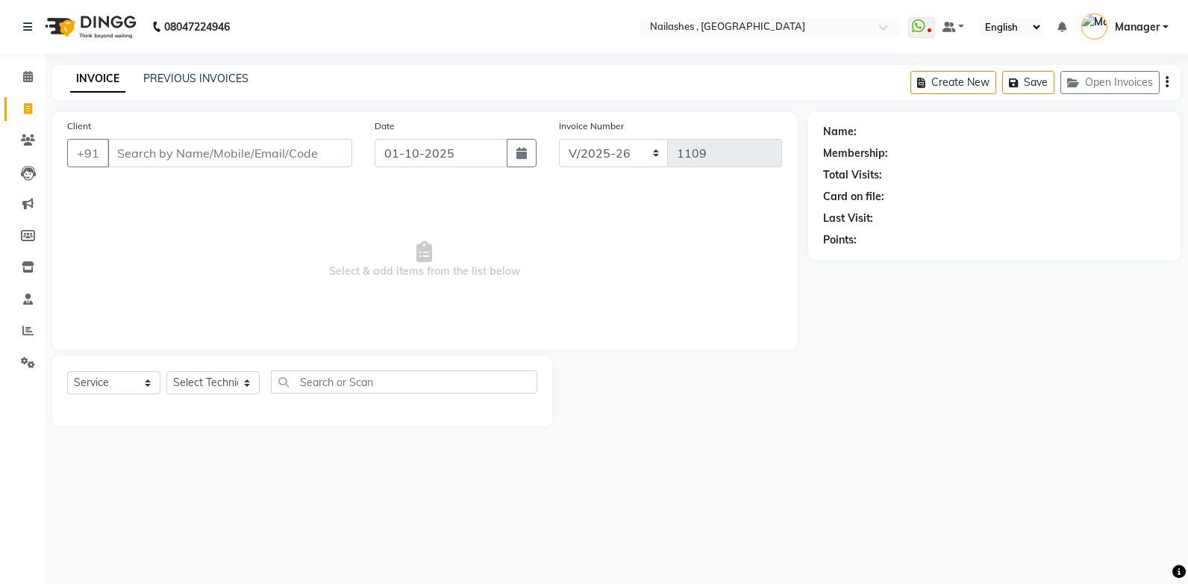
click at [134, 149] on input "Client" at bounding box center [229, 153] width 245 height 28
type input "8"
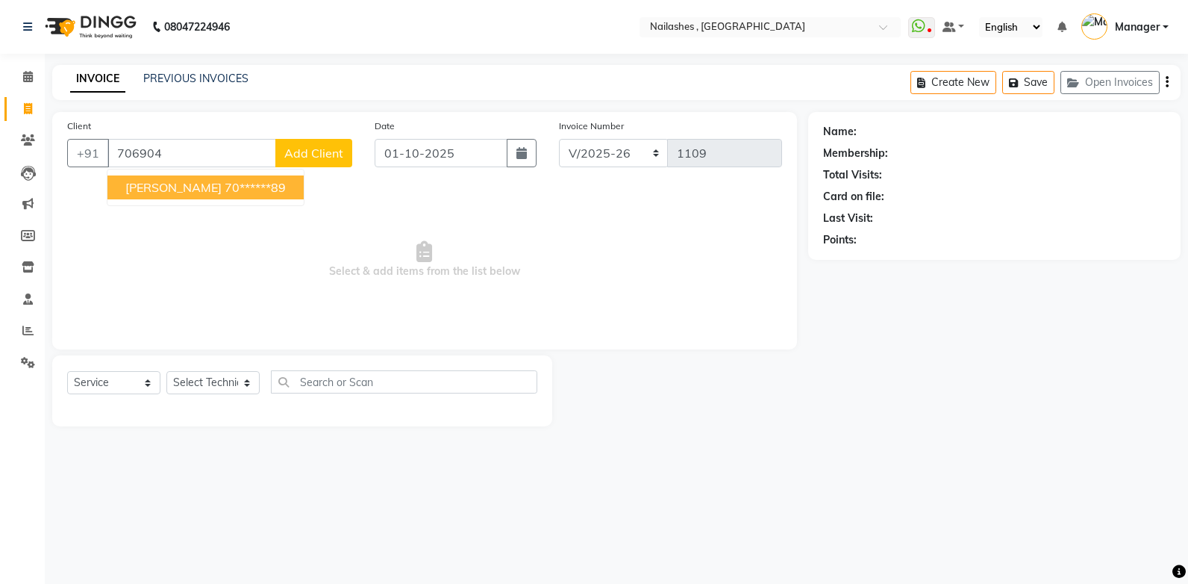
click at [166, 185] on button "[PERSON_NAME] 70******89" at bounding box center [205, 187] width 196 height 24
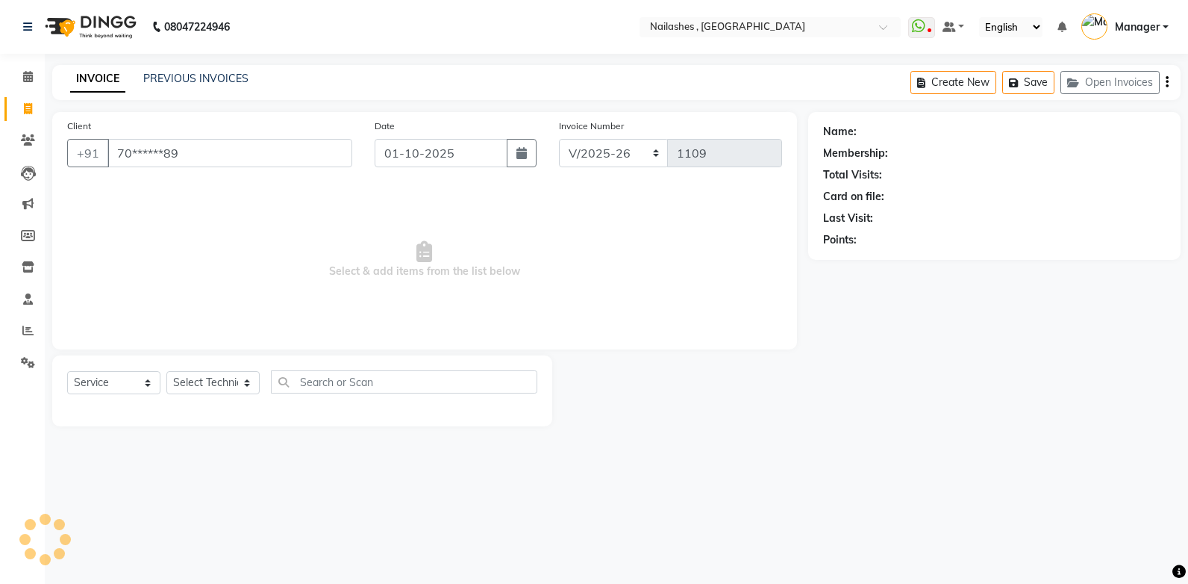
type input "70******89"
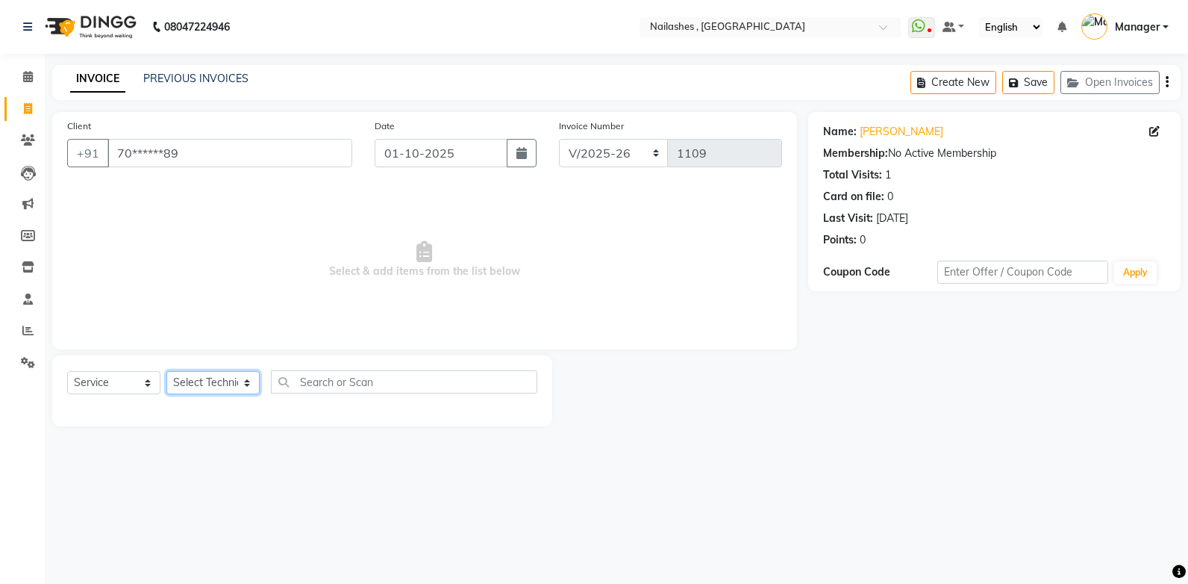
click at [223, 376] on select "Select Technician [PERSON_NAME] [PERSON_NAME] Manager [PERSON_NAME] [MEDICAL_DA…" at bounding box center [212, 382] width 93 height 23
select select "32691"
click at [166, 371] on select "Select Technician [PERSON_NAME] [PERSON_NAME] Manager [PERSON_NAME] [MEDICAL_DA…" at bounding box center [212, 382] width 93 height 23
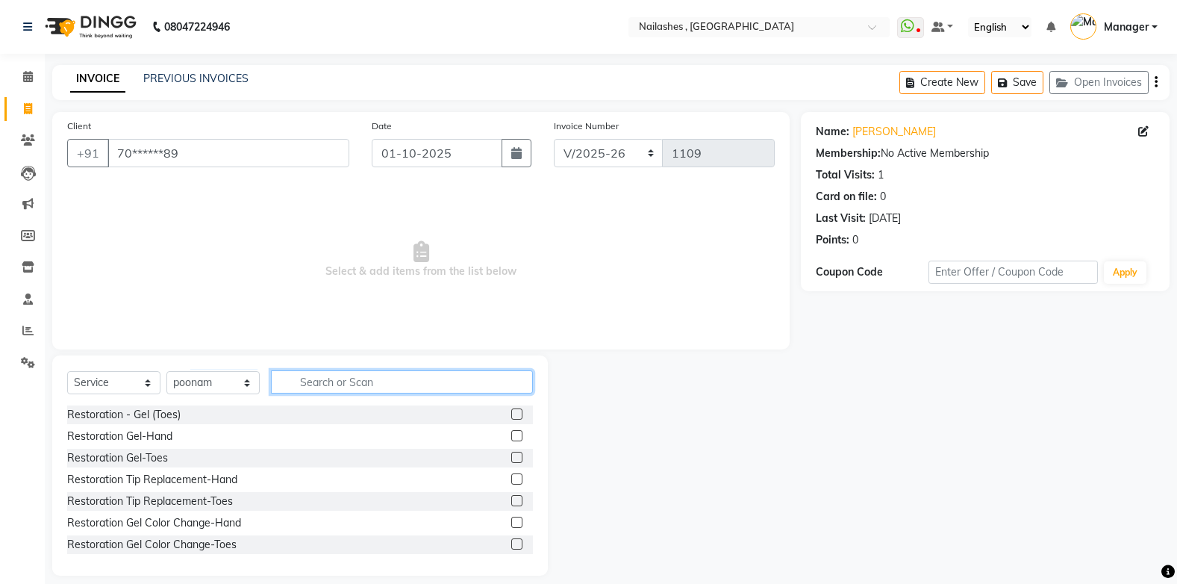
click at [318, 378] on input "text" at bounding box center [402, 381] width 262 height 23
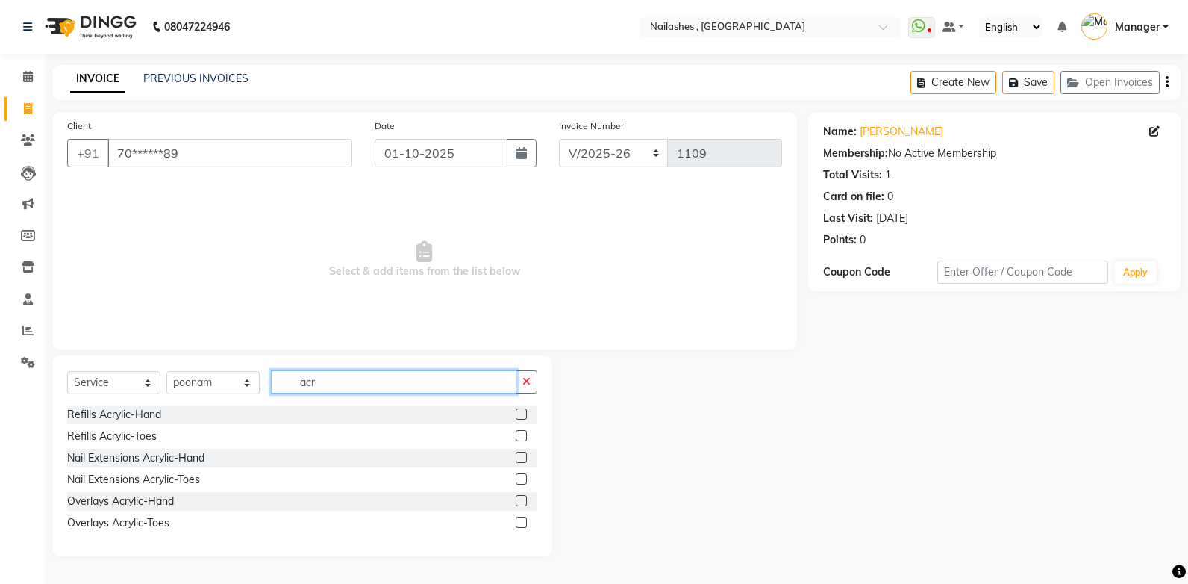
type input "acr"
click at [519, 455] on label at bounding box center [521, 457] width 11 height 11
click at [519, 455] on input "checkbox" at bounding box center [521, 458] width 10 height 10
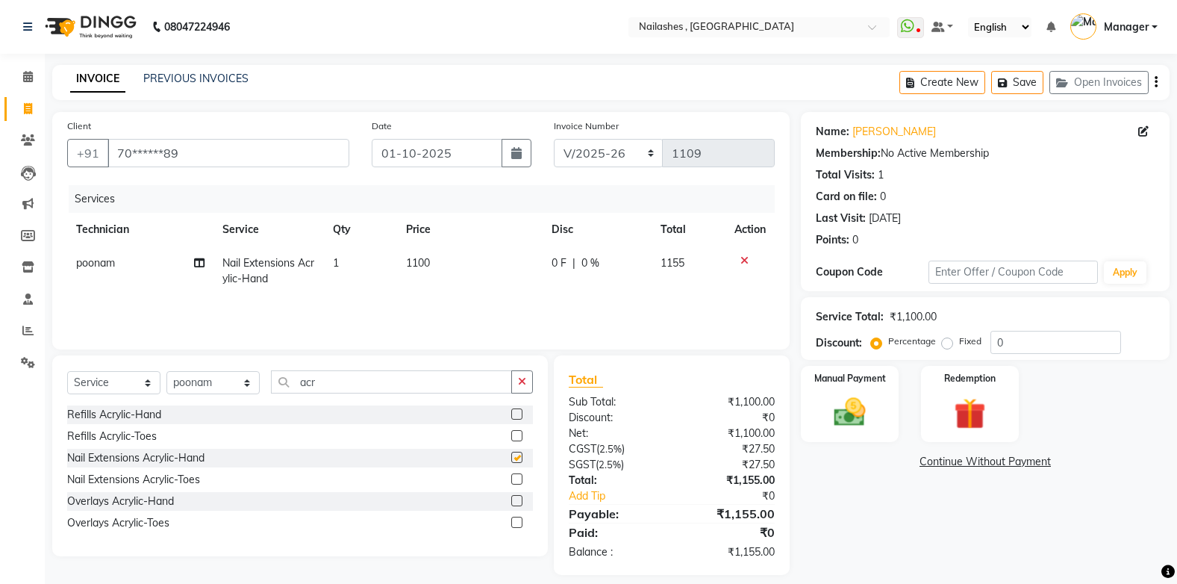
checkbox input "false"
click at [520, 367] on div "Select Service Product Membership Package Voucher Prepaid Gift Card Select Tech…" at bounding box center [300, 455] width 496 height 201
click at [519, 383] on icon "button" at bounding box center [522, 381] width 8 height 10
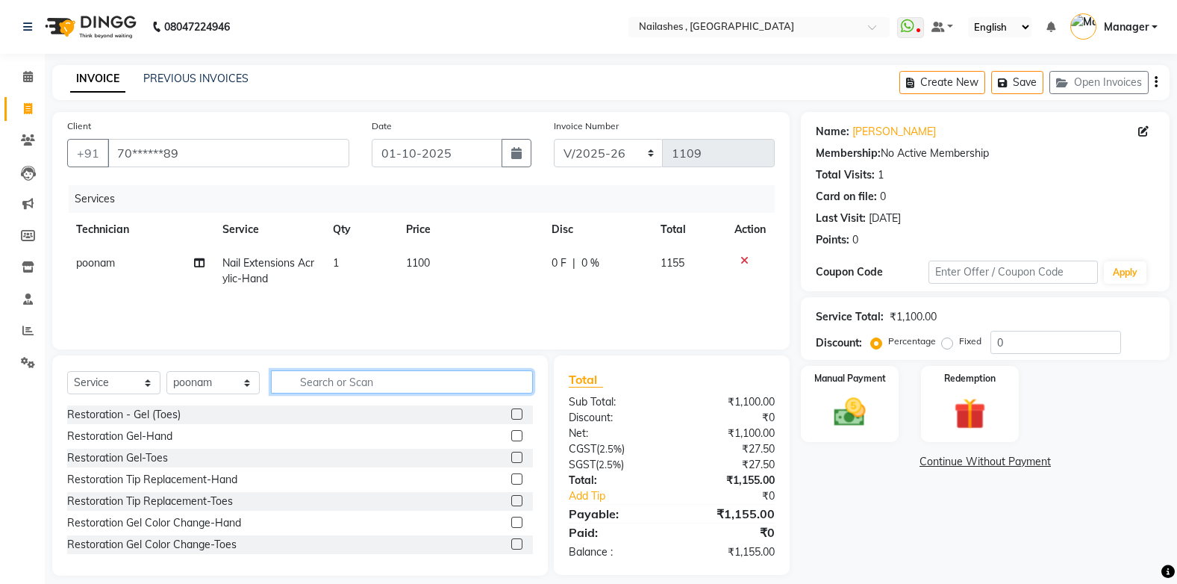
click at [371, 383] on input "text" at bounding box center [402, 381] width 262 height 23
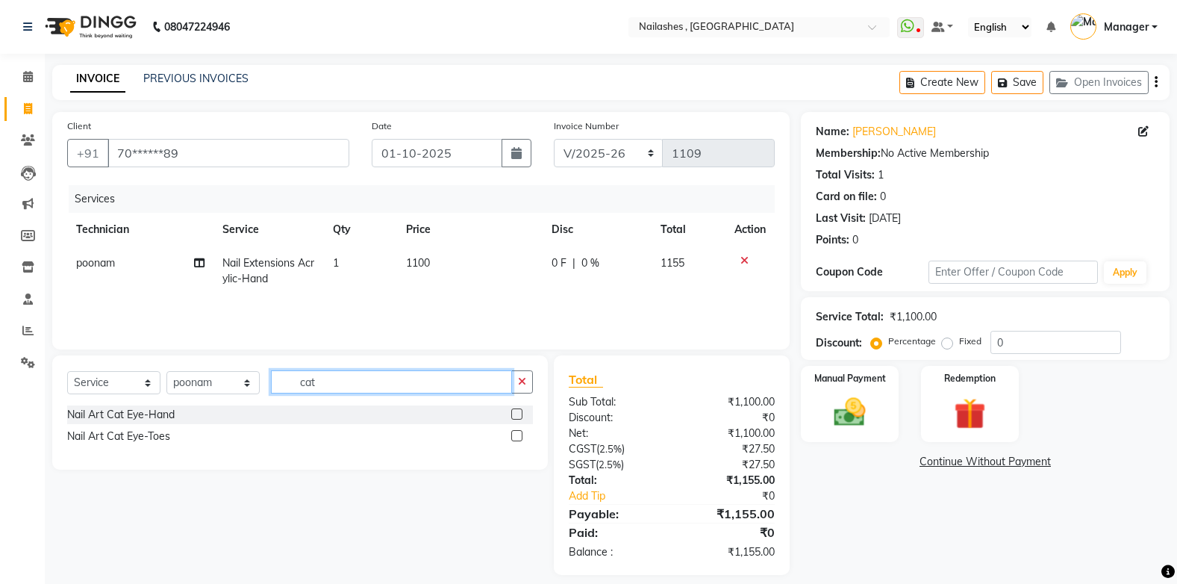
type input "cat"
click at [514, 414] on label at bounding box center [516, 413] width 11 height 11
click at [514, 414] on input "checkbox" at bounding box center [516, 415] width 10 height 10
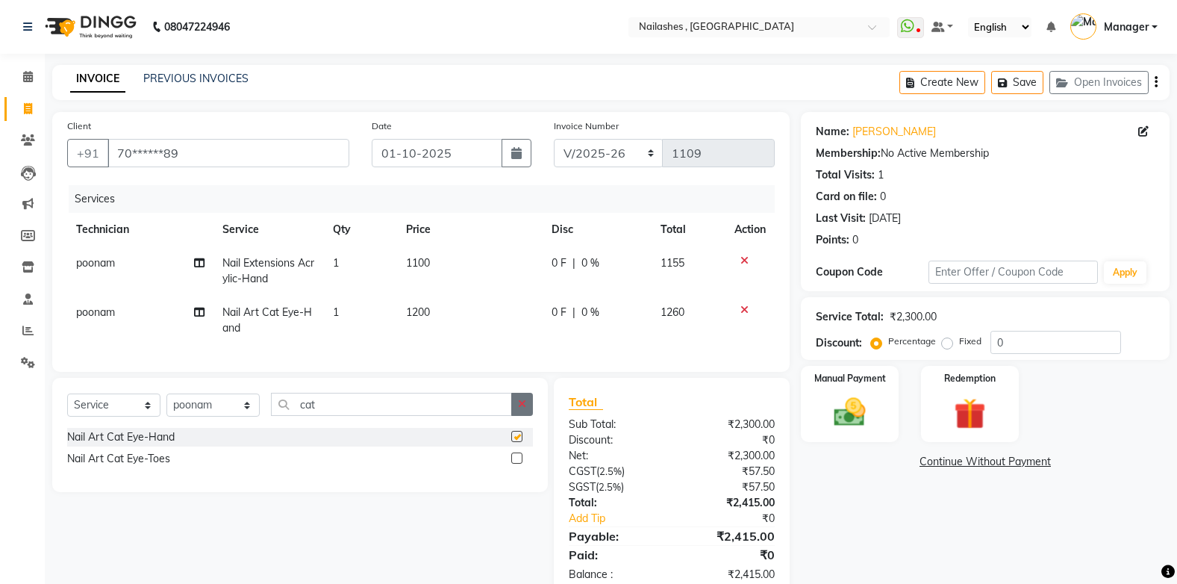
checkbox input "false"
click at [519, 409] on icon "button" at bounding box center [522, 404] width 8 height 10
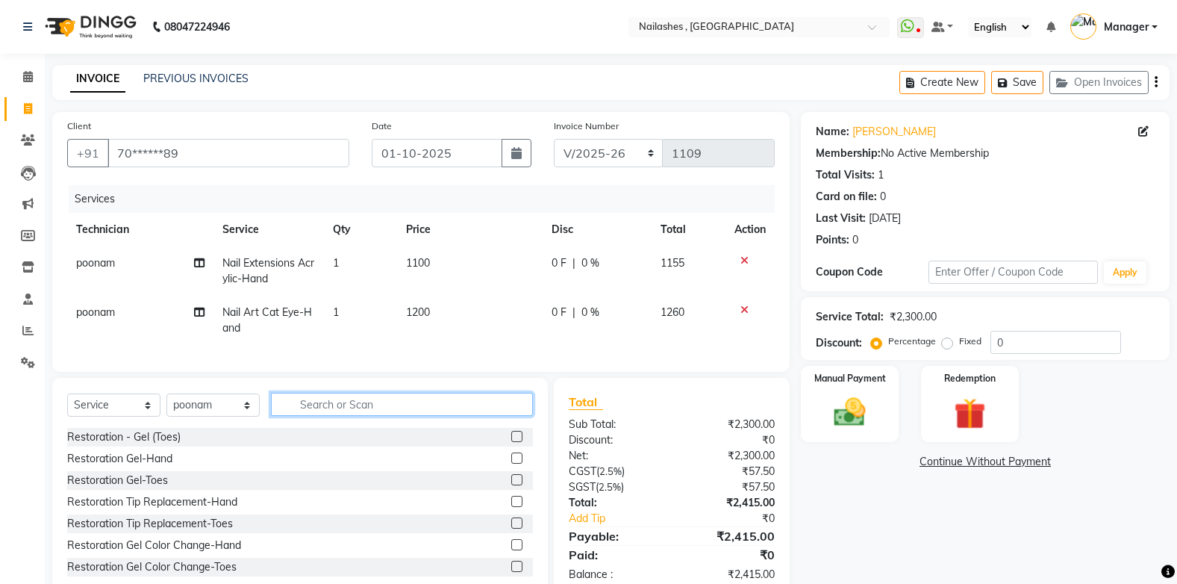
click at [413, 416] on input "text" at bounding box center [402, 404] width 262 height 23
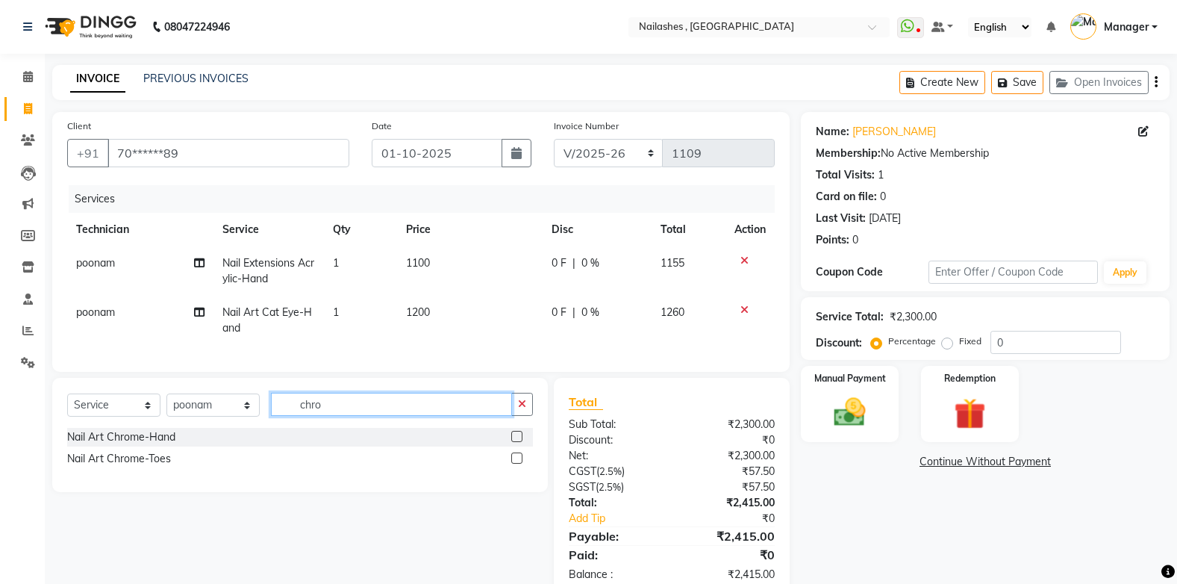
type input "chro"
click at [514, 442] on label at bounding box center [516, 436] width 11 height 11
click at [514, 442] on input "checkbox" at bounding box center [516, 437] width 10 height 10
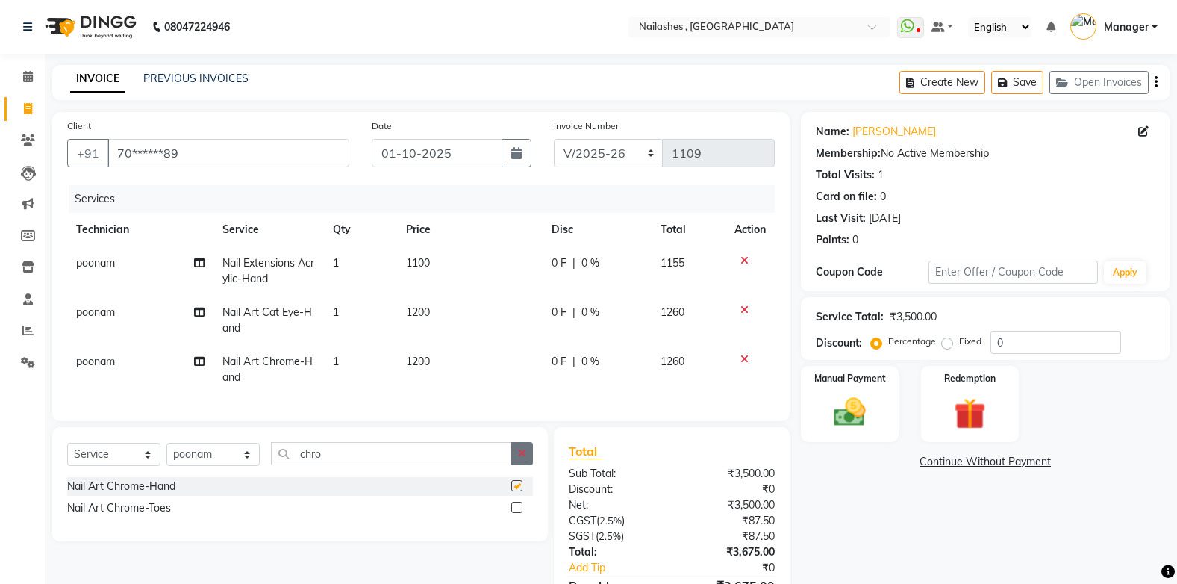
checkbox input "false"
click at [519, 458] on icon "button" at bounding box center [522, 453] width 8 height 10
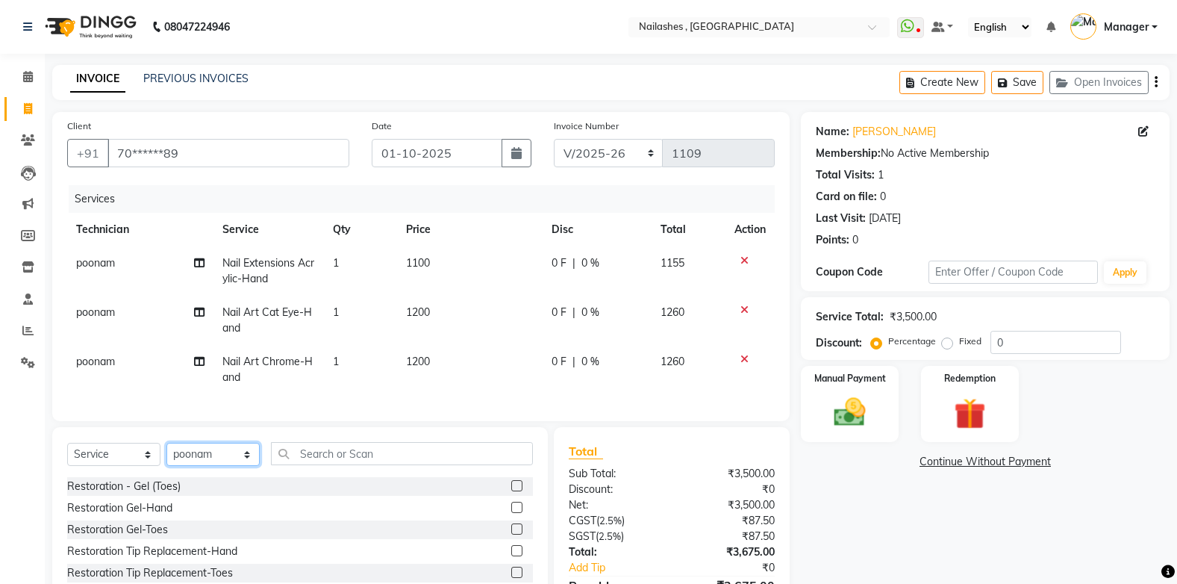
click at [251, 463] on select "Select Technician [PERSON_NAME] [PERSON_NAME] Manager [PERSON_NAME] [MEDICAL_DA…" at bounding box center [212, 454] width 93 height 23
select select "42620"
click at [166, 454] on select "Select Technician [PERSON_NAME] [PERSON_NAME] Manager [PERSON_NAME] [MEDICAL_DA…" at bounding box center [212, 454] width 93 height 23
click at [343, 465] on input "text" at bounding box center [402, 453] width 262 height 23
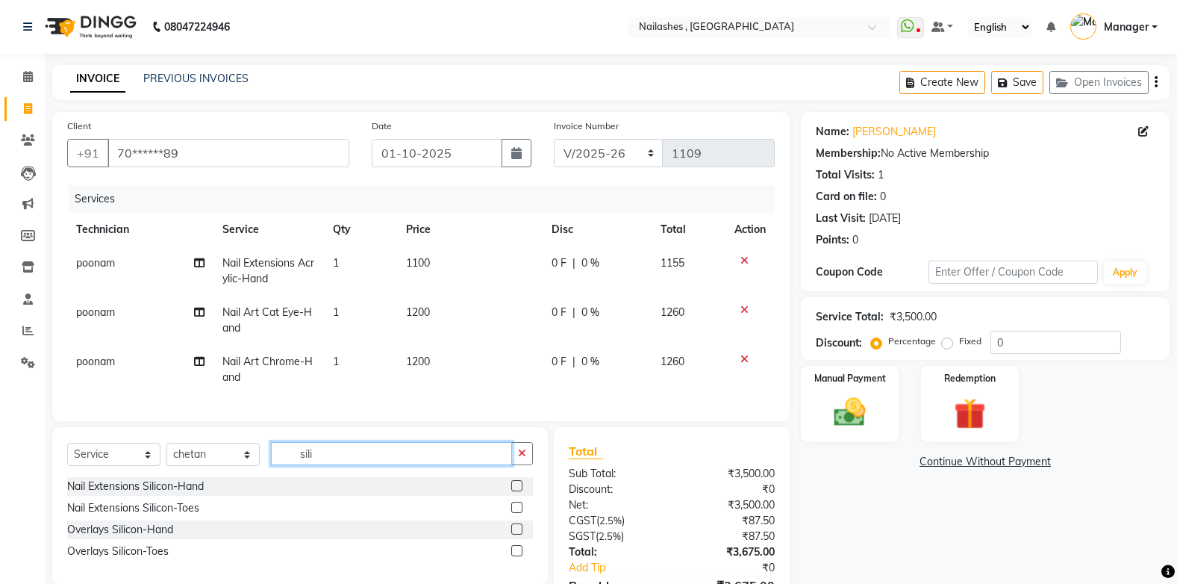
type input "sili"
click at [516, 513] on label at bounding box center [516, 507] width 11 height 11
click at [516, 513] on input "checkbox" at bounding box center [516, 508] width 10 height 10
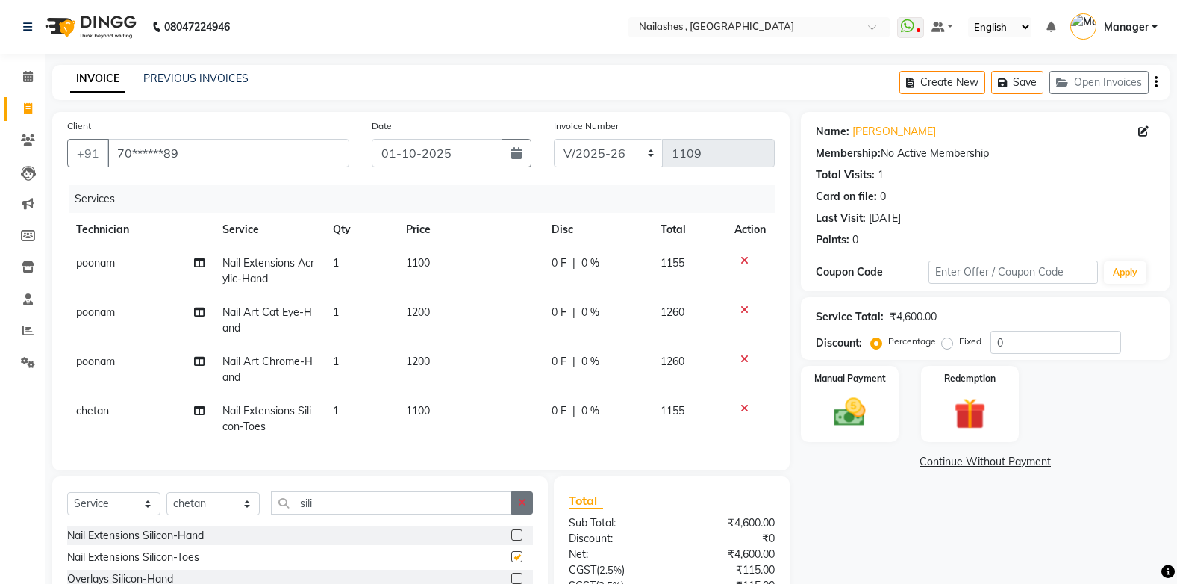
checkbox input "false"
click at [519, 507] on icon "button" at bounding box center [522, 502] width 8 height 10
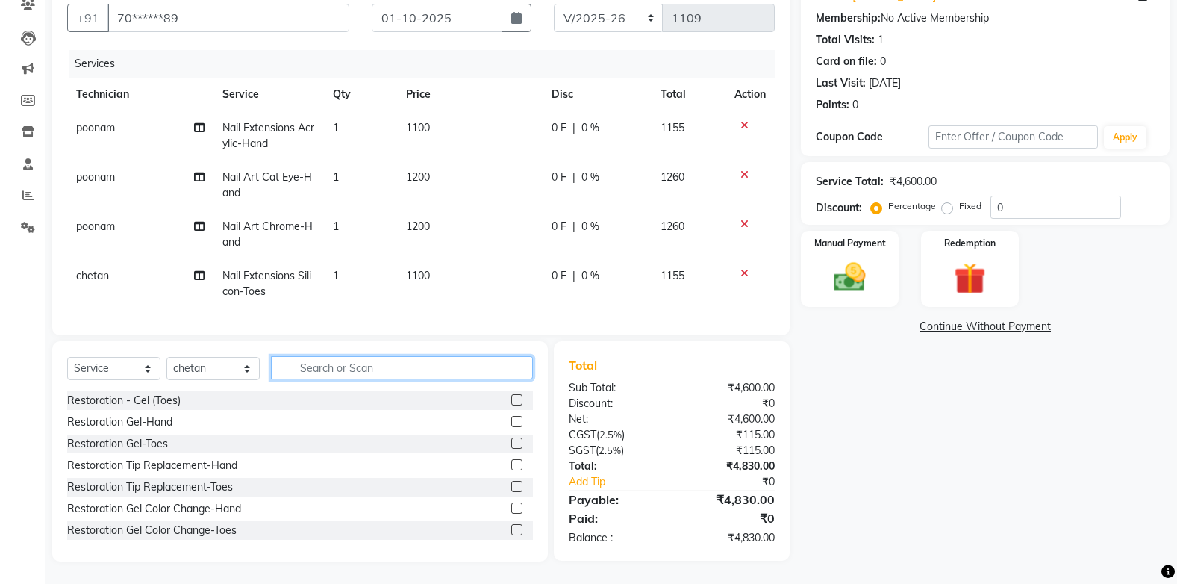
scroll to position [146, 0]
click at [511, 528] on label at bounding box center [516, 529] width 11 height 11
click at [511, 528] on input "checkbox" at bounding box center [516, 530] width 10 height 10
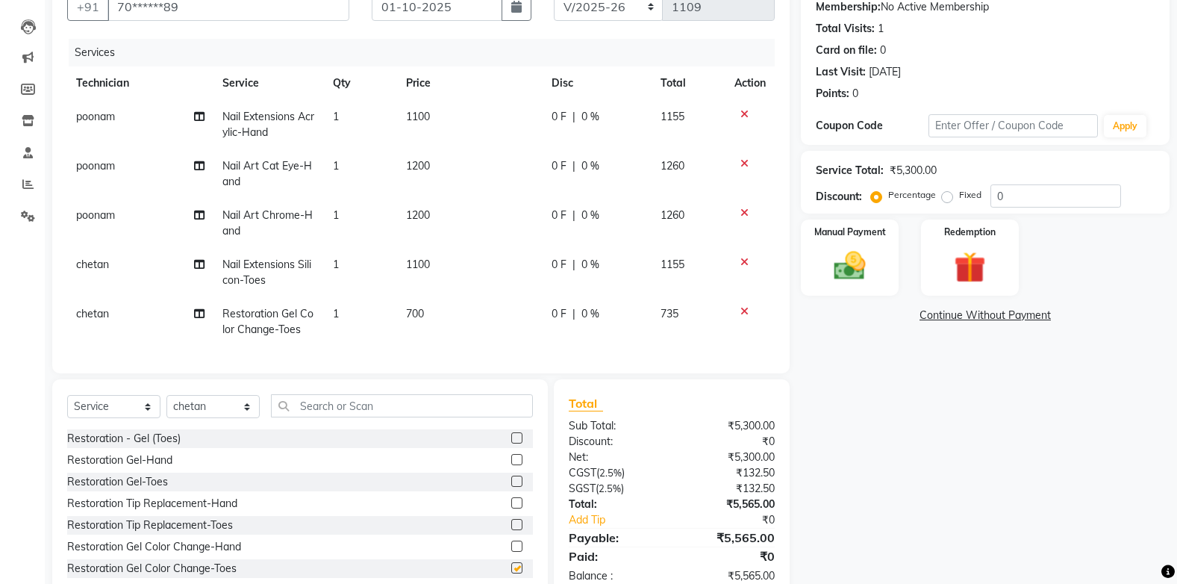
checkbox input "false"
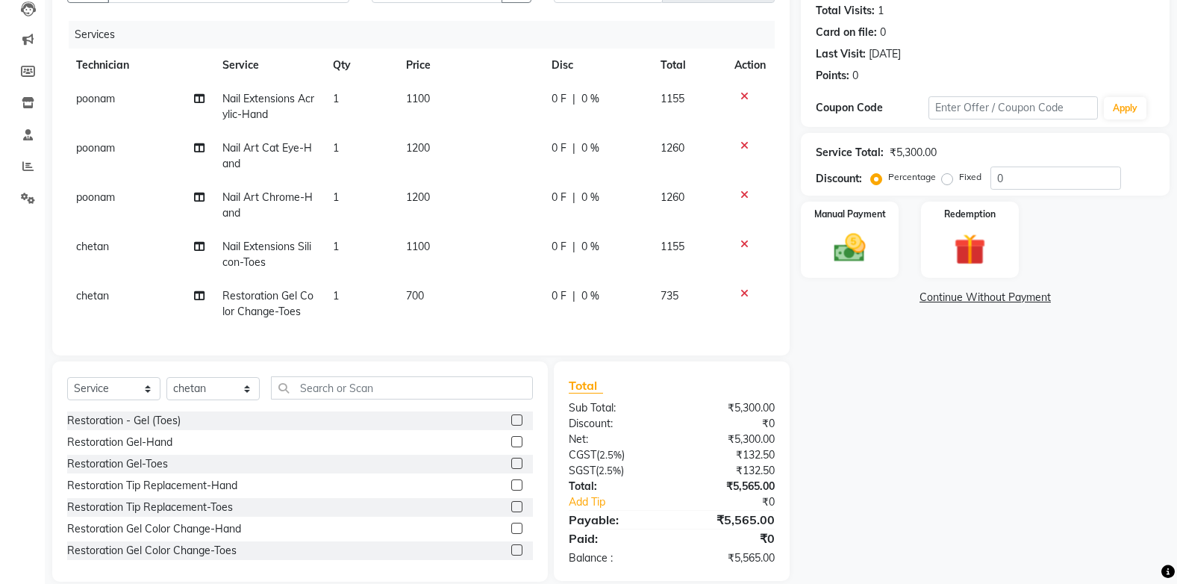
scroll to position [196, 0]
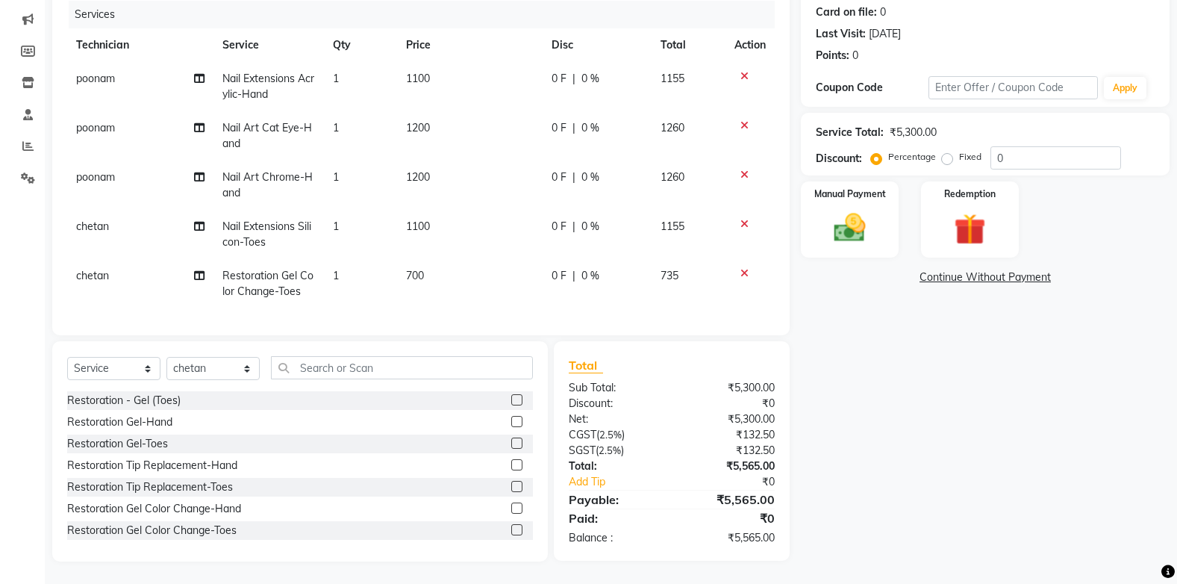
click at [959, 150] on label "Fixed" at bounding box center [970, 156] width 22 height 13
click at [945, 152] on input "Fixed" at bounding box center [950, 157] width 10 height 10
radio input "true"
click at [1008, 146] on input "0" at bounding box center [1055, 157] width 131 height 23
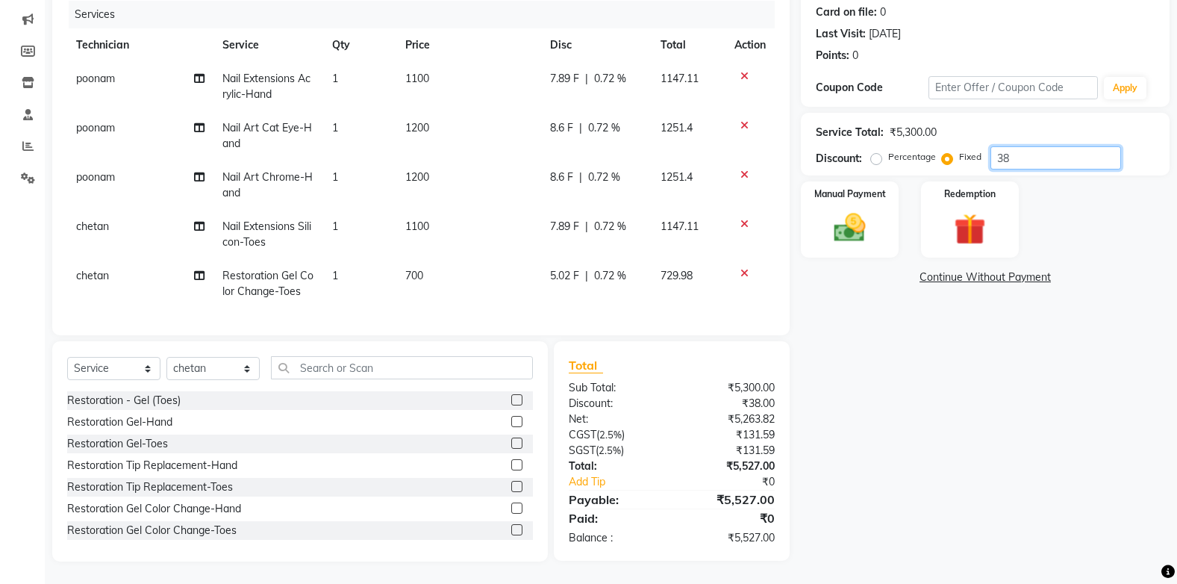
type input "3"
type input "1685"
click at [884, 236] on div "Manual Payment" at bounding box center [849, 219] width 101 height 79
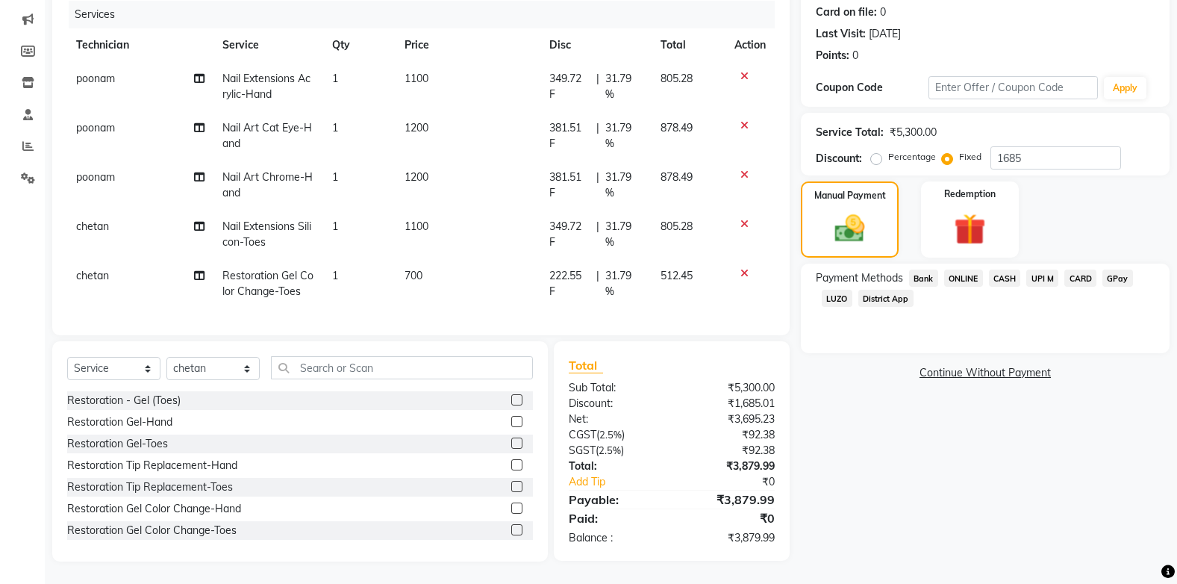
click at [1000, 269] on span "CASH" at bounding box center [1005, 277] width 32 height 17
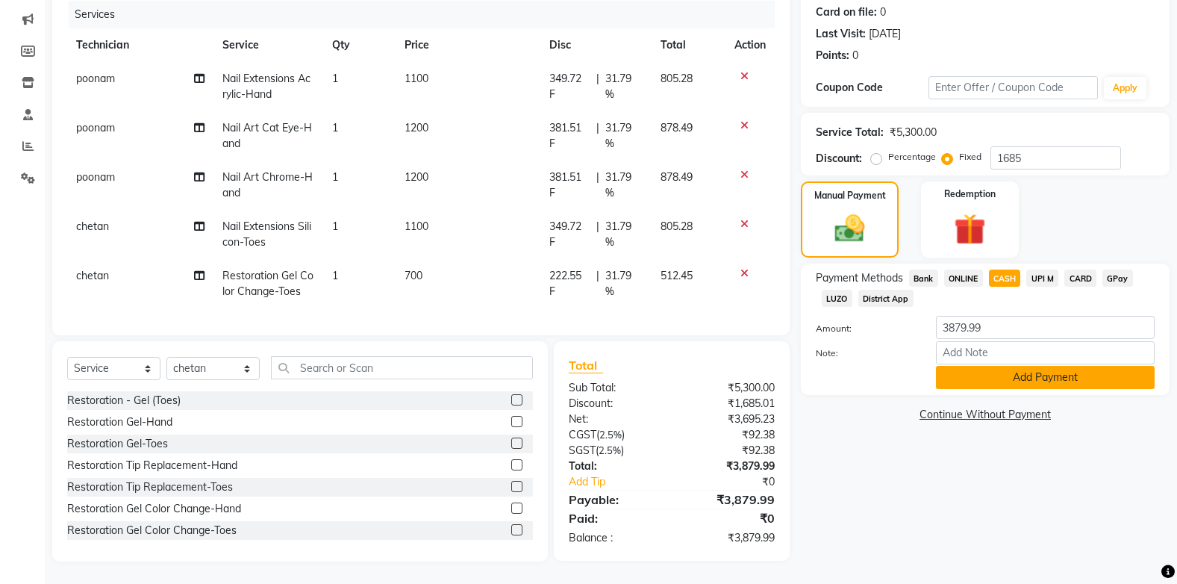
click at [1005, 366] on button "Add Payment" at bounding box center [1045, 377] width 219 height 23
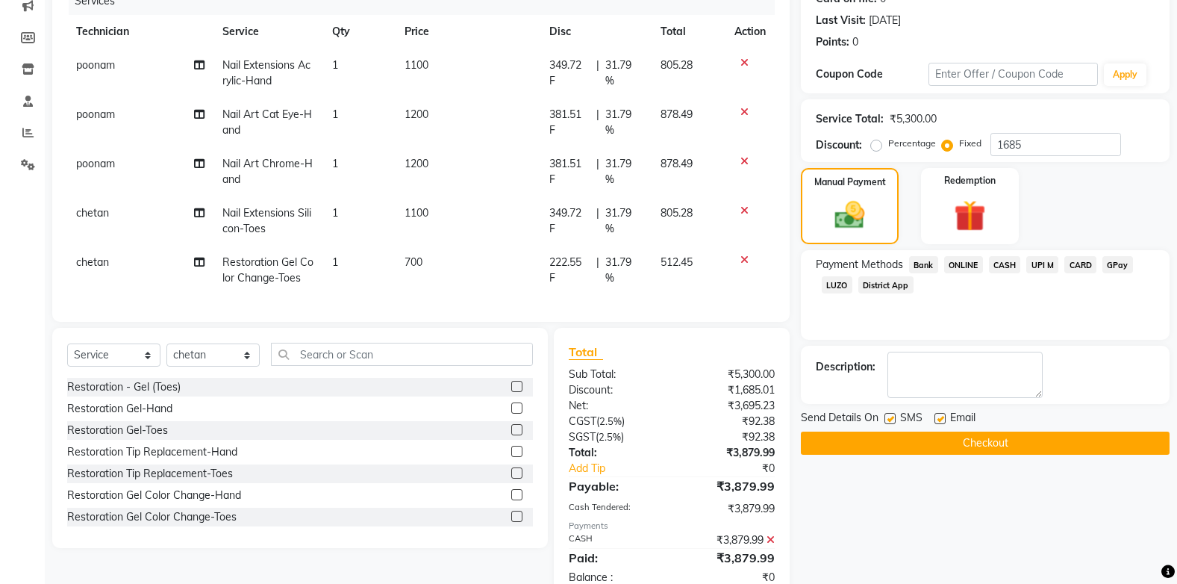
scroll to position [248, 0]
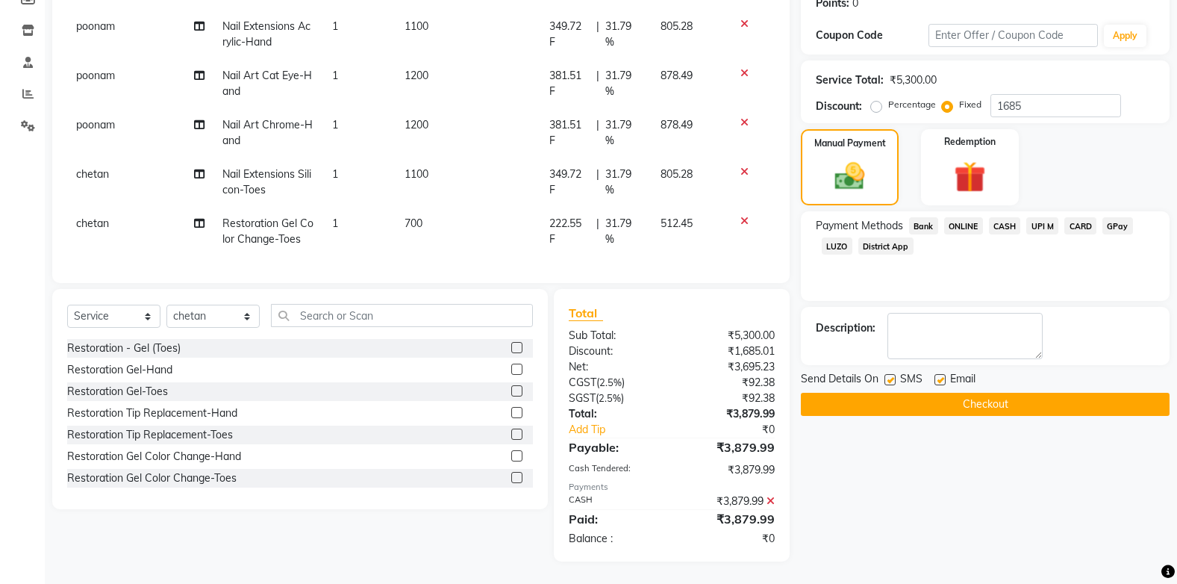
click at [987, 394] on button "Checkout" at bounding box center [985, 404] width 369 height 23
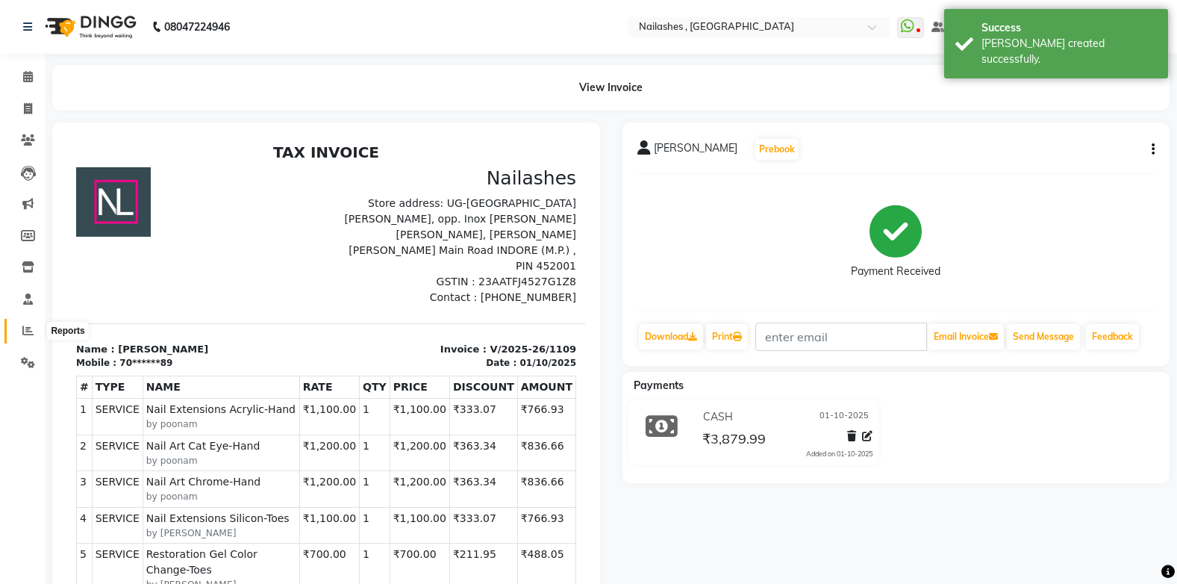
click at [21, 324] on span at bounding box center [28, 330] width 26 height 17
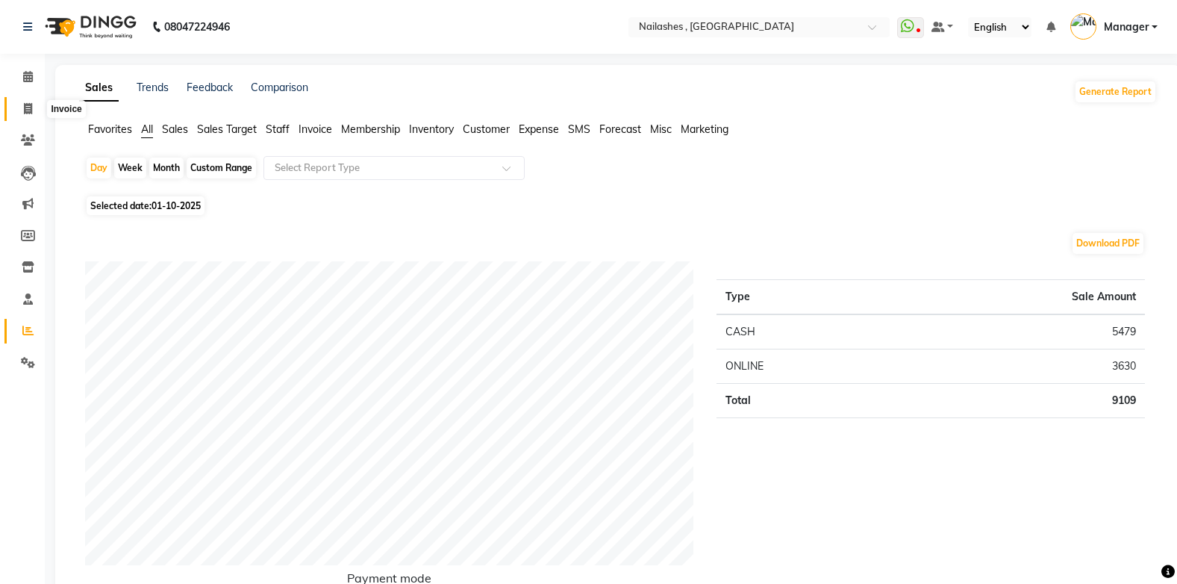
click at [25, 107] on icon at bounding box center [28, 108] width 8 height 11
select select "service"
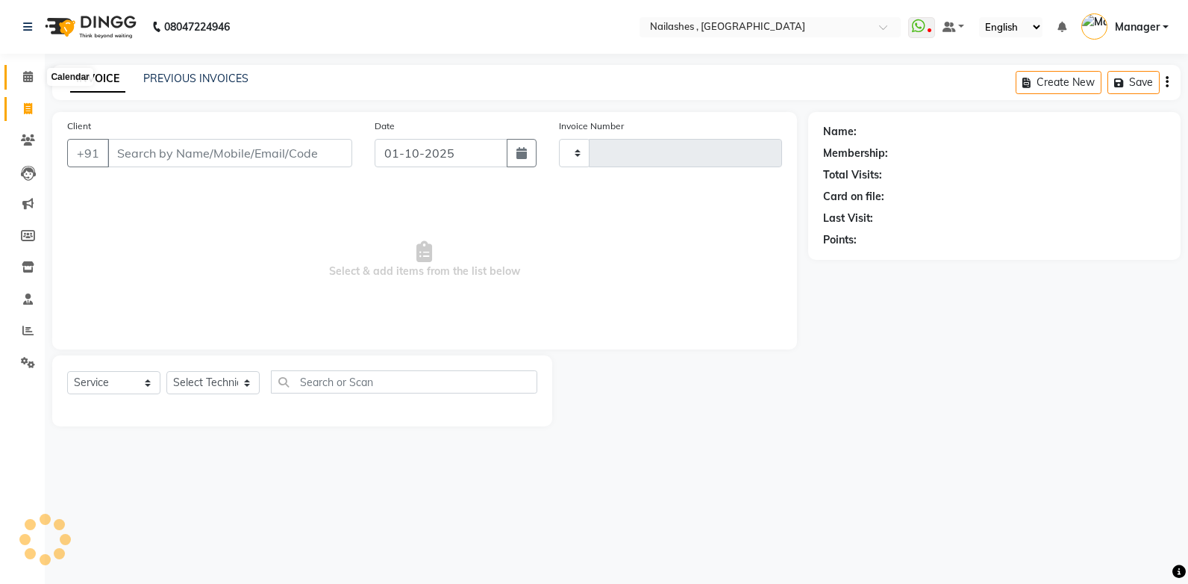
type input "1110"
select select "4749"
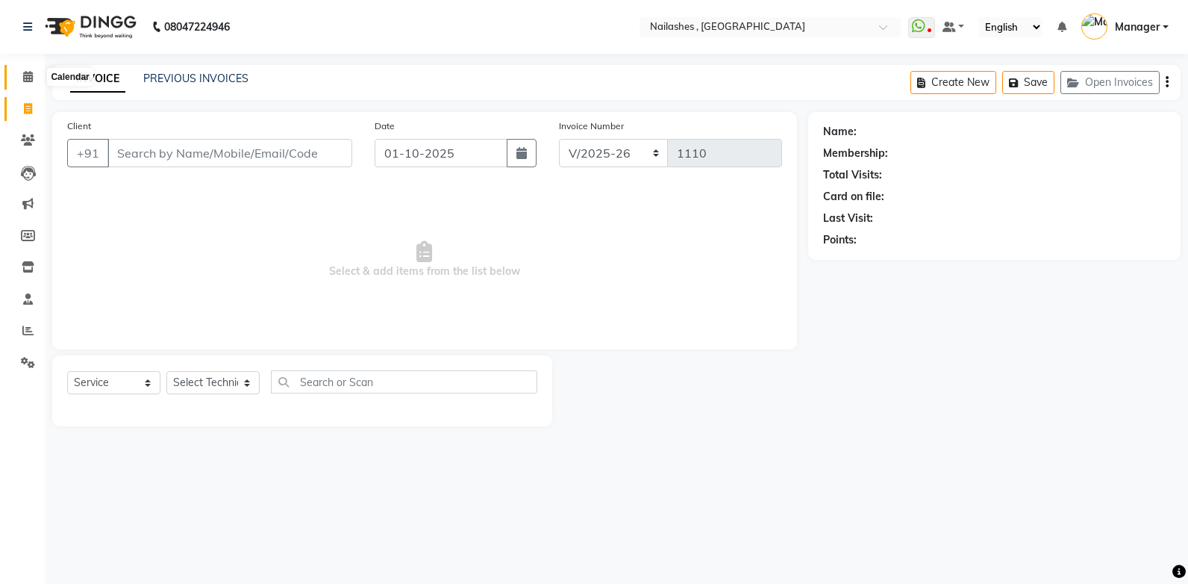
click at [26, 78] on icon at bounding box center [28, 76] width 10 height 11
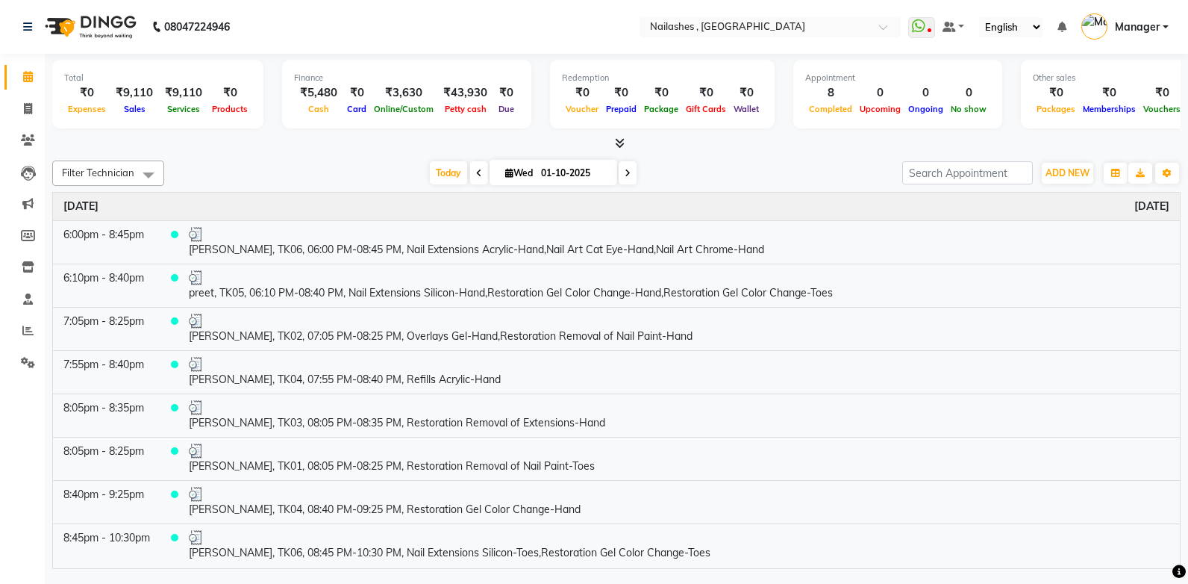
click at [620, 139] on icon at bounding box center [620, 142] width 10 height 11
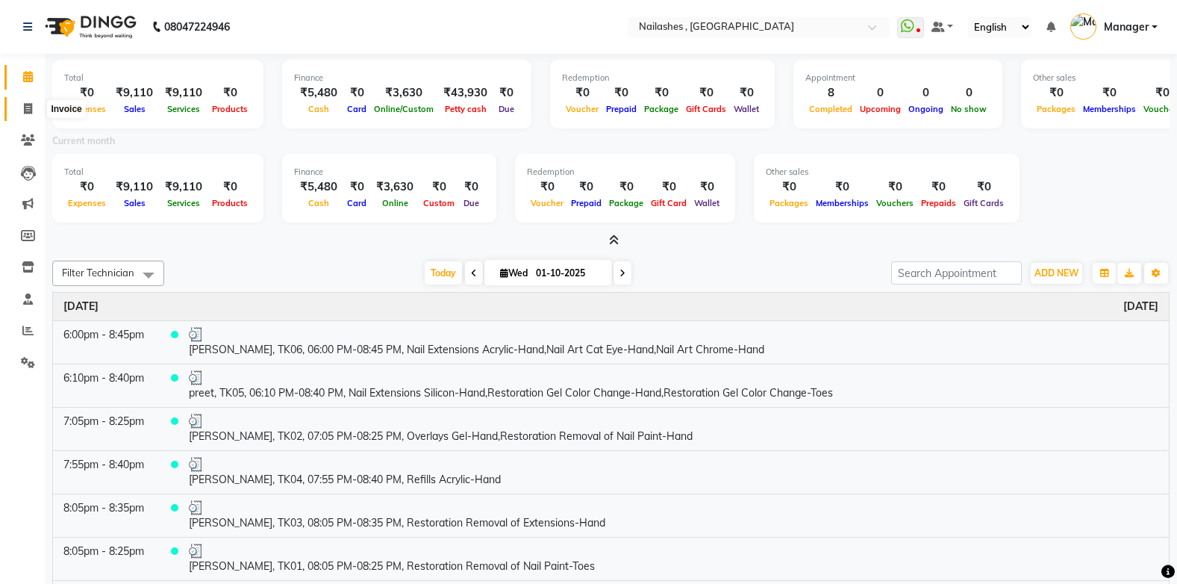
click at [25, 110] on icon at bounding box center [28, 108] width 8 height 11
select select "service"
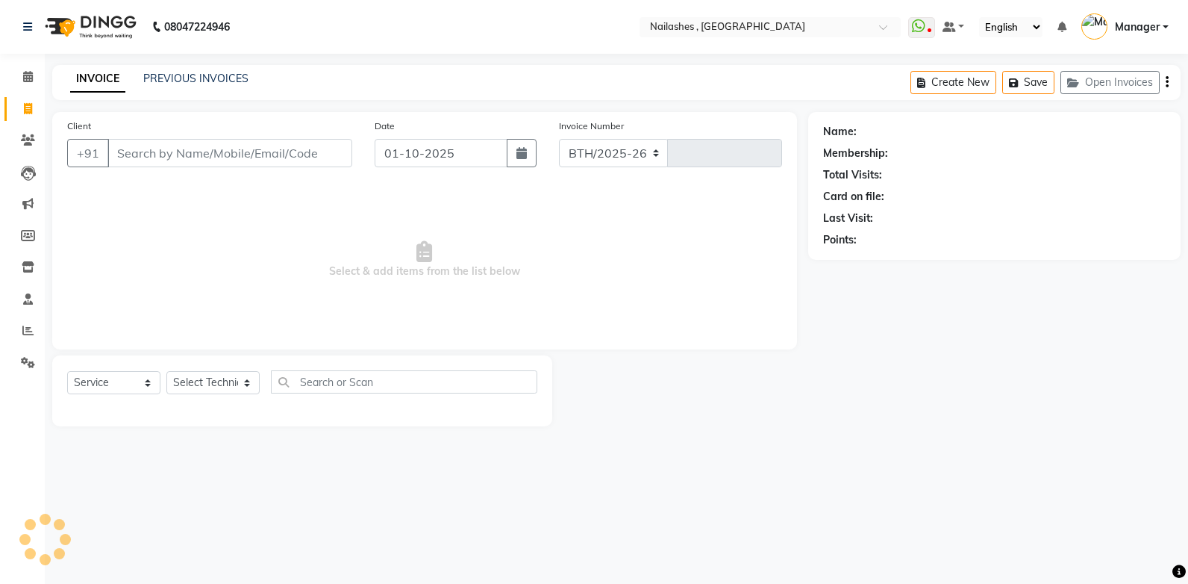
select select "4749"
type input "1110"
click at [28, 76] on icon at bounding box center [28, 76] width 10 height 11
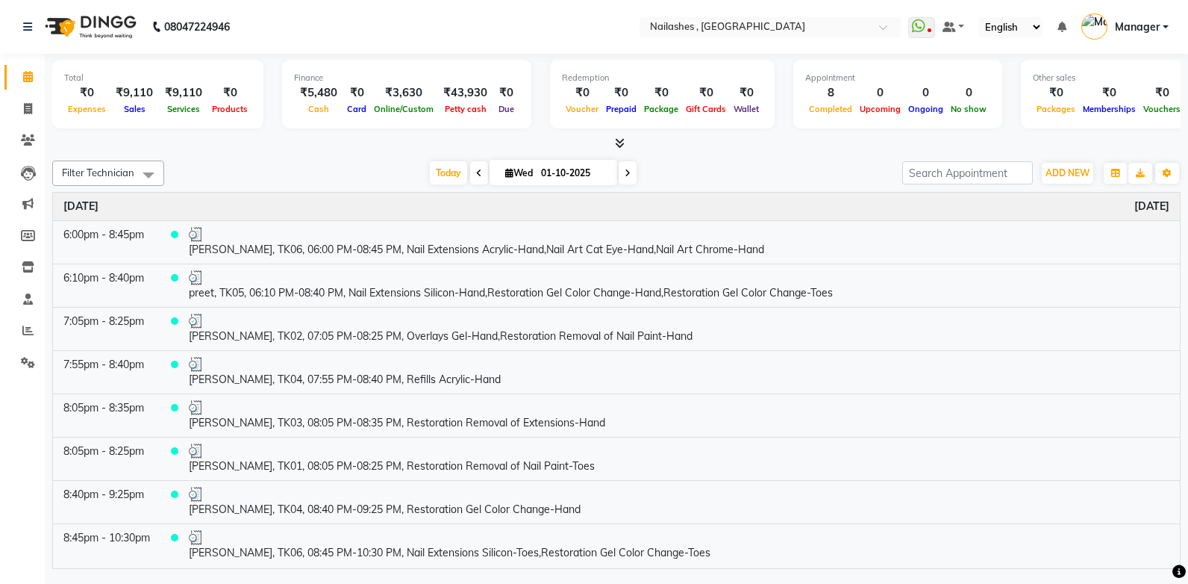
click at [615, 141] on icon at bounding box center [620, 142] width 10 height 11
